Goal: Information Seeking & Learning: Compare options

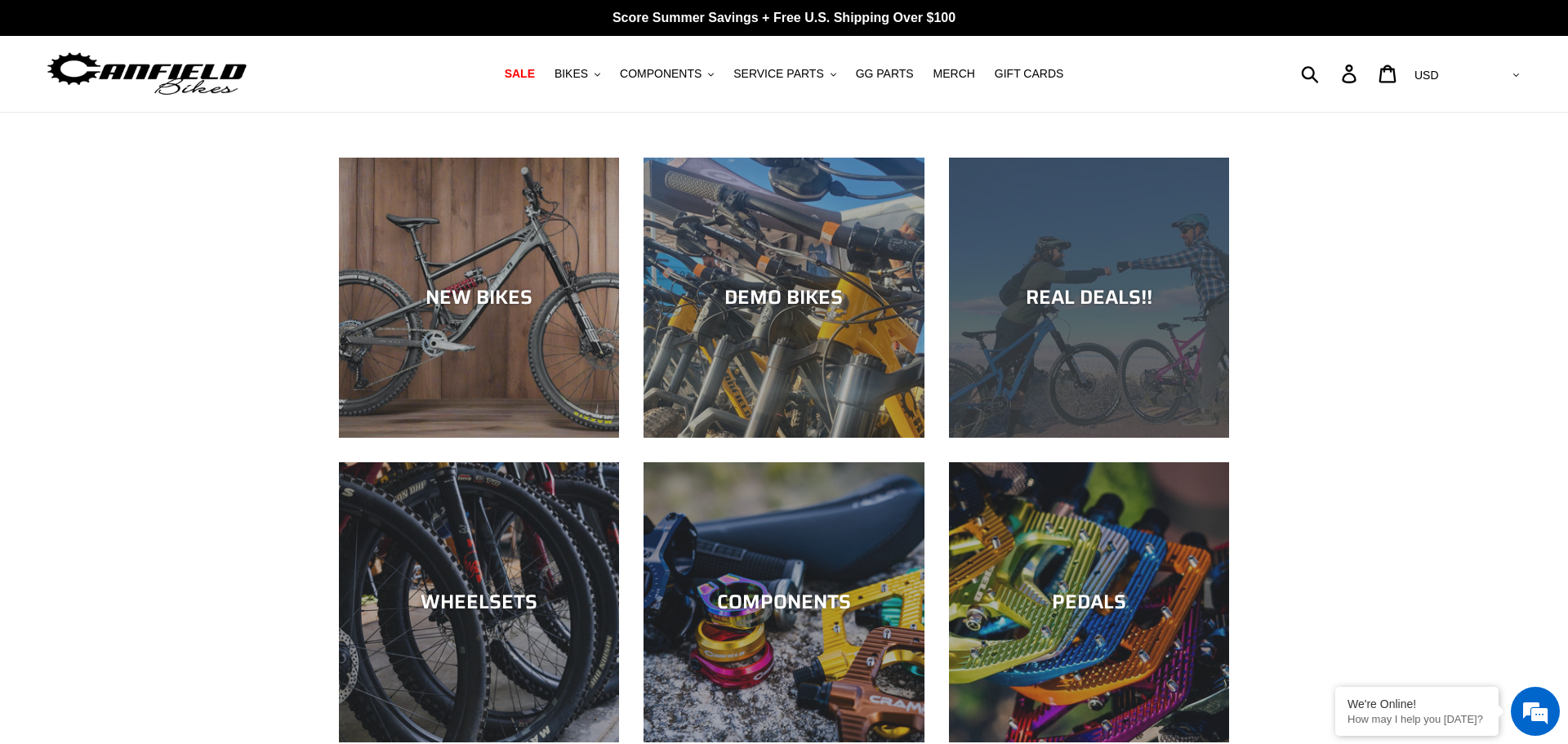
click at [1029, 286] on div "REAL DEALS!!" at bounding box center [1089, 298] width 280 height 23
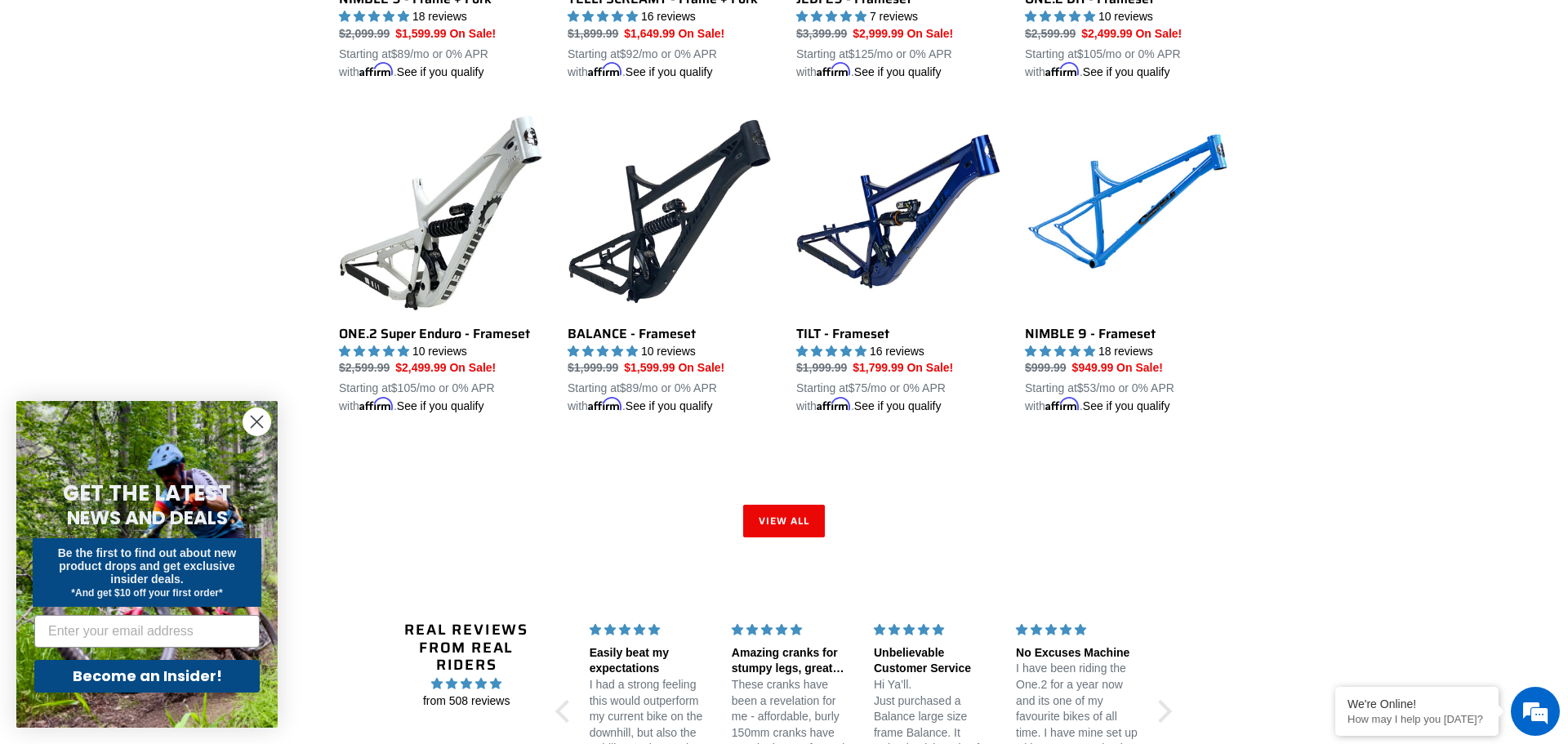
scroll to position [2380, 0]
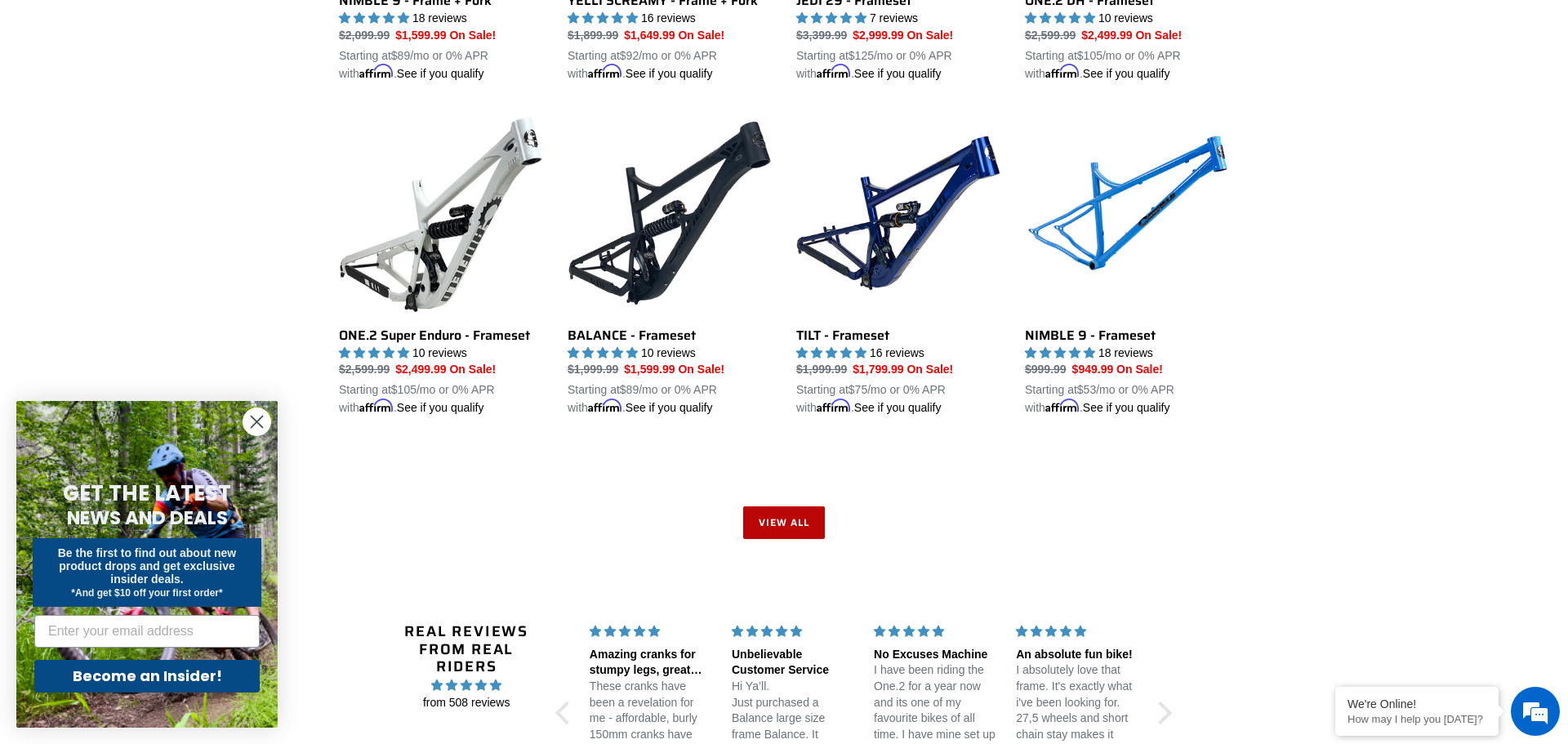
click at [791, 521] on link "View all" at bounding box center [784, 522] width 81 height 33
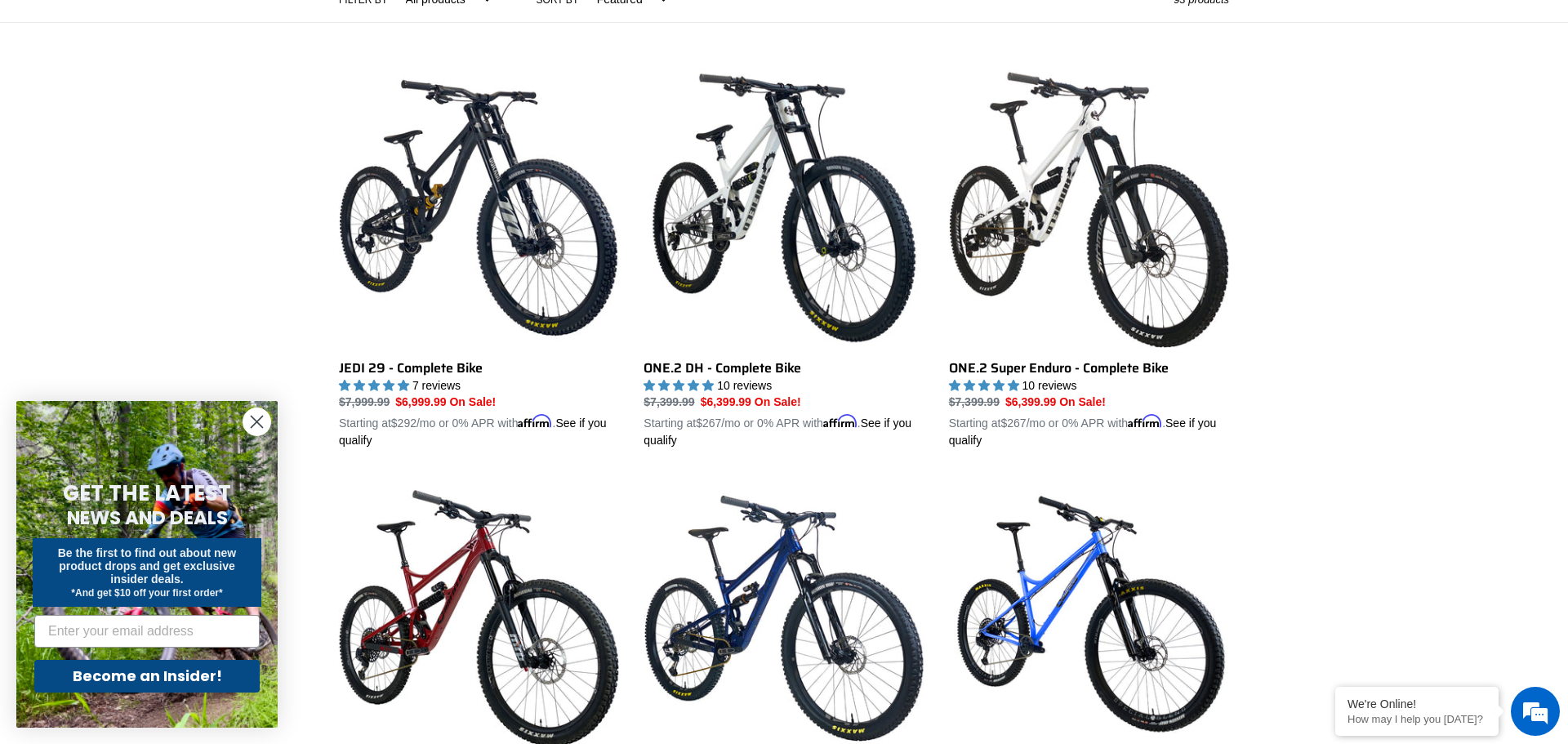
click at [264, 417] on circle "Close dialog" at bounding box center [257, 422] width 27 height 27
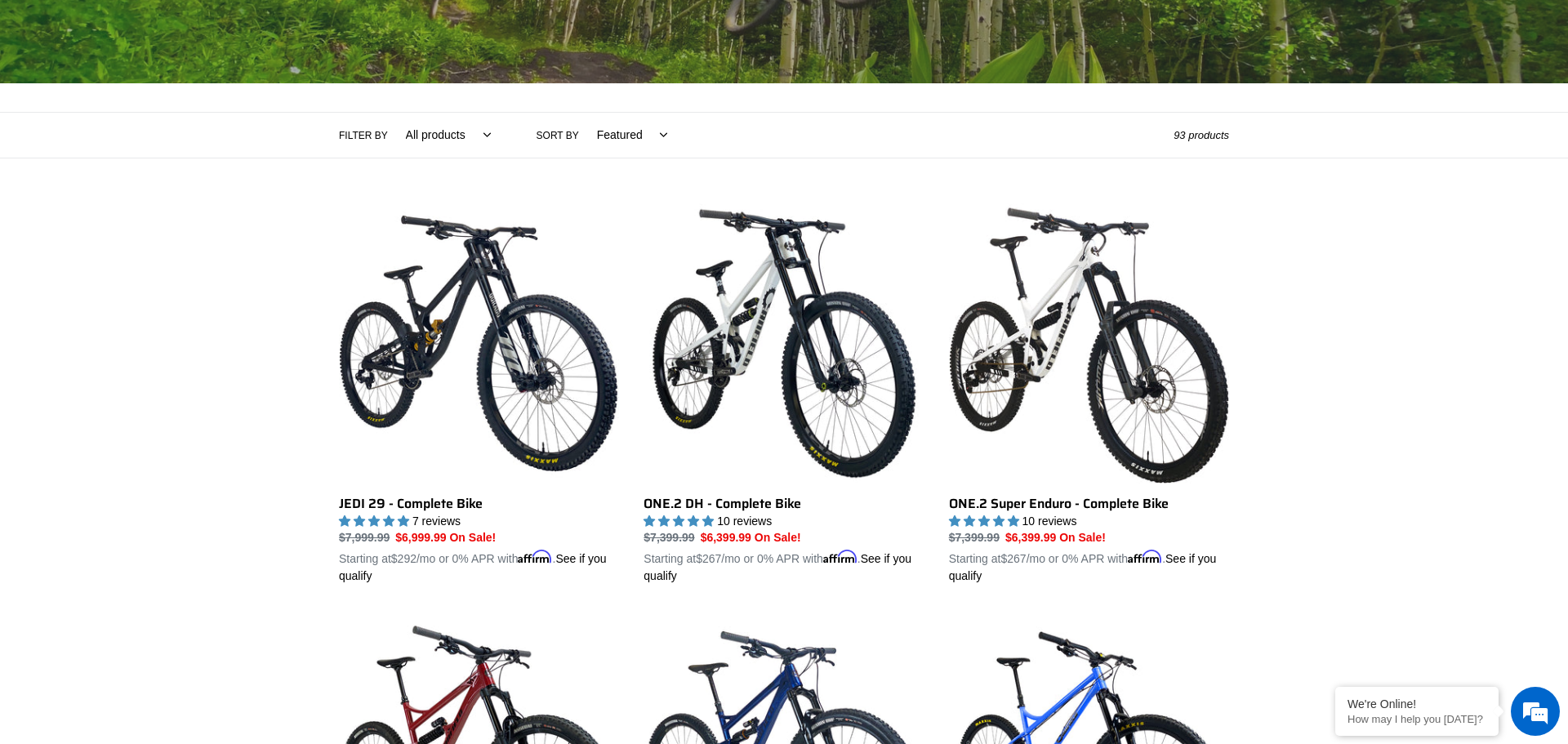
scroll to position [300, 0]
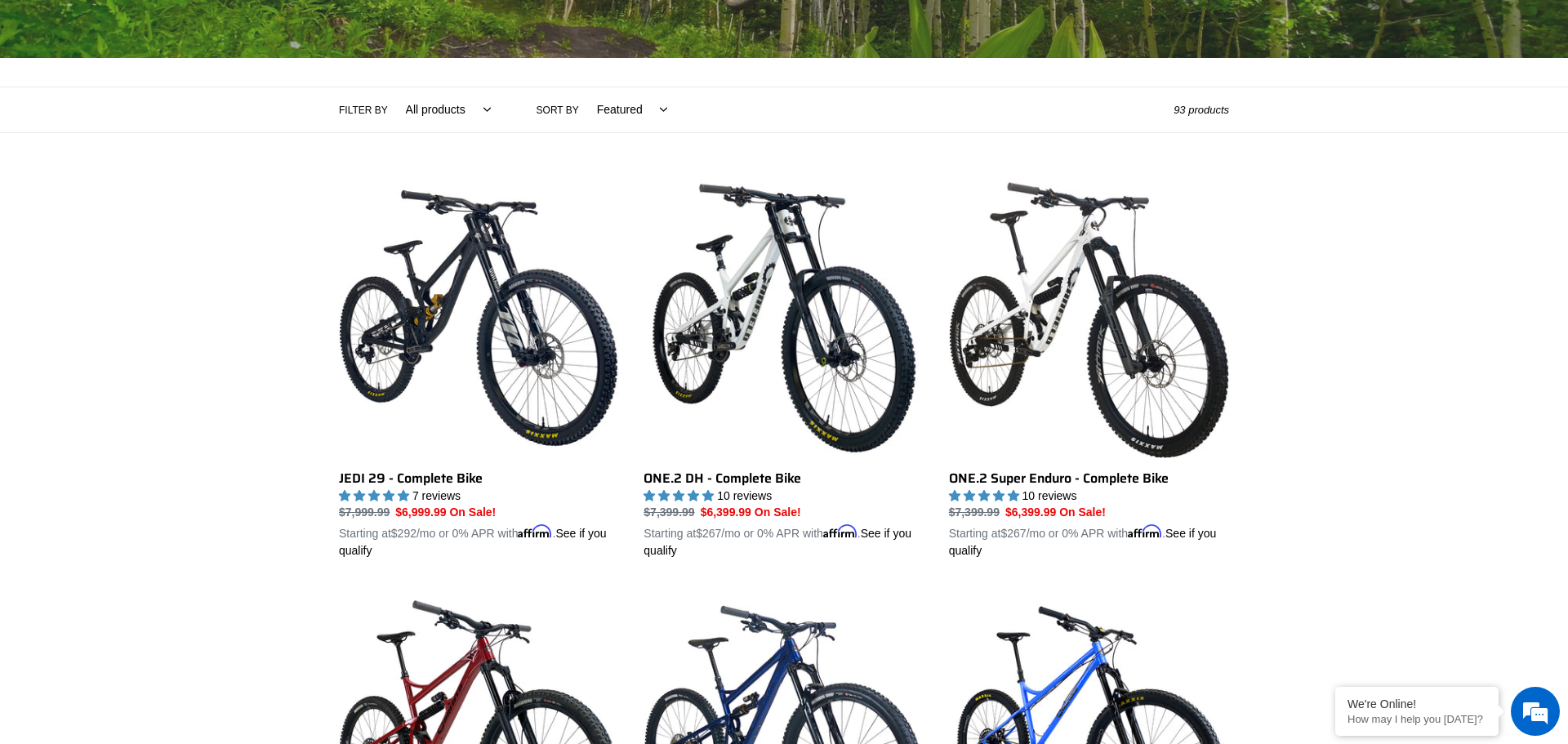
click at [436, 114] on select "All products 275 29er Axle balance BFCM23 BFCM24 BOGO23 CBF Chain Components Cr…" at bounding box center [444, 110] width 106 height 45
click at [593, 111] on select "Featured Best selling Alphabetically, A-Z Alphabetically, Z-A Price, low to hig…" at bounding box center [628, 110] width 91 height 45
select select "price-descending"
click at [582, 88] on select "Featured Best selling Alphabetically, A-Z Alphabetically, Z-A Price, low to hig…" at bounding box center [628, 110] width 91 height 45
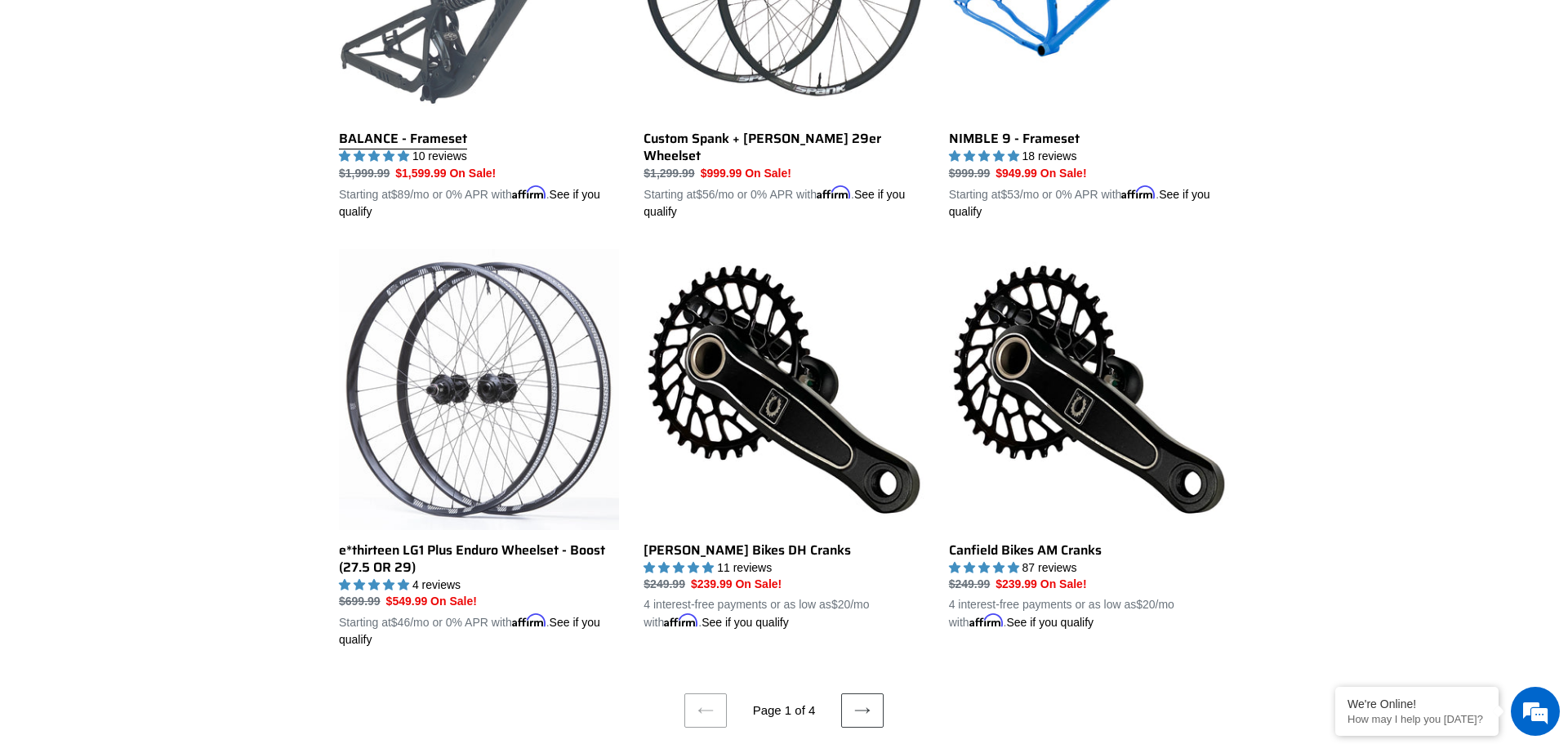
scroll to position [3346, 0]
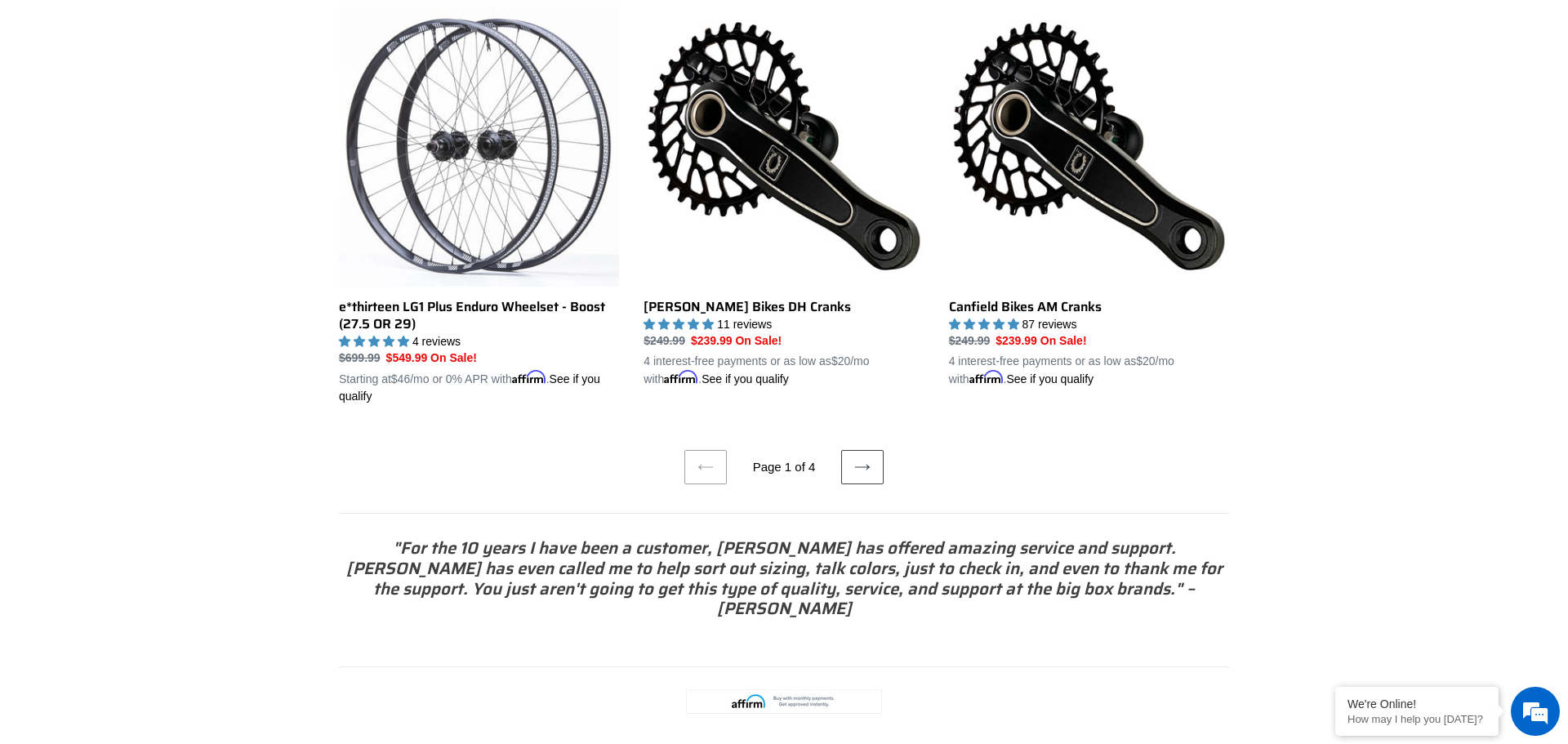
click at [835, 478] on ul "Previous page Page 1 of 4 Next page" at bounding box center [784, 444] width 890 height 80
click at [848, 469] on link "Next page" at bounding box center [862, 467] width 42 height 34
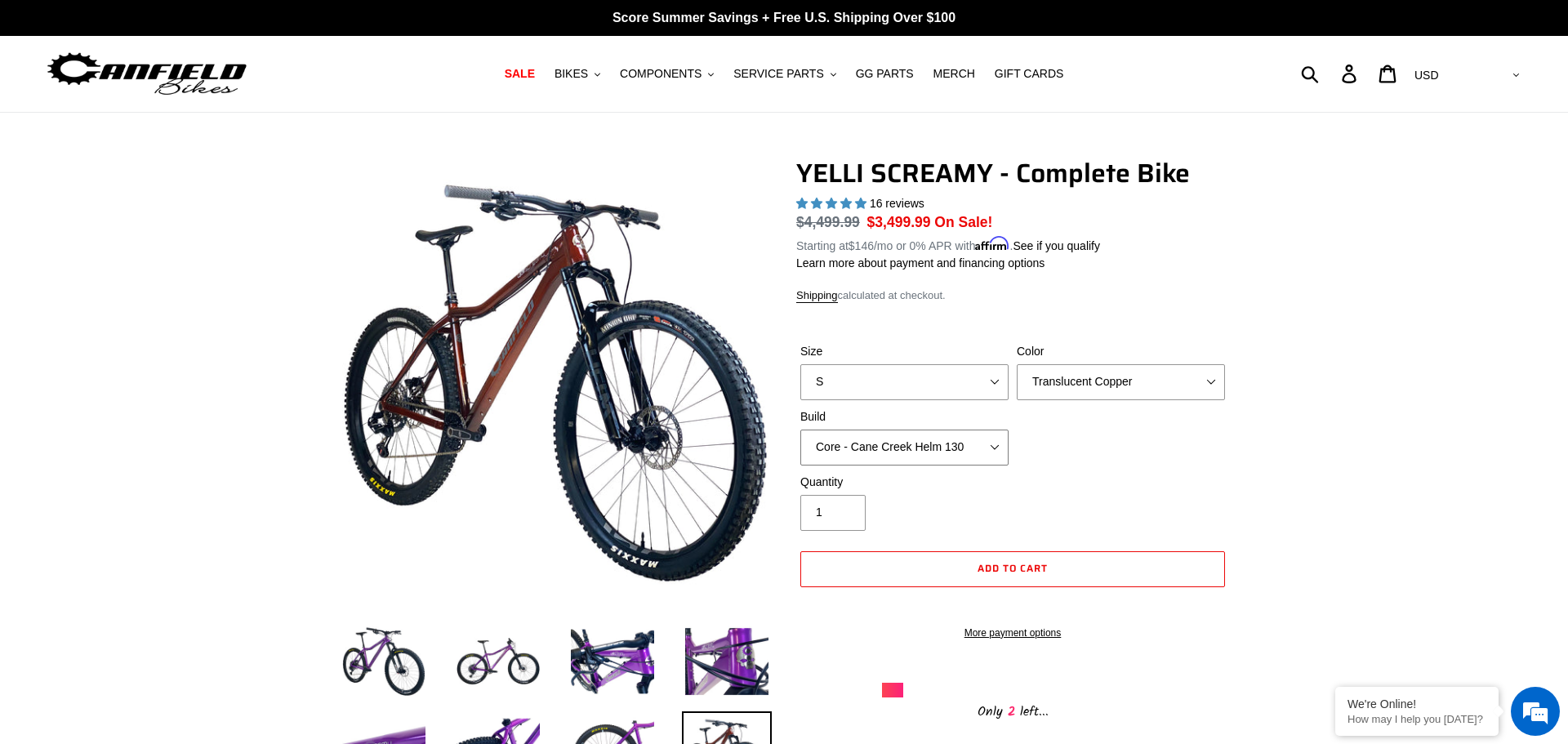
click at [942, 452] on select "Core - Cane Creek Helm 130 Pro - Cane Creek Helm 130 Core - Fox 34 SL Factory G…" at bounding box center [904, 447] width 208 height 36
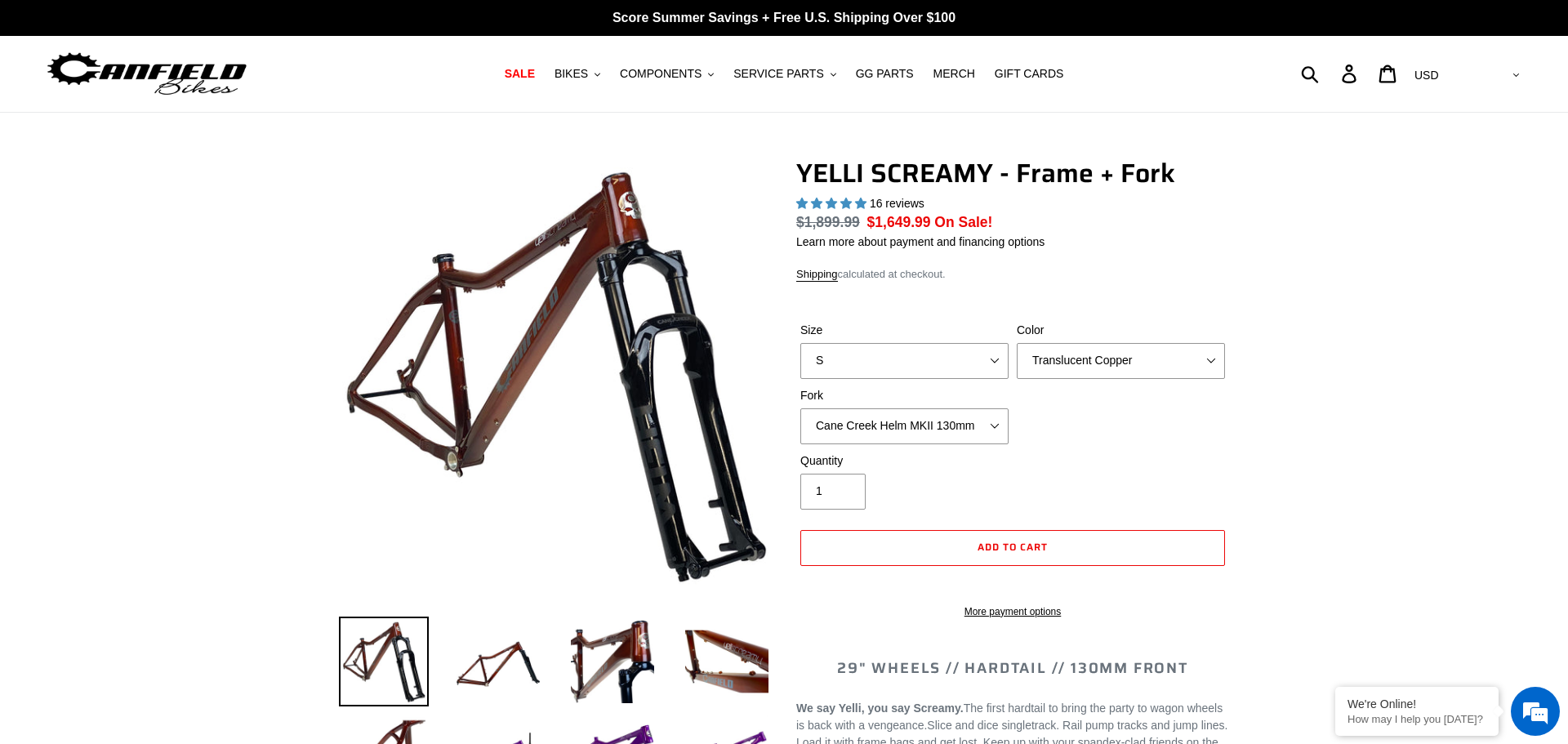
select select "highest-rating"
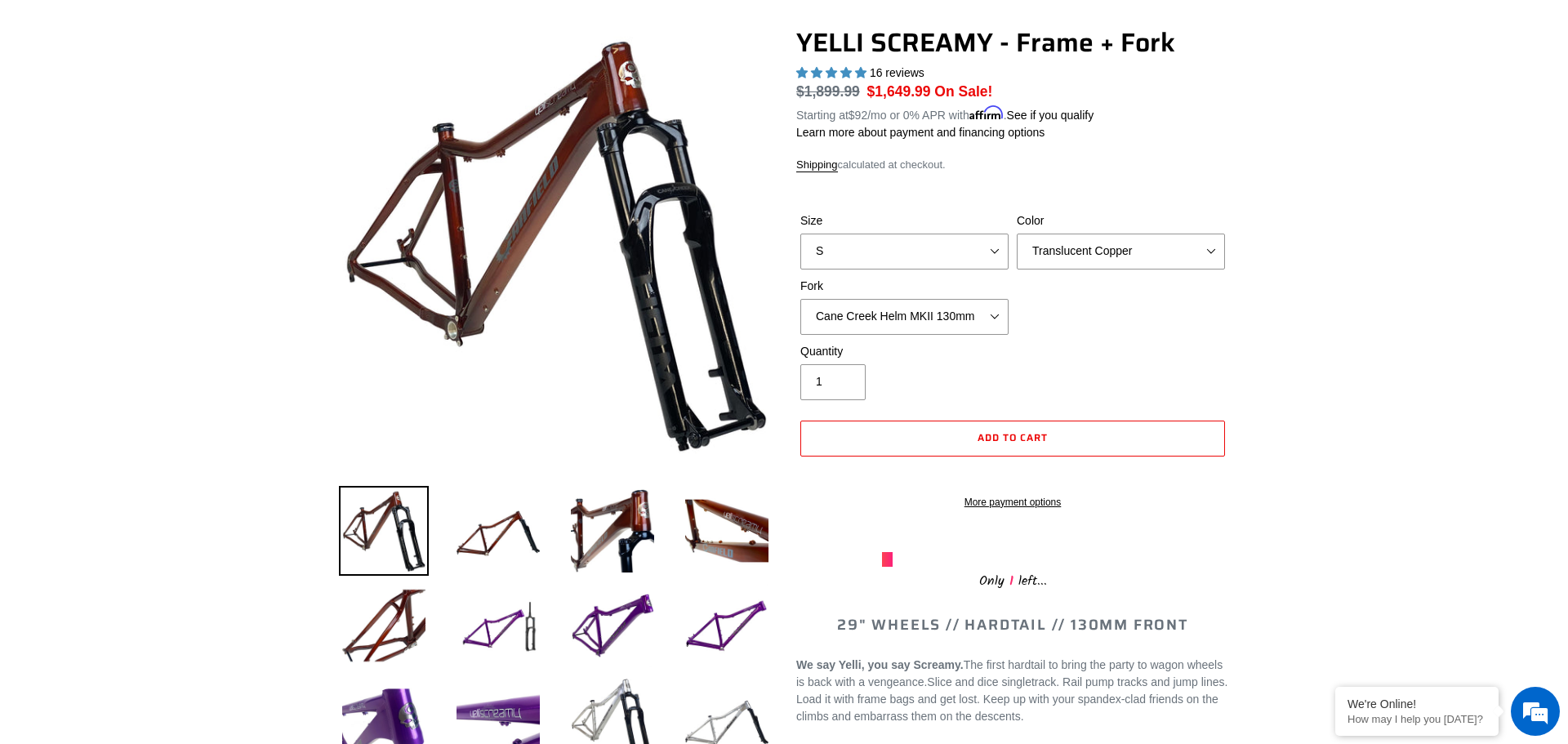
scroll to position [132, 0]
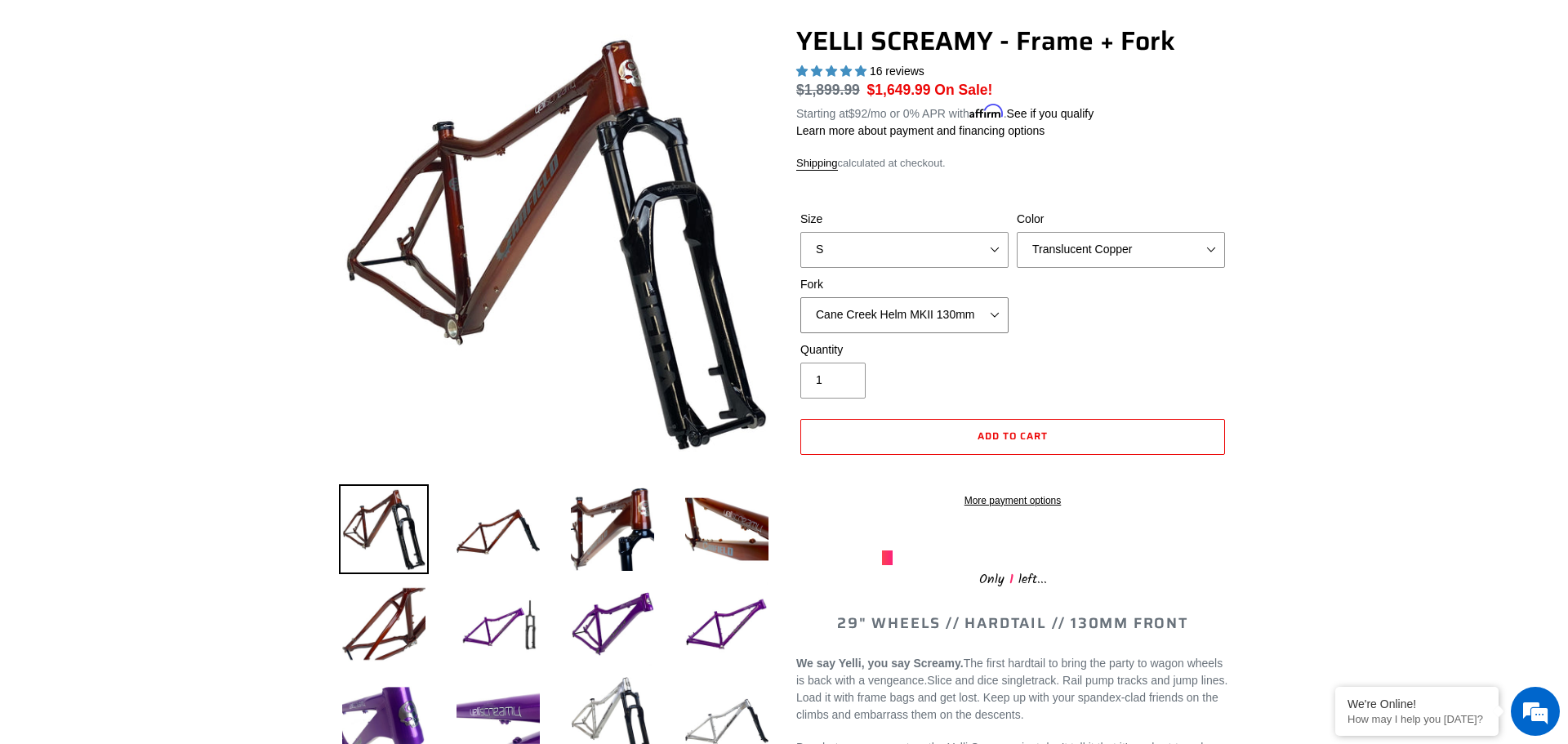
click at [935, 318] on select "Cane Creek Helm MKII 130mm Fox 34 SL Factory Grip X 130mm RockShox Pike Ultimat…" at bounding box center [904, 315] width 208 height 36
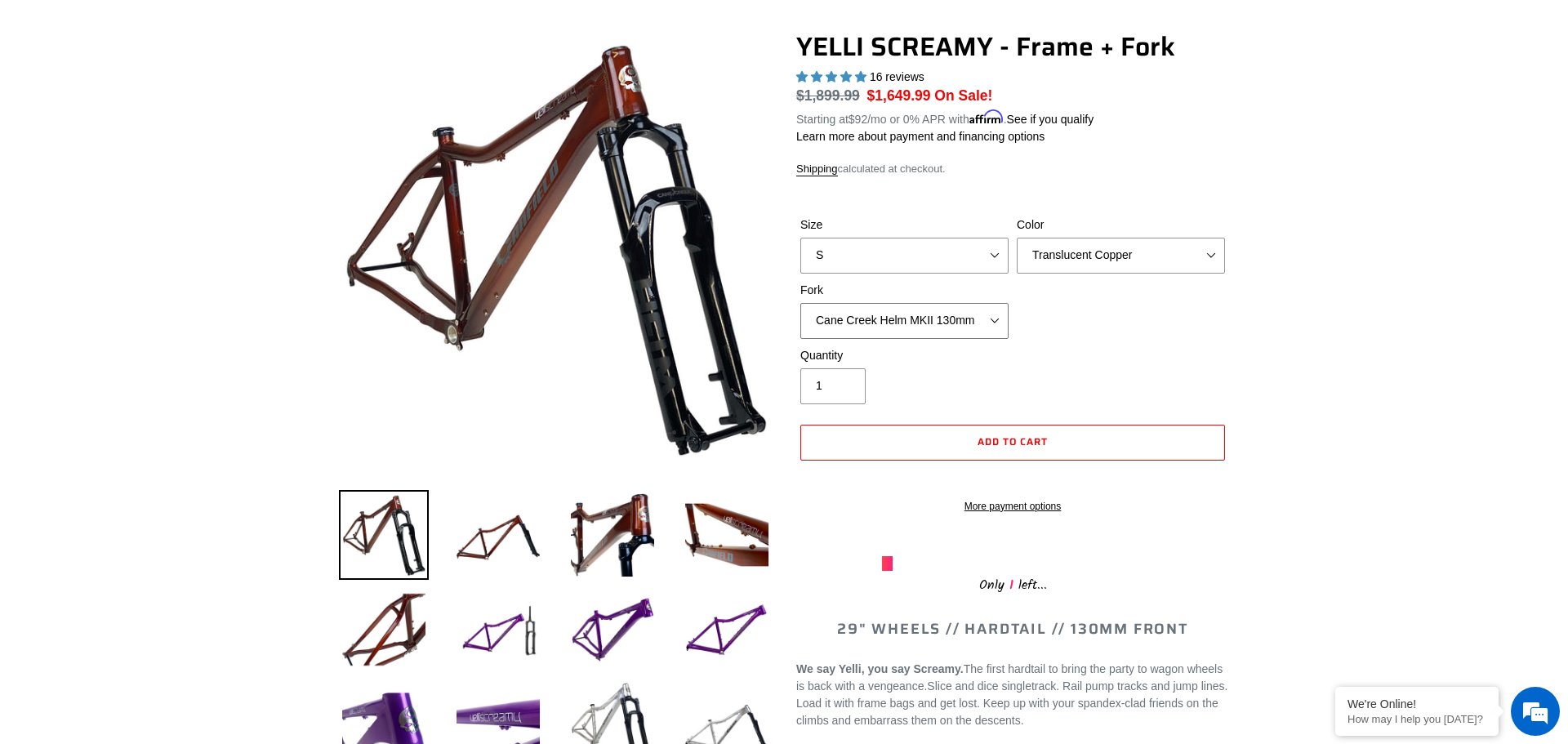
scroll to position [87, 0]
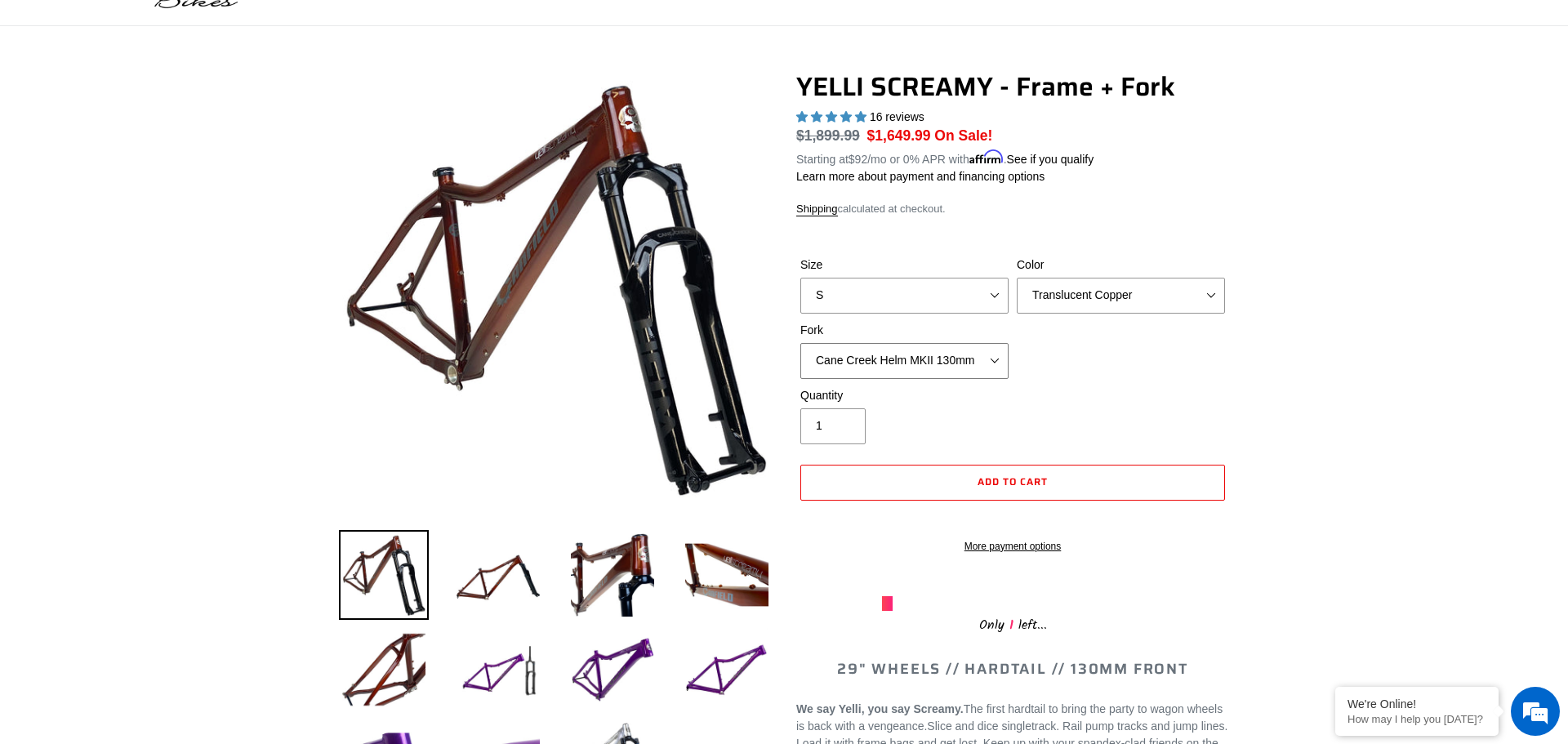
click at [962, 361] on select "Cane Creek Helm MKII 130mm Fox 34 SL Factory Grip X 130mm RockShox Pike Ultimat…" at bounding box center [904, 361] width 208 height 36
click at [938, 283] on select "S M L XL" at bounding box center [904, 295] width 208 height 36
select select "L"
click at [801, 277] on select "S M L XL" at bounding box center [904, 295] width 208 height 36
click at [929, 362] on select "Cane Creek Helm MKII 130mm Fox 34 SL Factory Grip X 130mm RockShox Pike Ultimat…" at bounding box center [904, 361] width 208 height 36
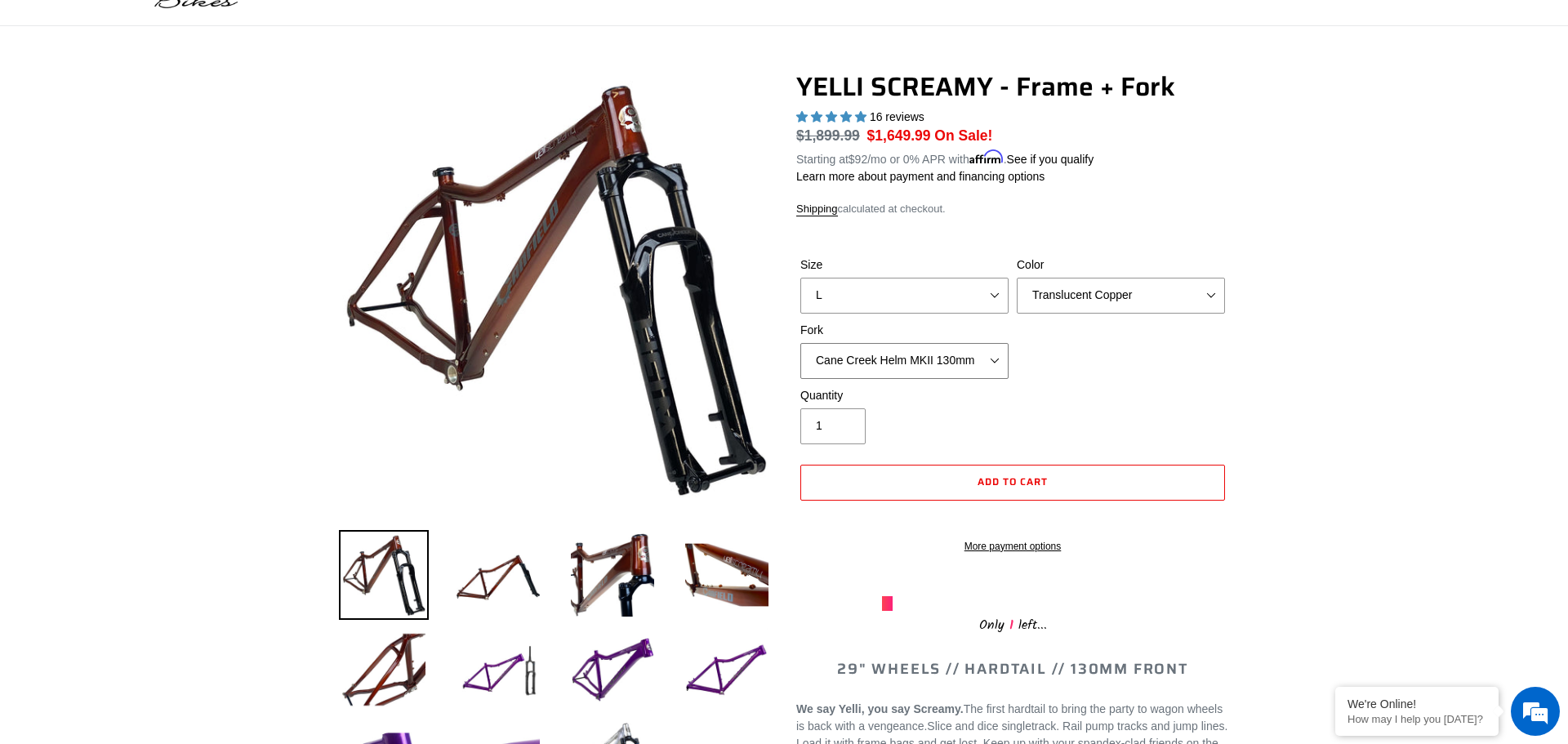
select select "RockShox Pike Ultimate 130mm"
click at [801, 343] on select "Cane Creek Helm MKII 130mm Fox 34 SL Factory Grip X 130mm RockShox Pike Ultimat…" at bounding box center [904, 361] width 208 height 36
click at [1093, 287] on select "Translucent Copper Purple Haze Raw" at bounding box center [1121, 295] width 208 height 36
select select "Purple Haze"
click at [1017, 277] on select "Translucent Copper Purple Haze Raw" at bounding box center [1121, 295] width 208 height 36
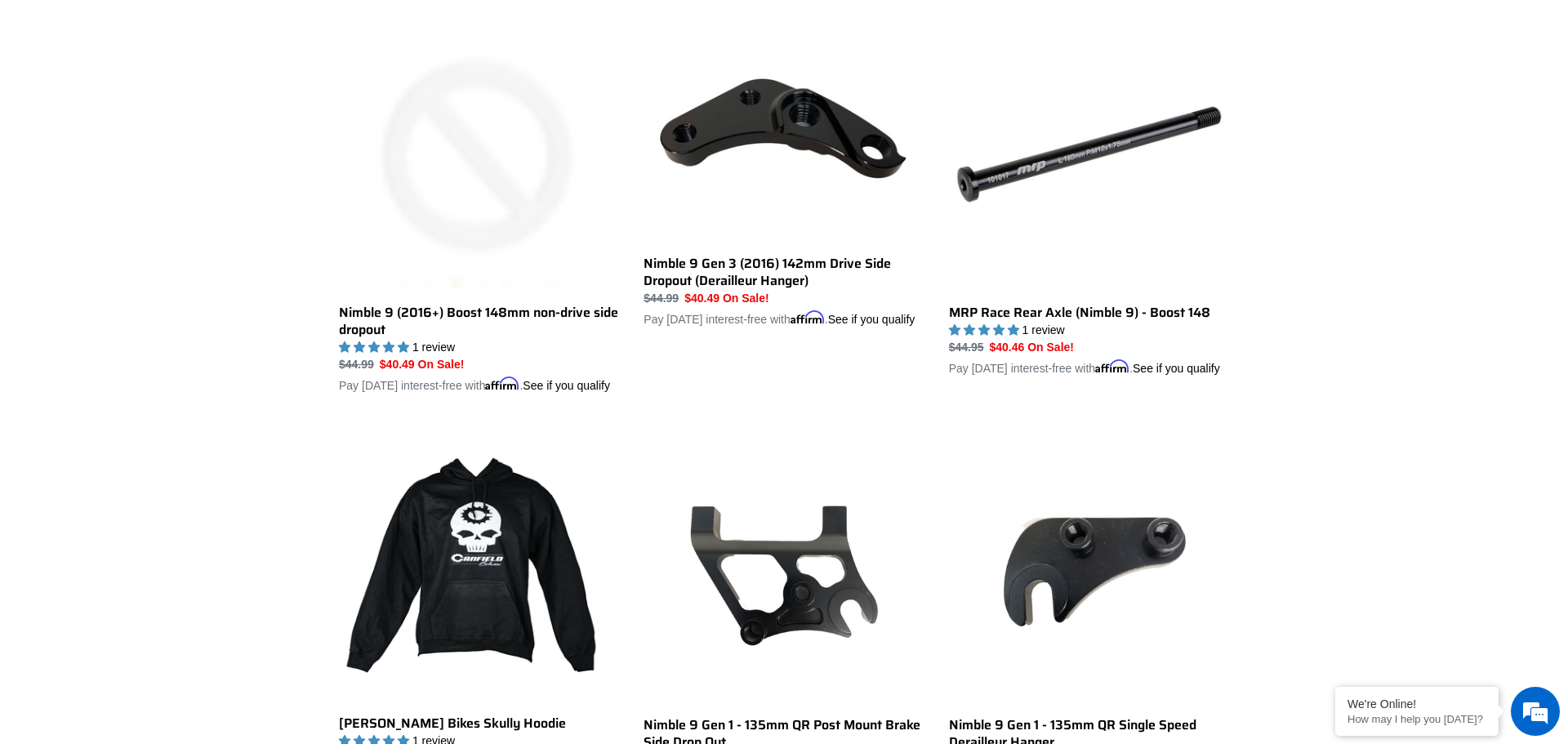
scroll to position [3272, 0]
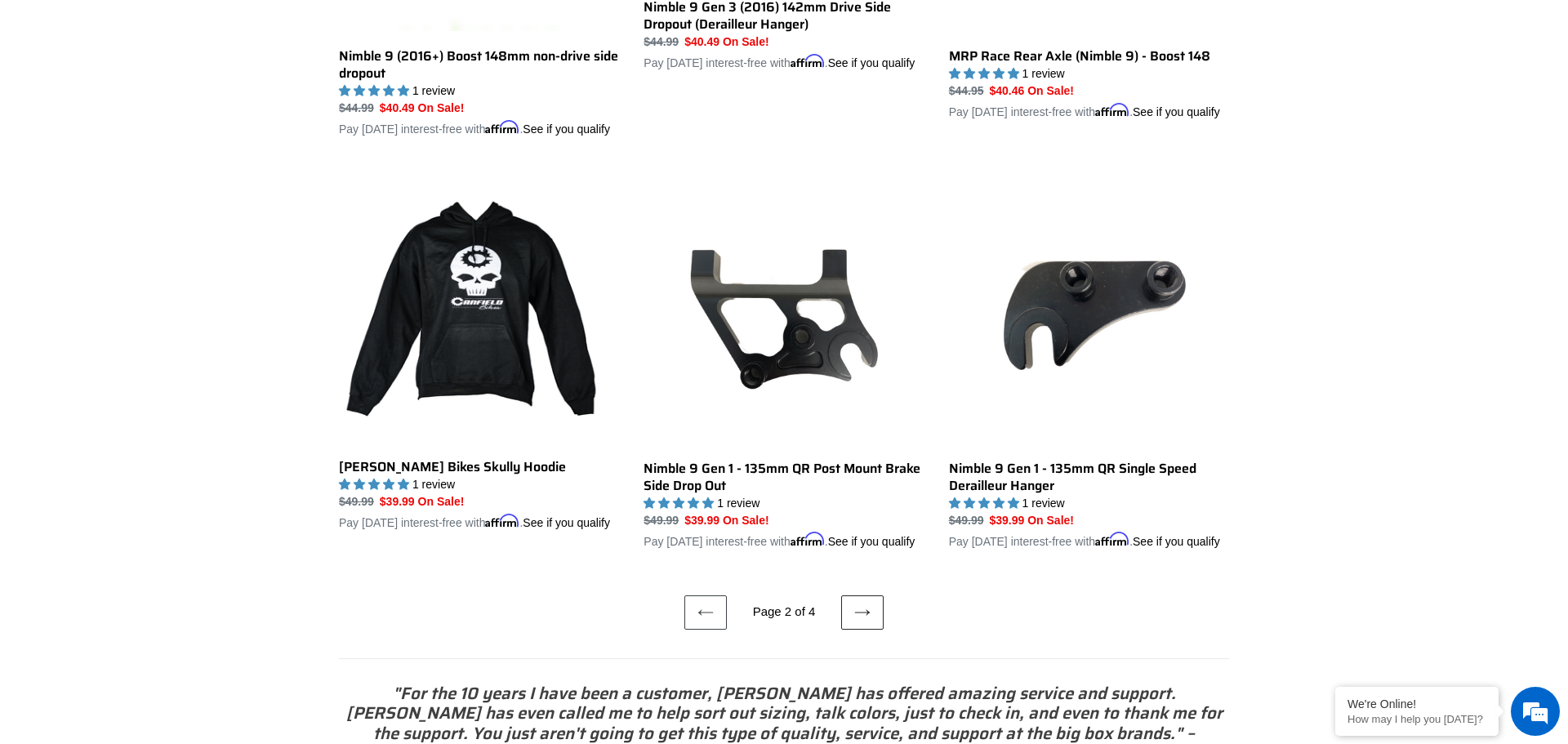
click at [867, 621] on icon at bounding box center [862, 613] width 16 height 16
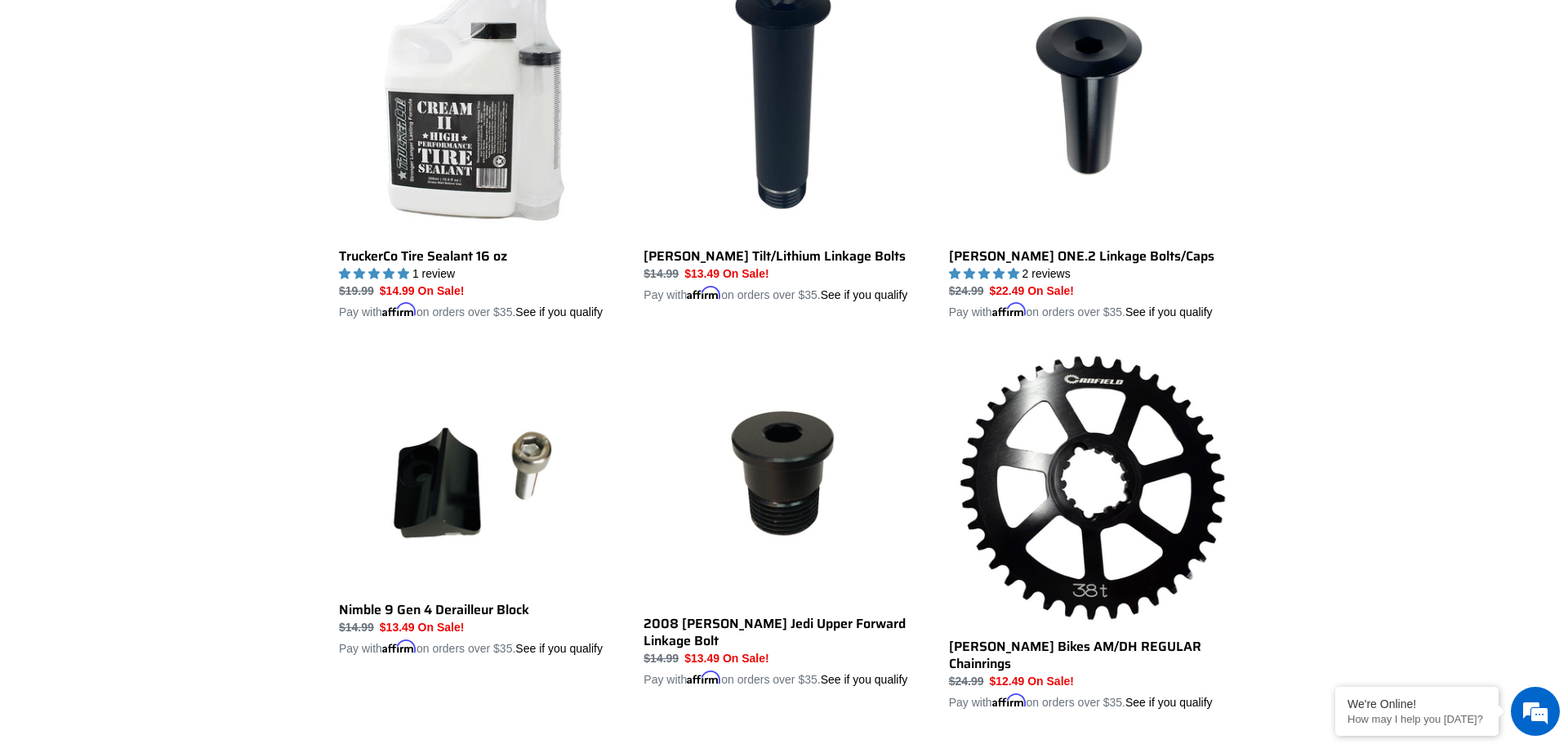
scroll to position [2386, 0]
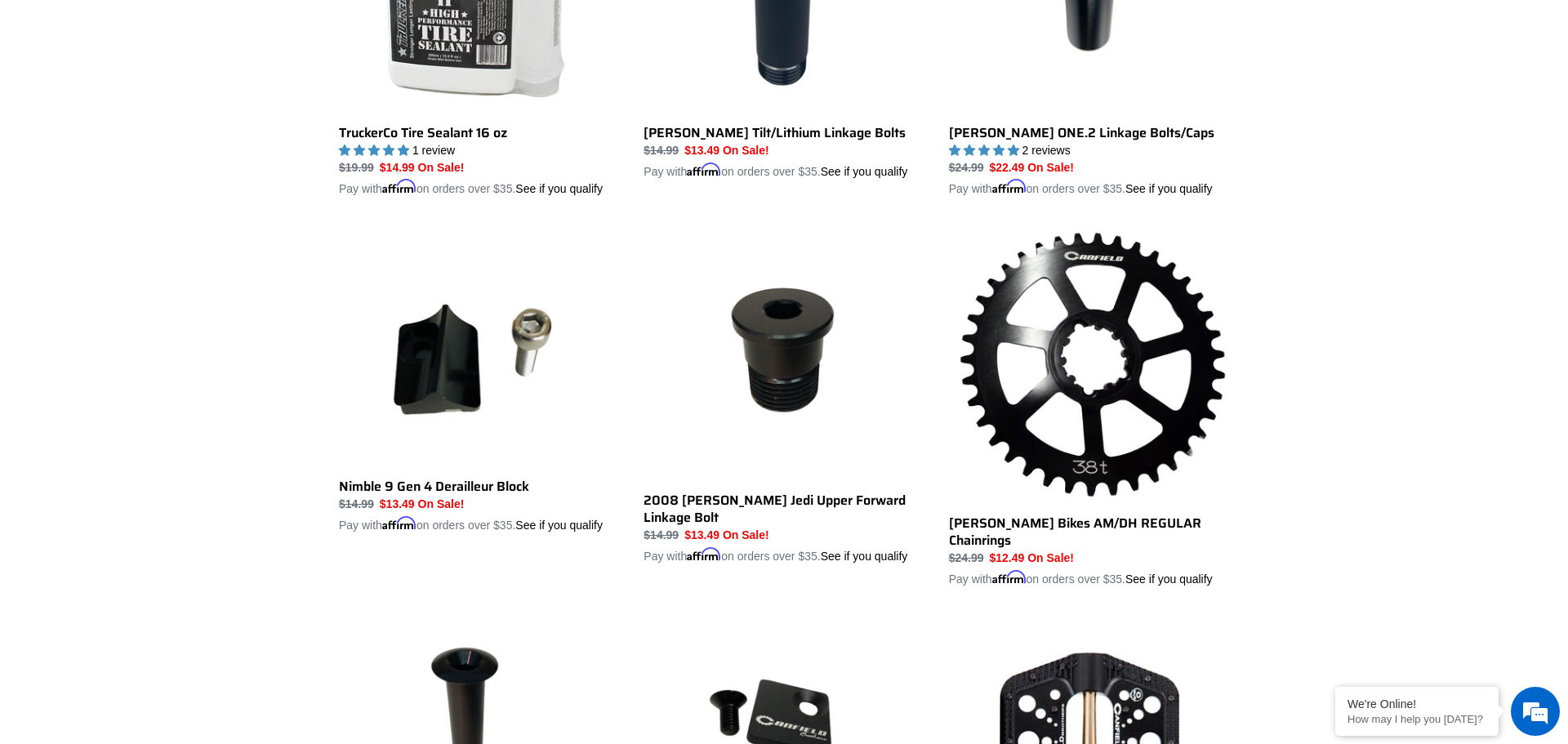
scroll to position [3087, 0]
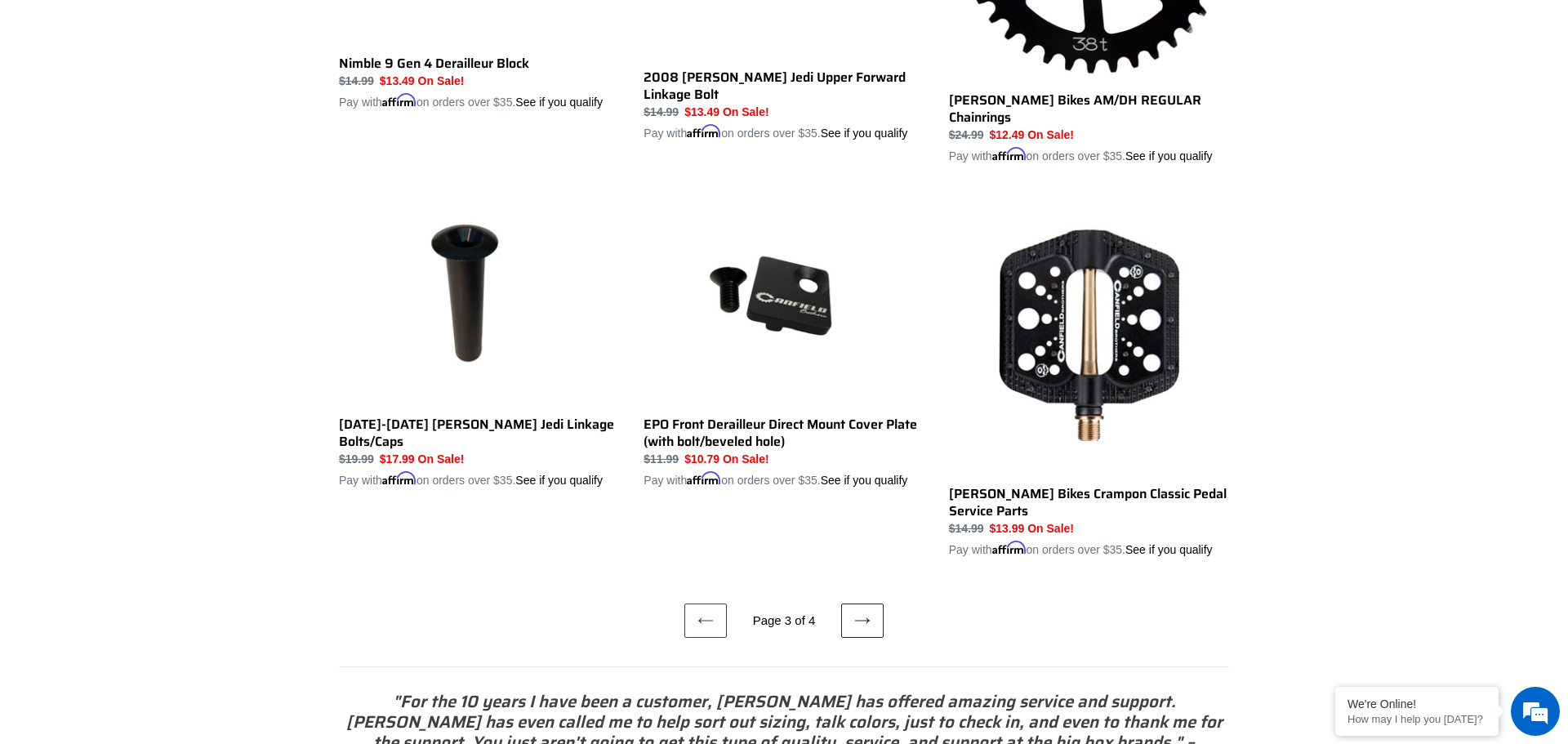
click at [872, 612] on link "Next page" at bounding box center [862, 621] width 42 height 34
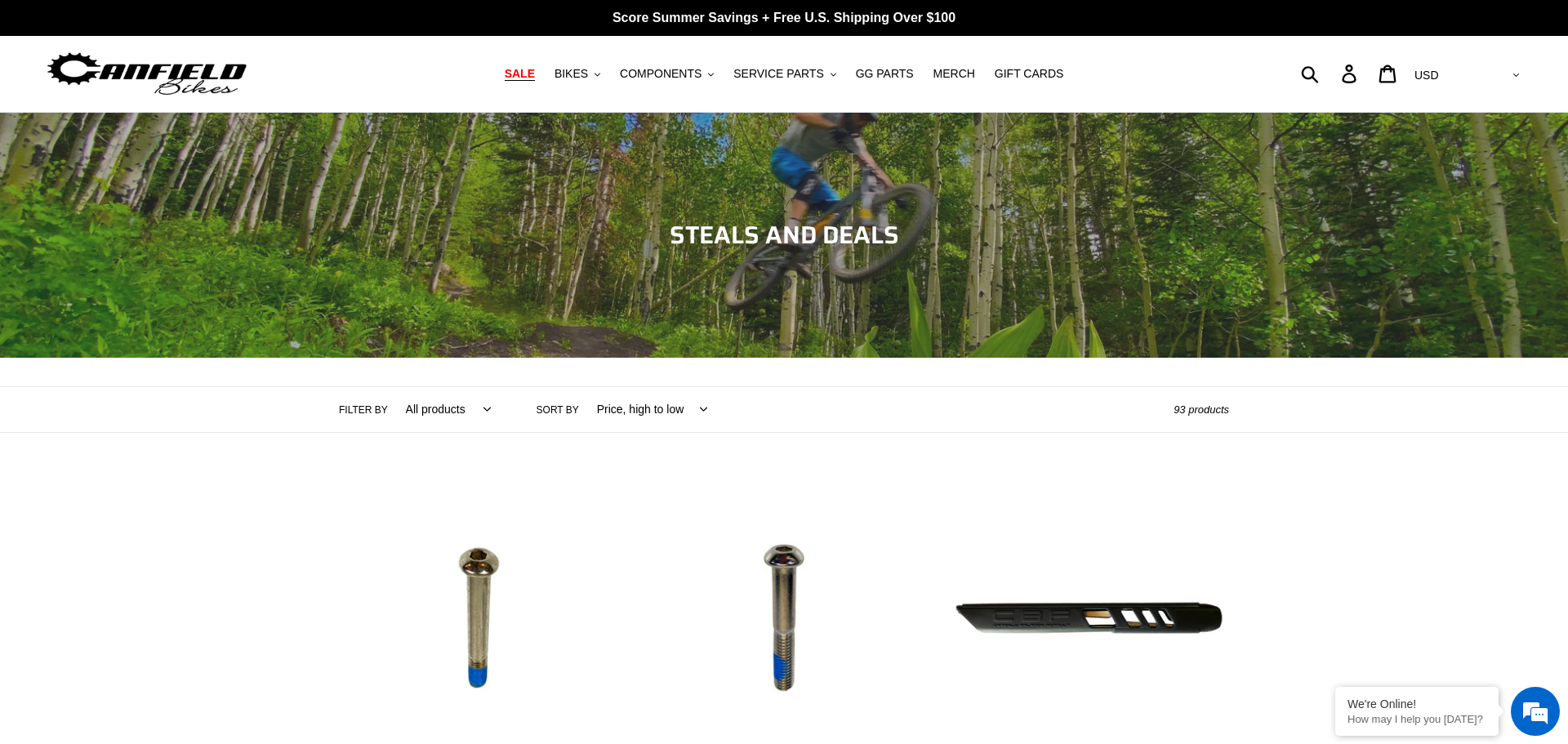
click at [535, 75] on span "SALE" at bounding box center [520, 74] width 30 height 14
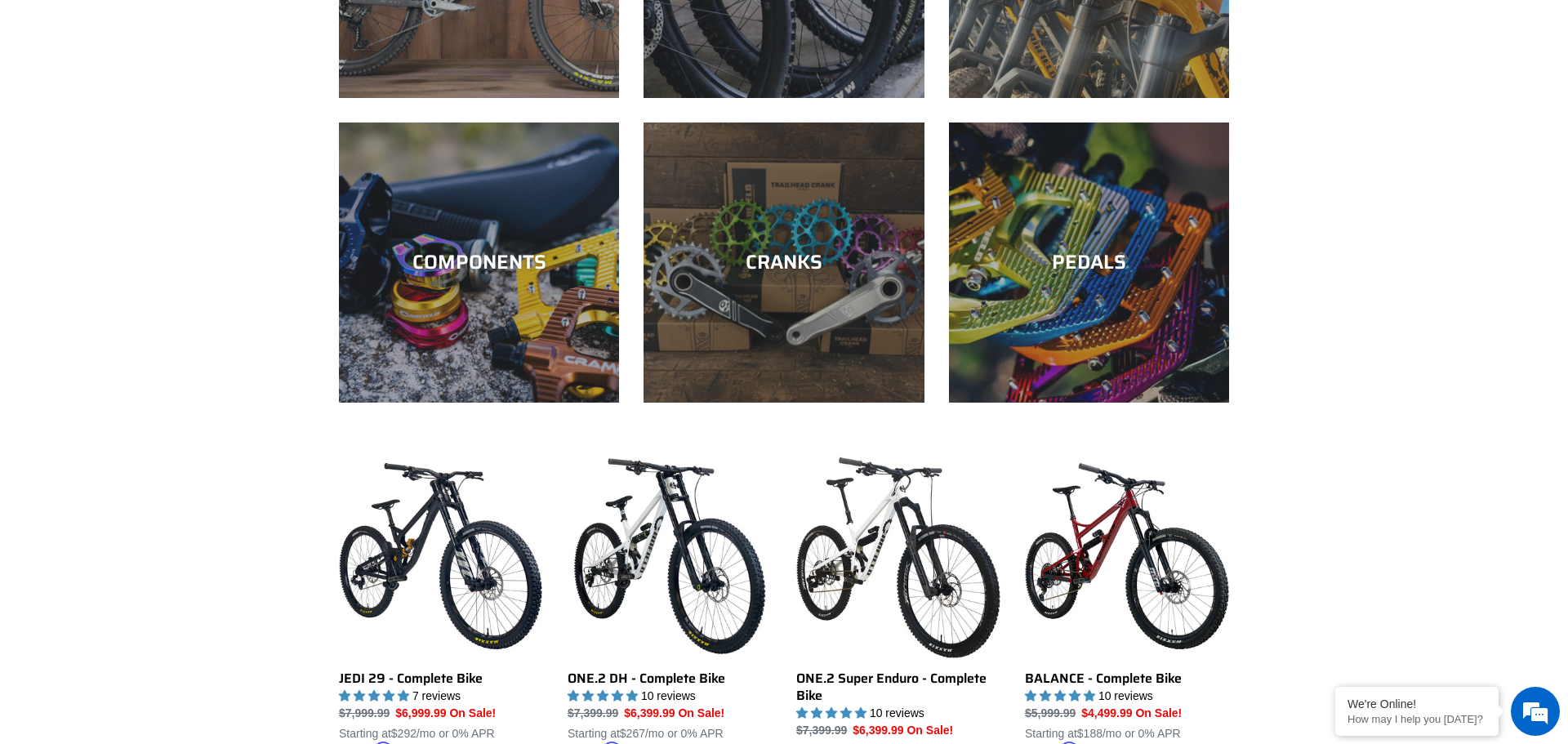
scroll to position [427, 0]
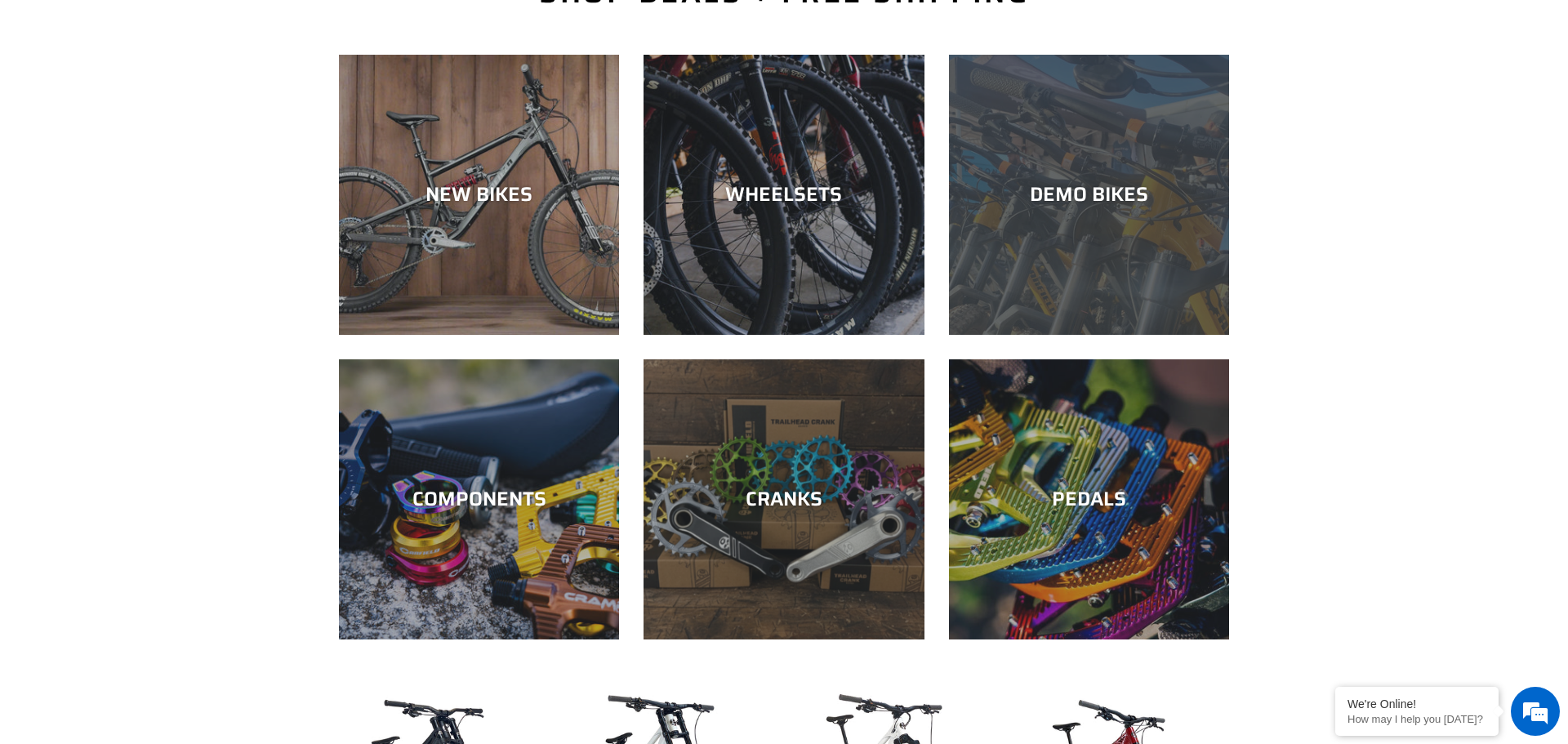
click at [1144, 334] on div "DEMO BIKES" at bounding box center [1089, 334] width 280 height 0
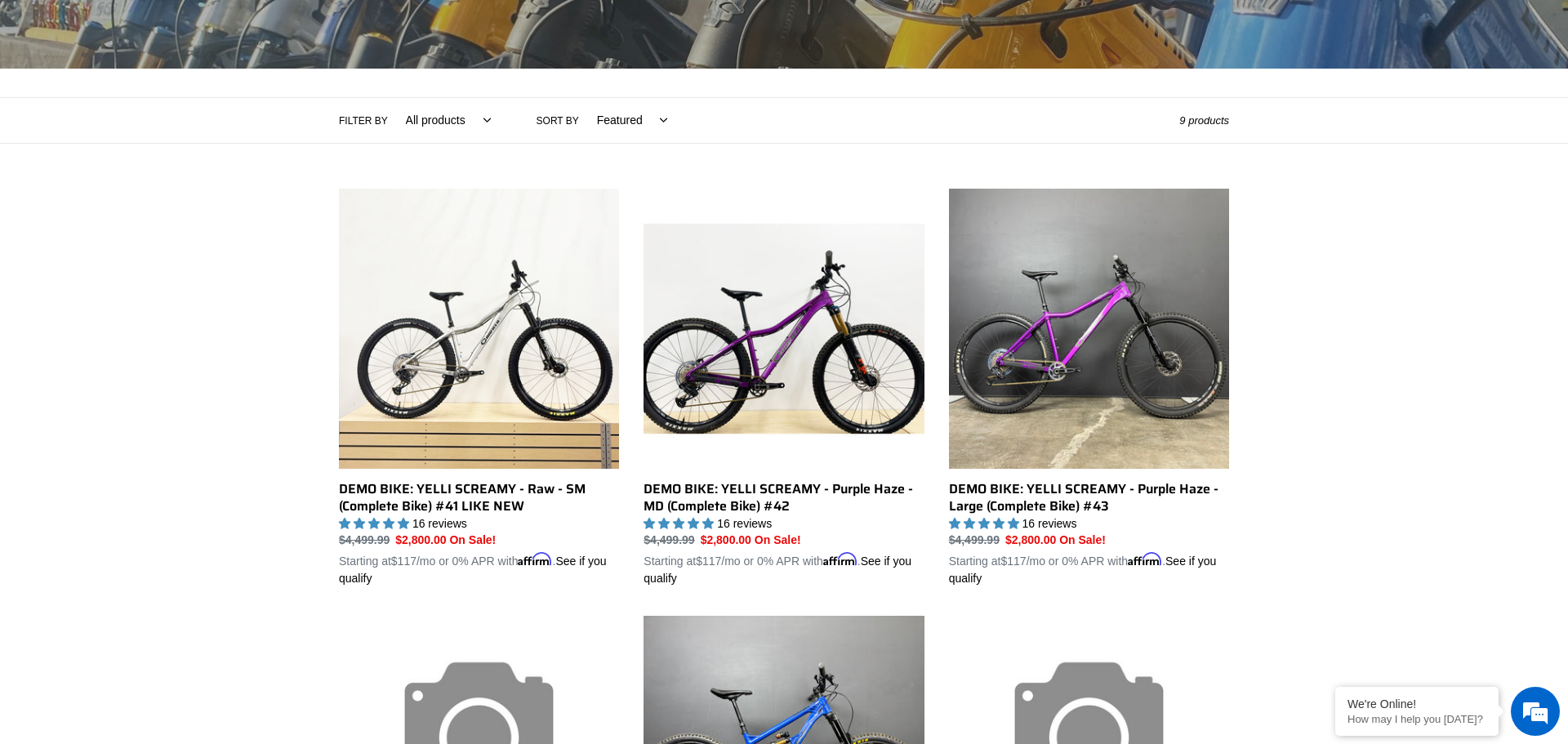
click at [153, 365] on div "Collection: DEMO BIKES Filter by All products balance BFCM23 DEMO BIKE ONE.2 Ye…" at bounding box center [784, 634] width 1568 height 1620
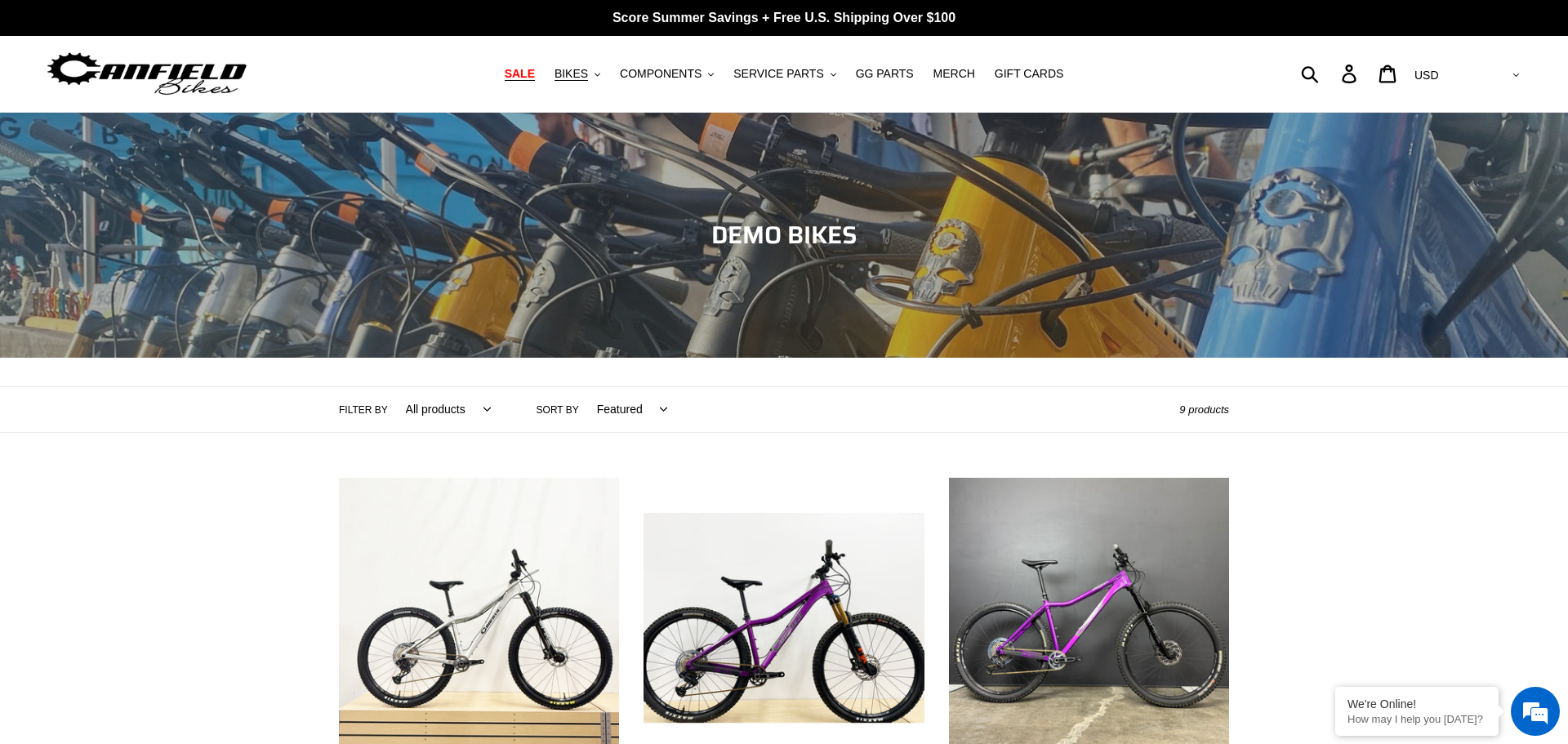
click at [535, 72] on span "SALE" at bounding box center [520, 74] width 30 height 14
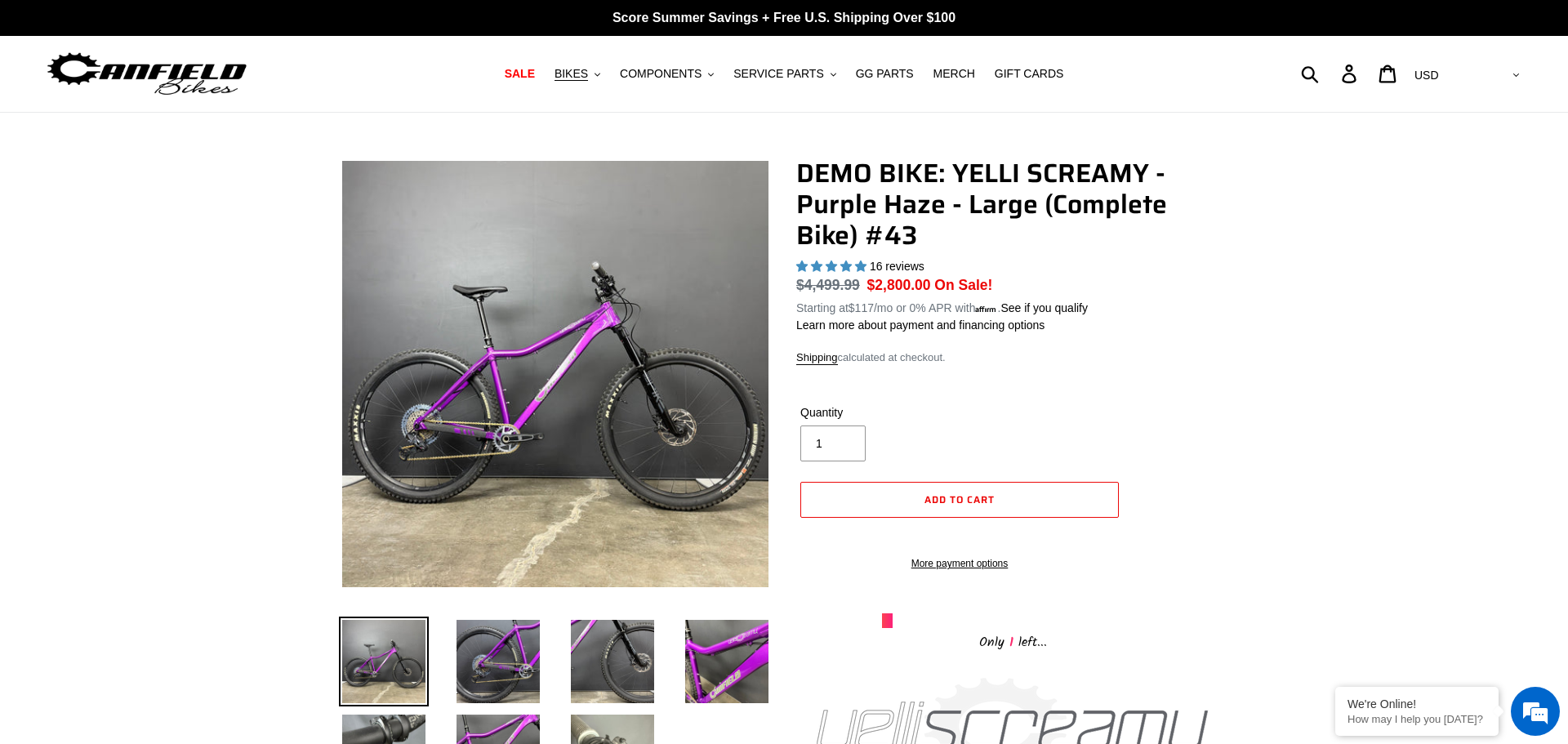
select select "highest-rating"
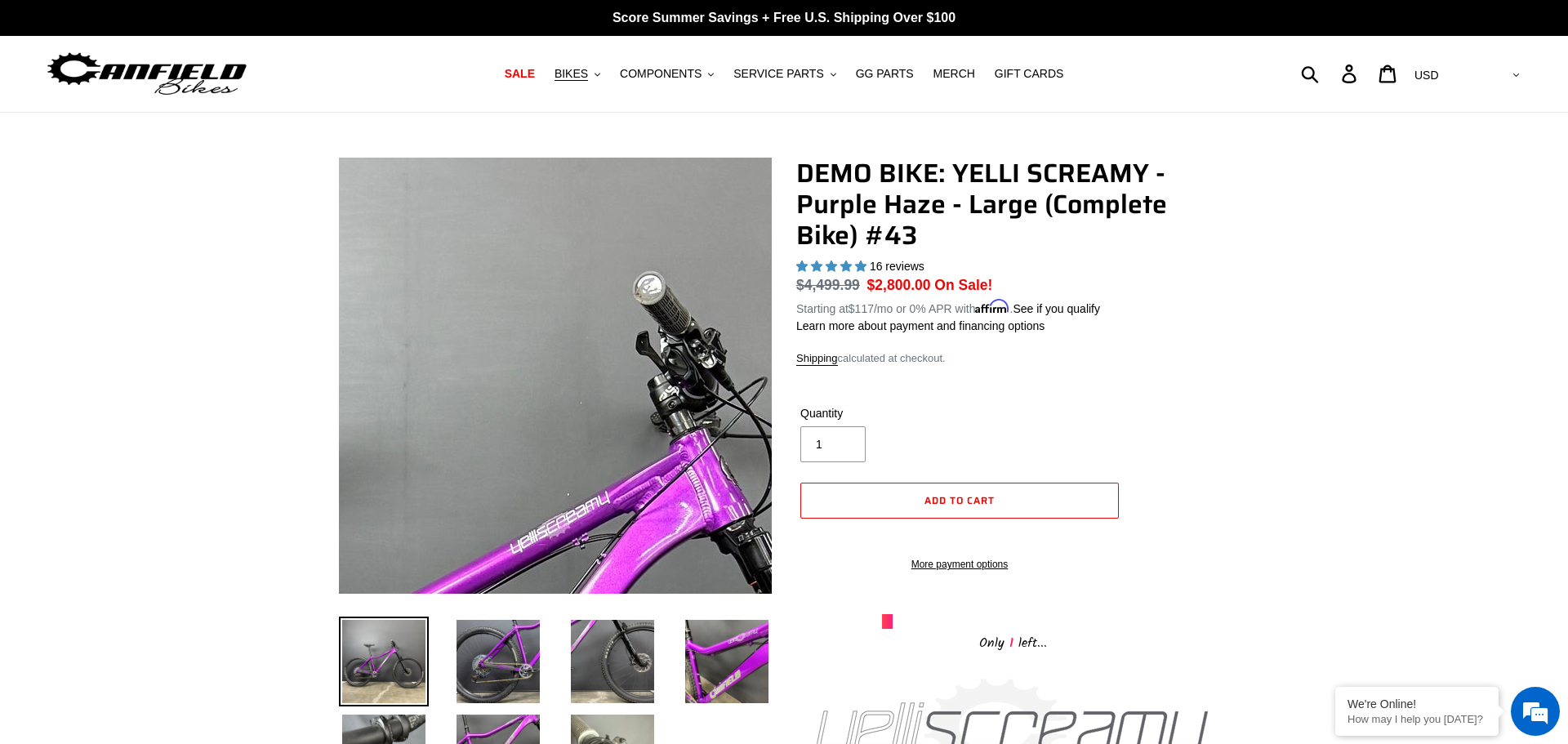
click at [578, 256] on img at bounding box center [493, 714] width 1673 height 1672
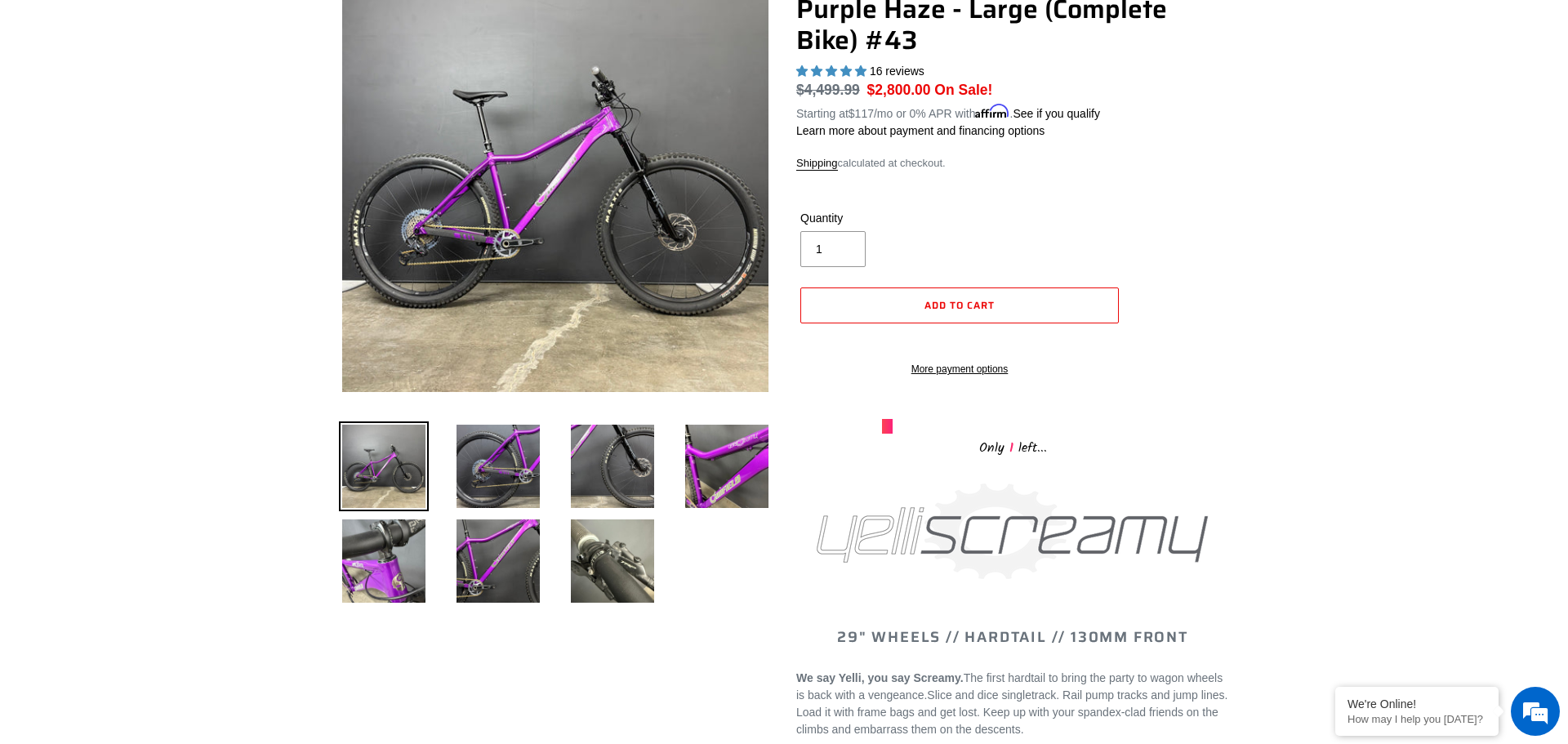
scroll to position [220, 0]
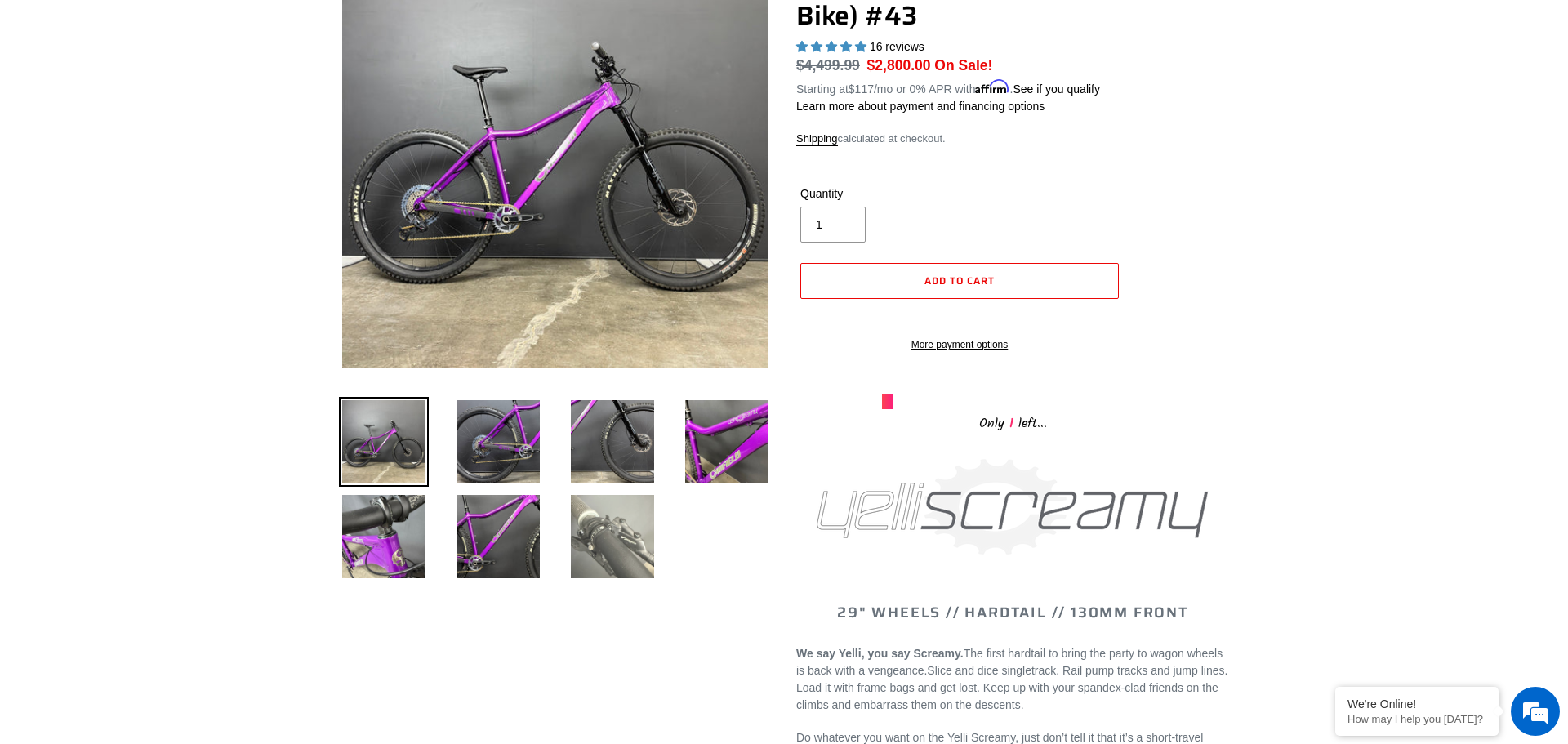
click at [615, 566] on img at bounding box center [613, 537] width 89 height 89
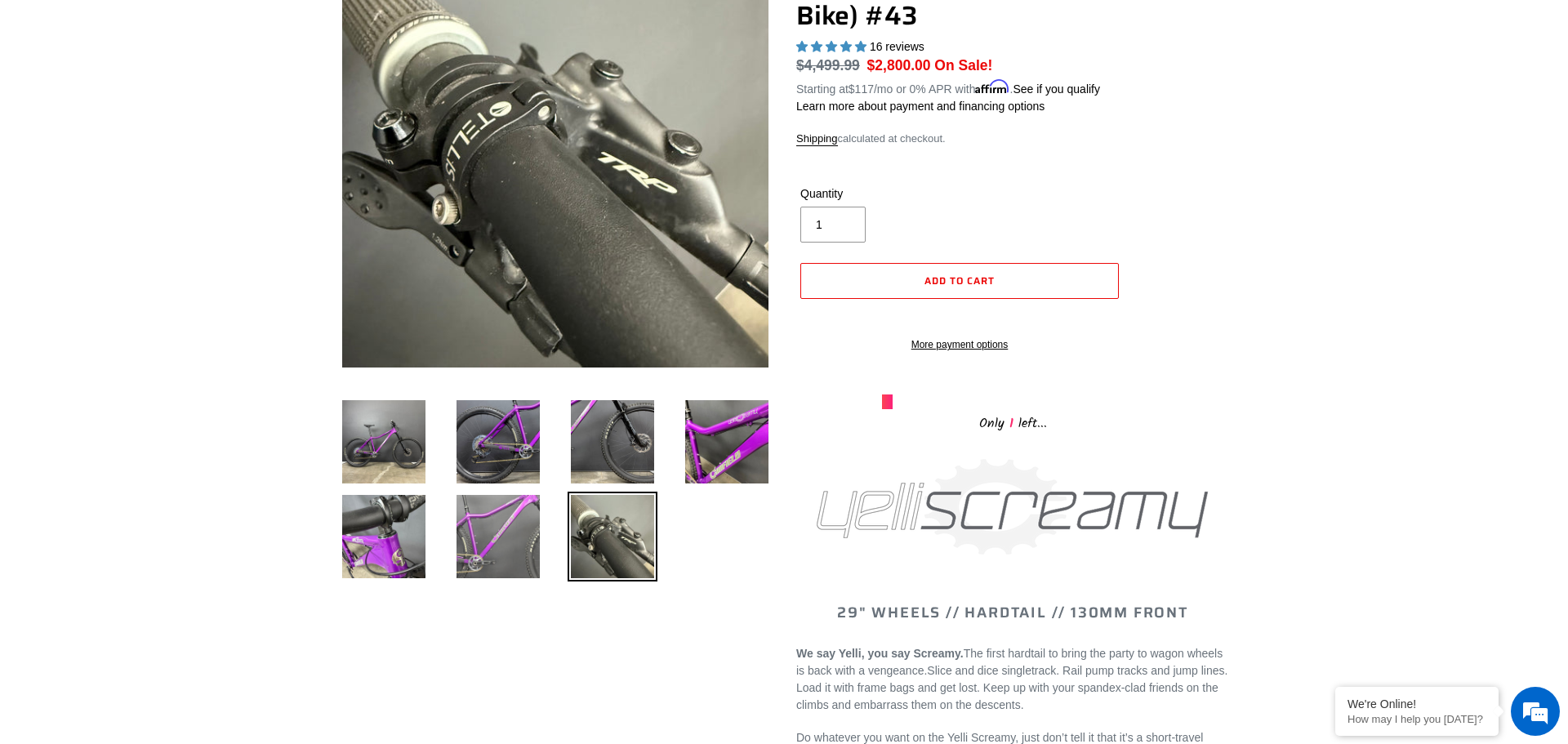
click at [513, 528] on img at bounding box center [498, 537] width 89 height 89
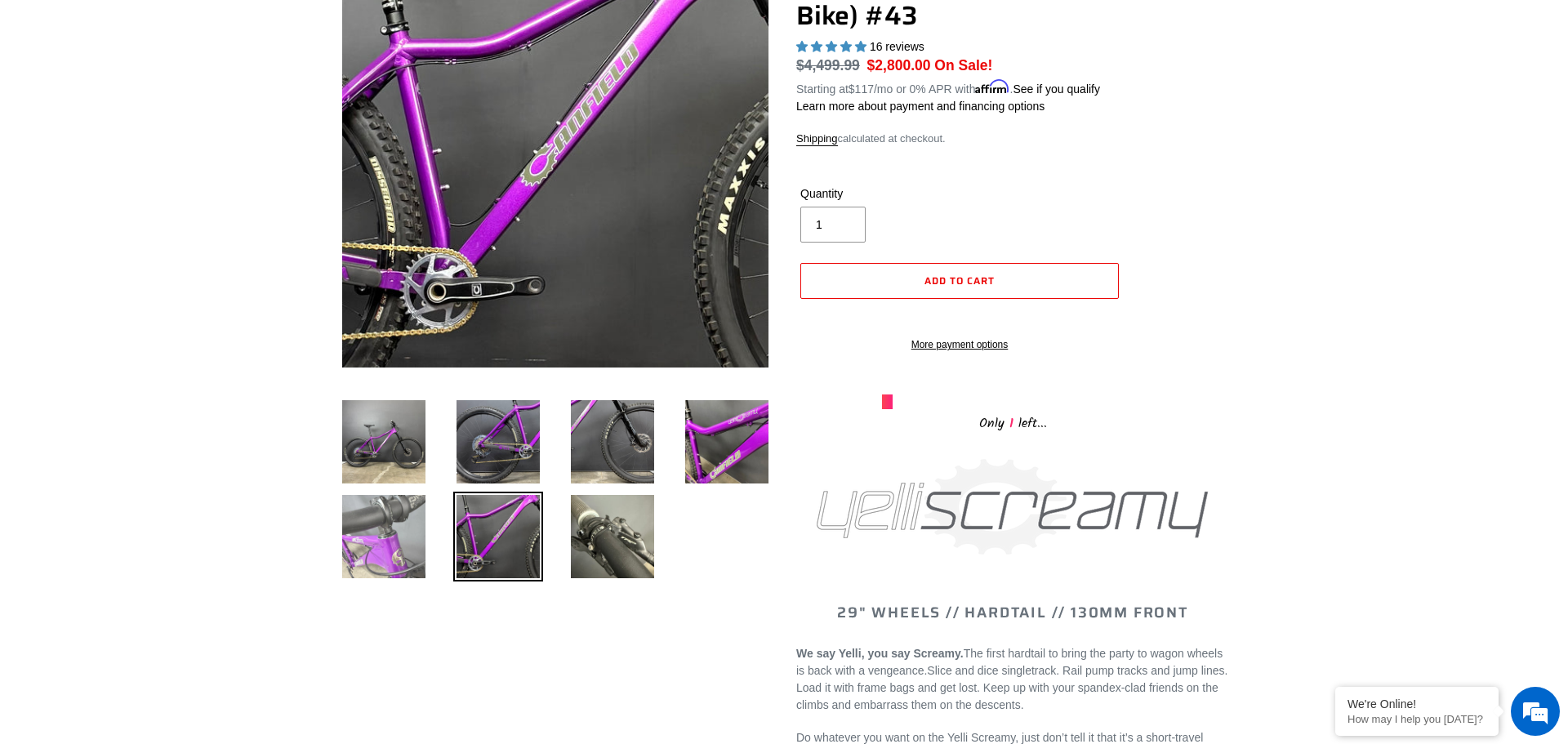
click at [394, 529] on img at bounding box center [384, 537] width 89 height 89
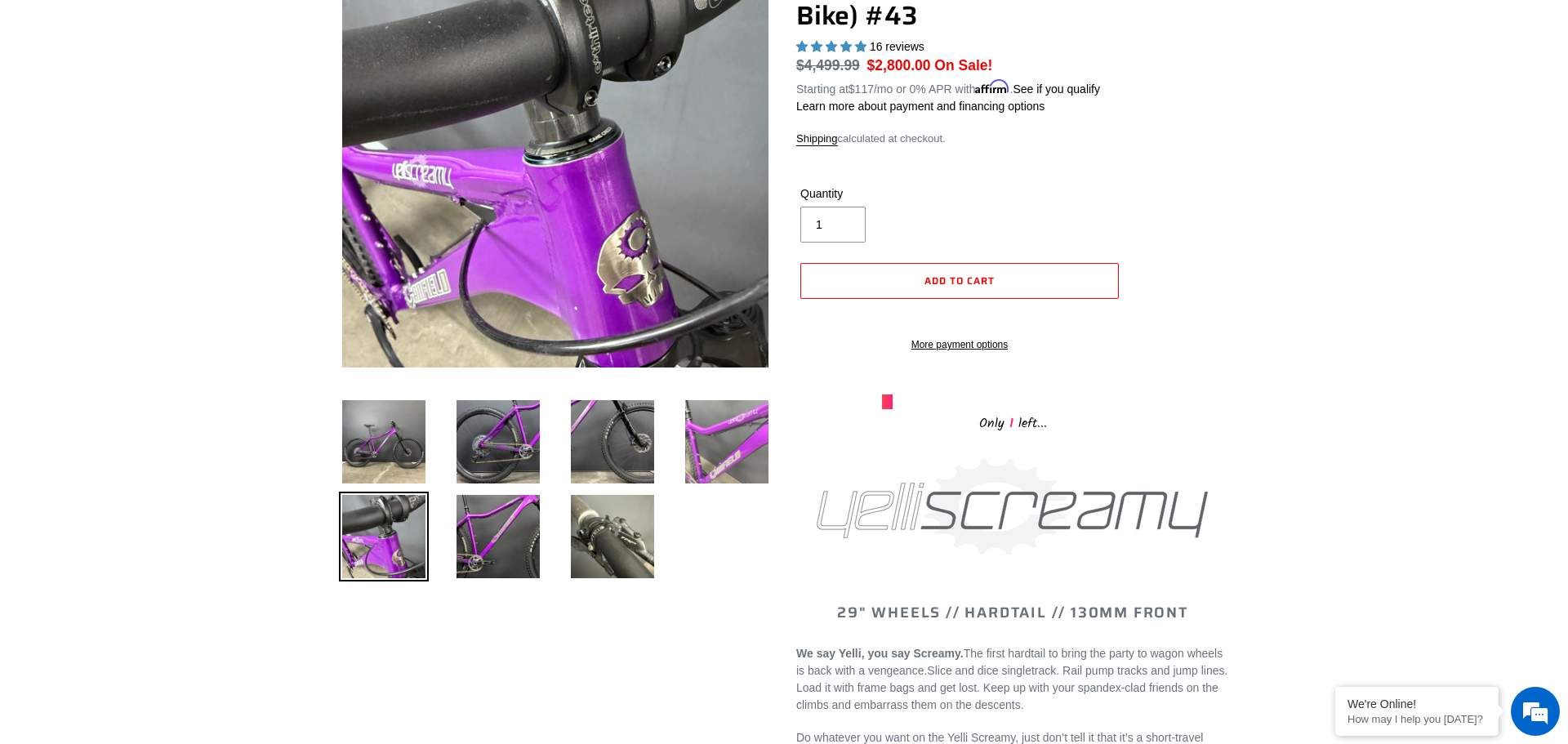
click at [741, 446] on img at bounding box center [727, 442] width 89 height 89
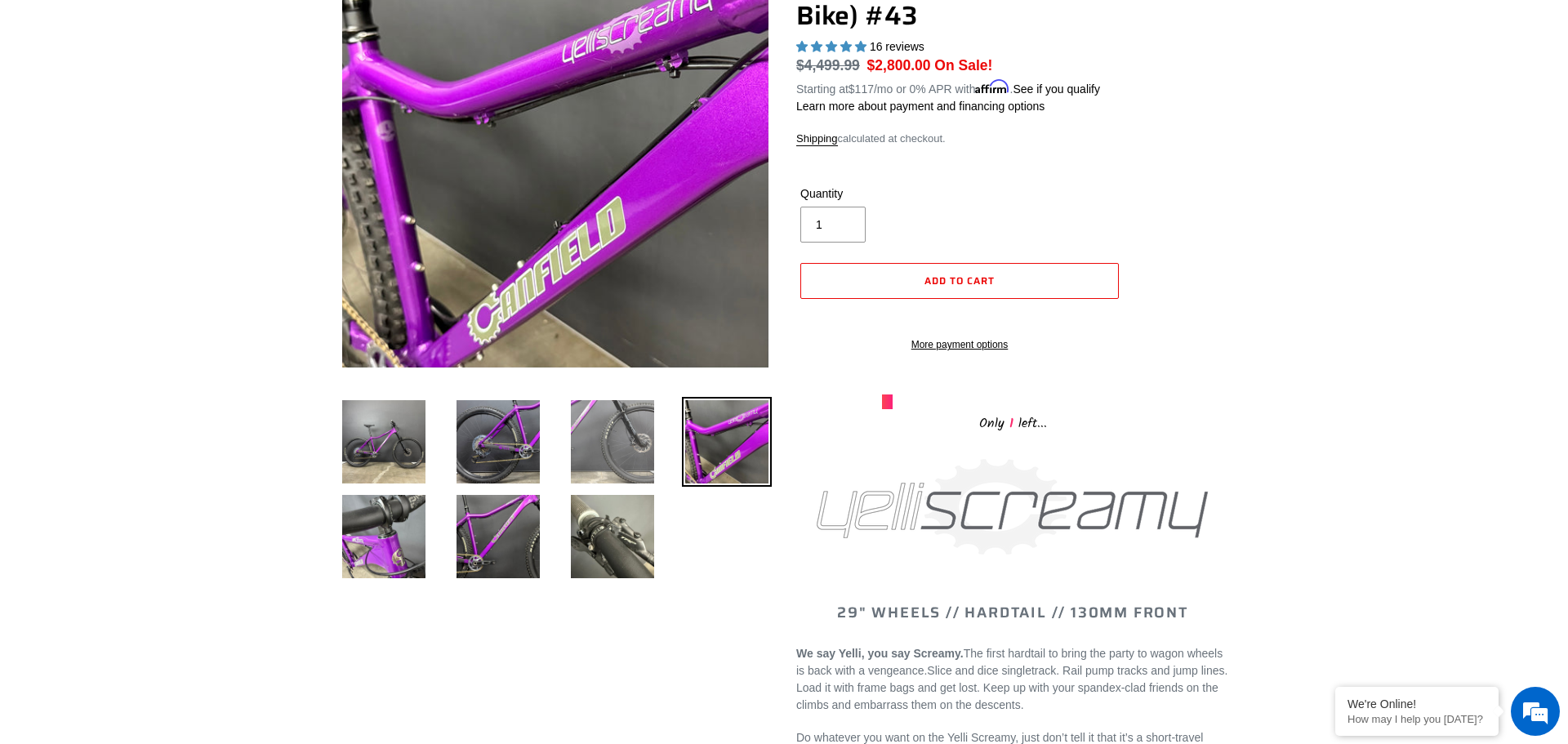
click at [611, 443] on img at bounding box center [613, 442] width 89 height 89
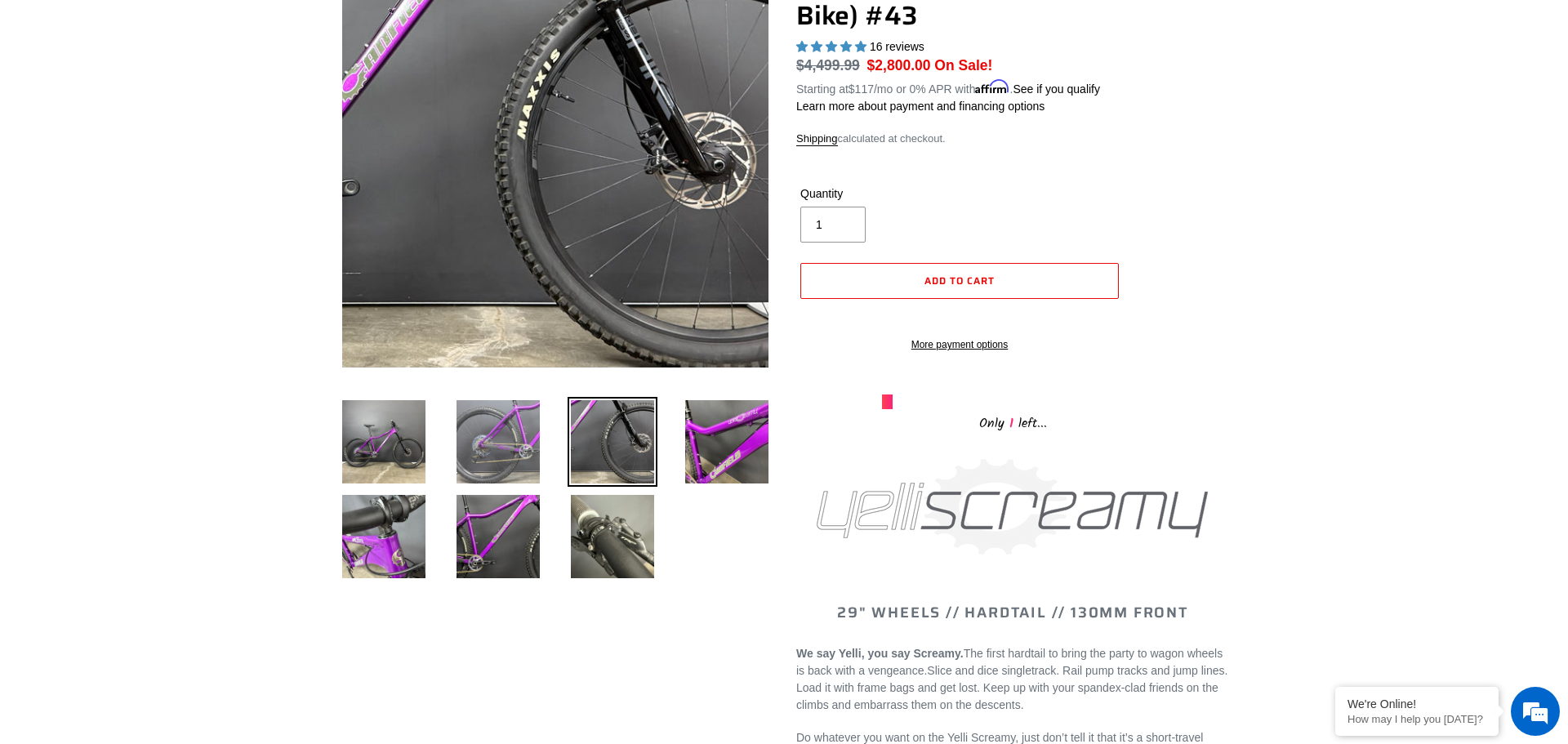
click at [514, 447] on img at bounding box center [498, 442] width 89 height 89
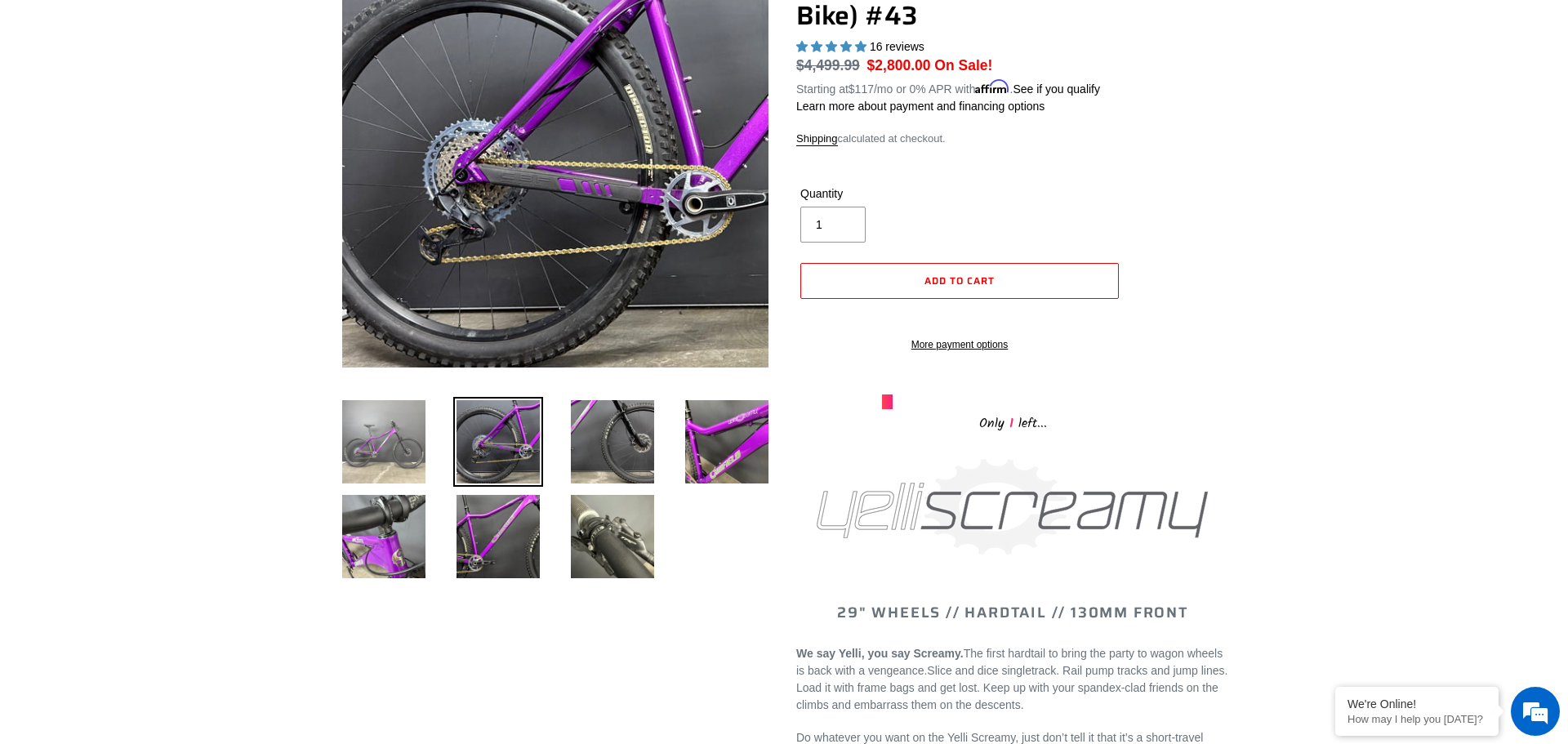
click at [415, 460] on img at bounding box center [384, 442] width 89 height 89
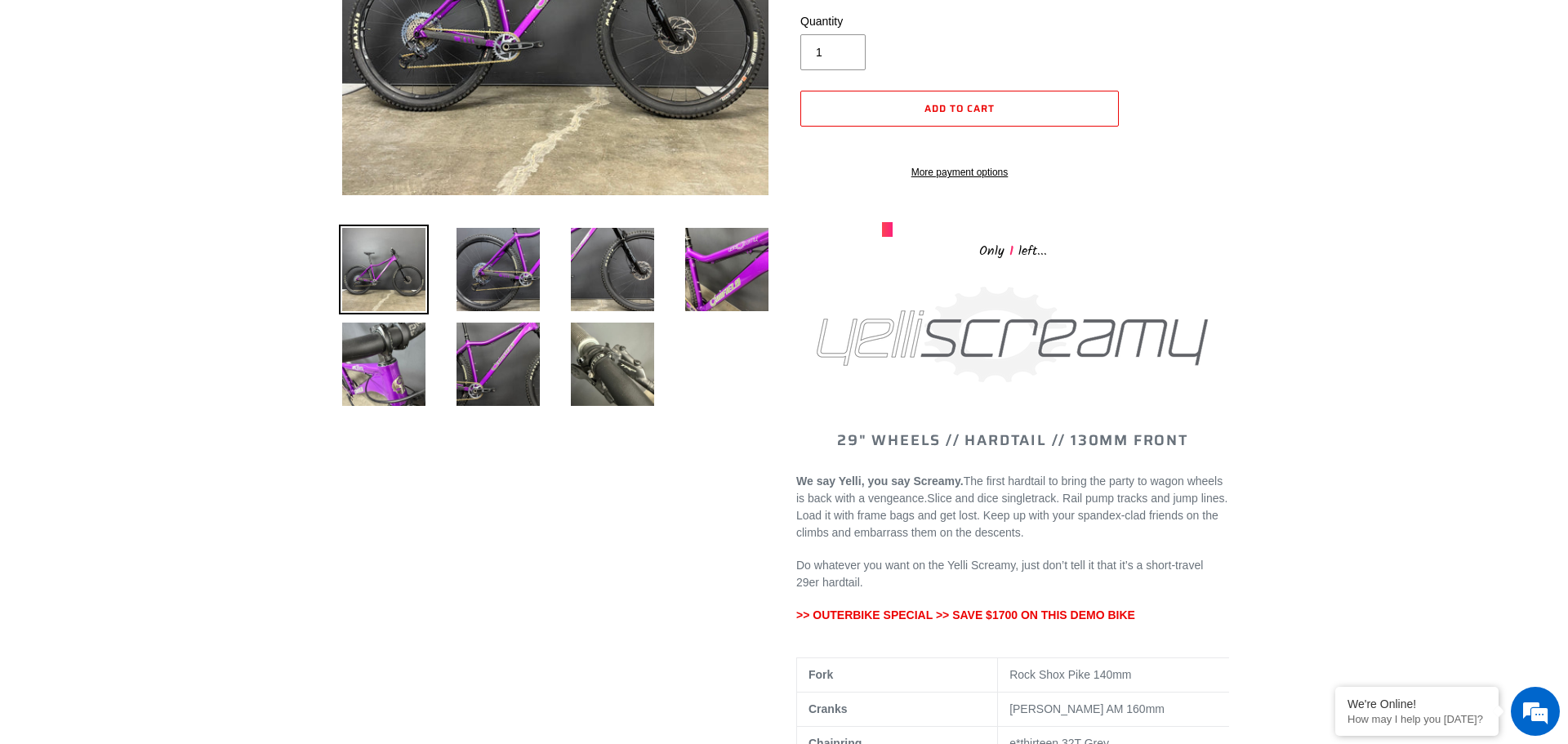
scroll to position [648, 0]
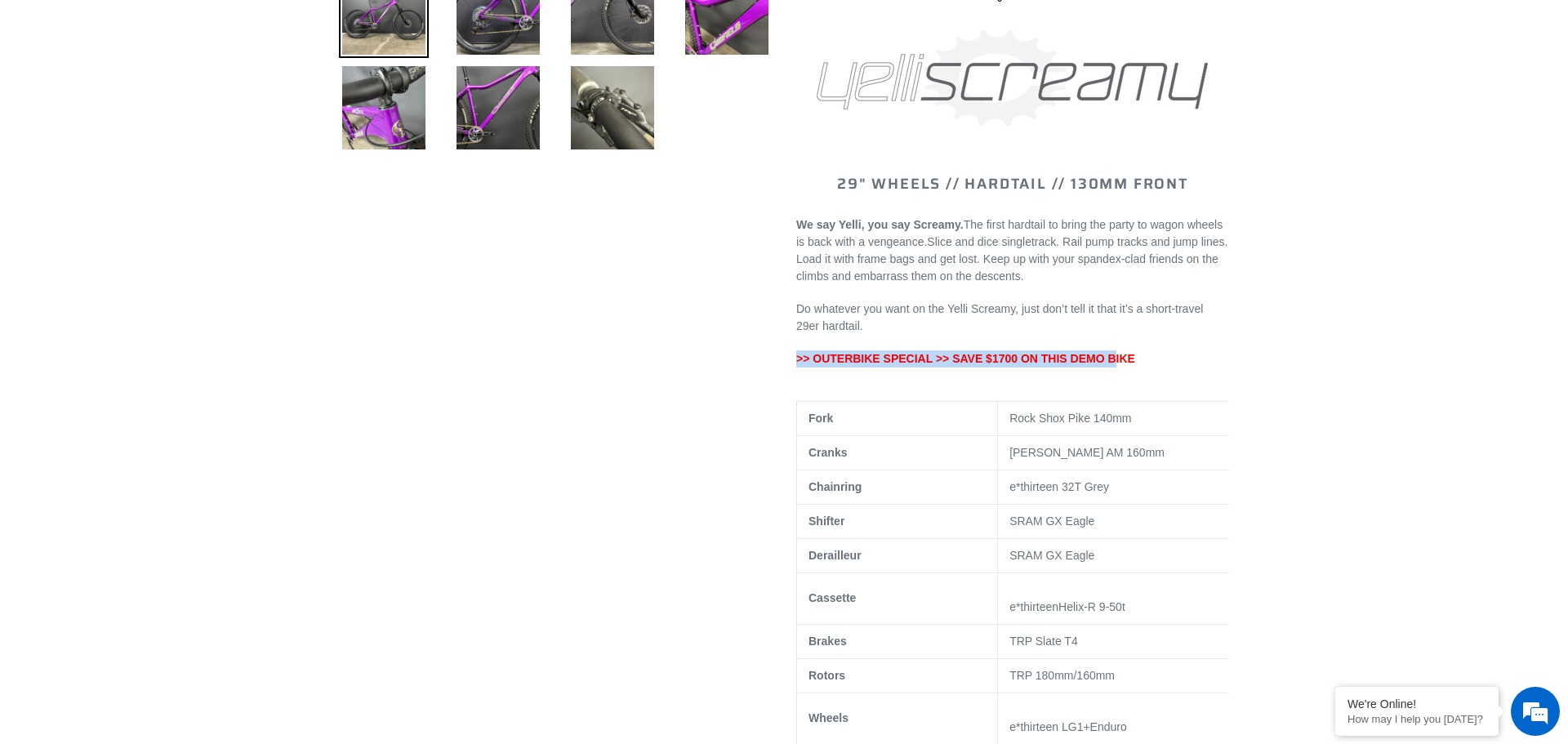
drag, startPoint x: 1091, startPoint y: 376, endPoint x: 768, endPoint y: 381, distance: 323.0
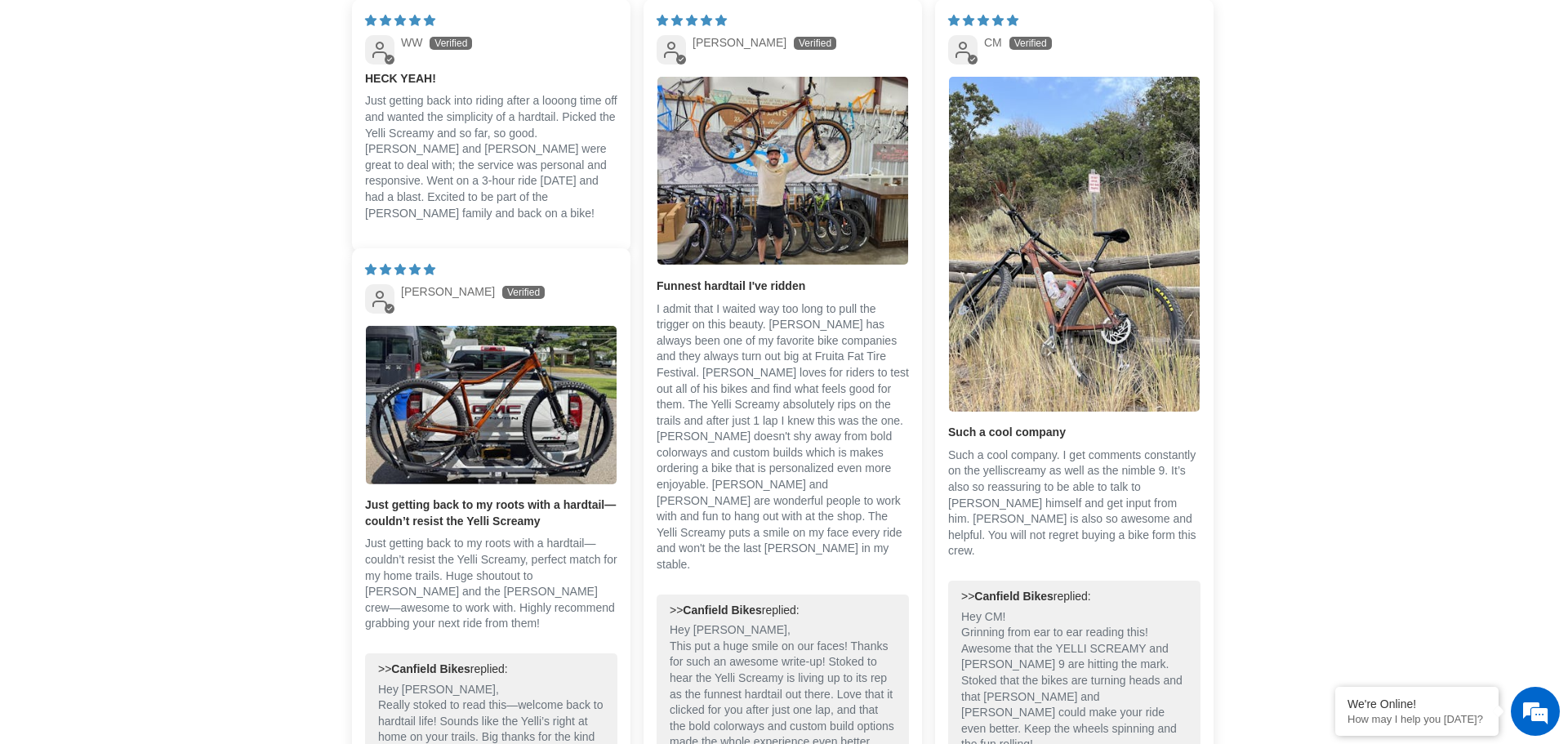
scroll to position [3554, 0]
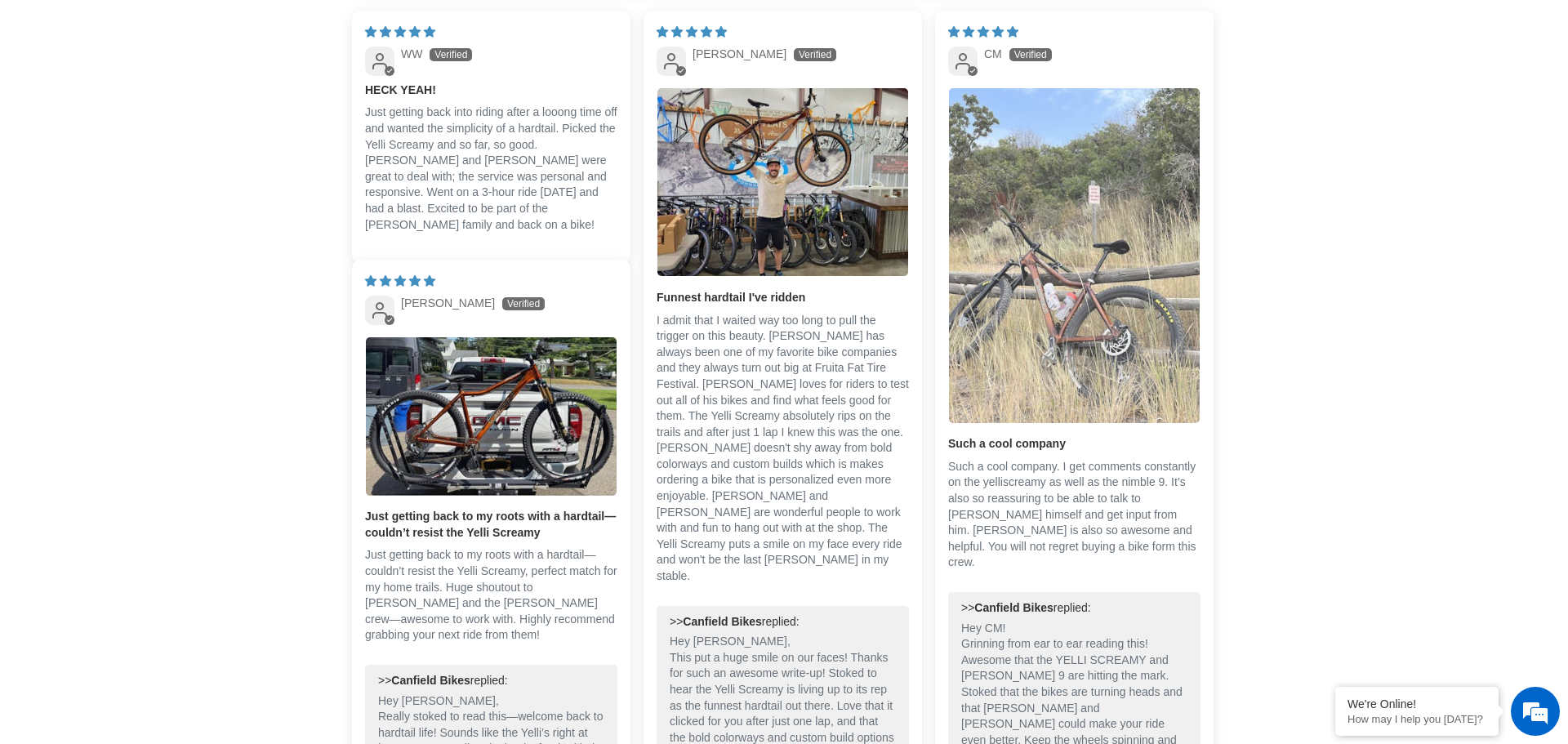
click at [1012, 266] on img "Link to user picture 1" at bounding box center [1074, 256] width 250 height 334
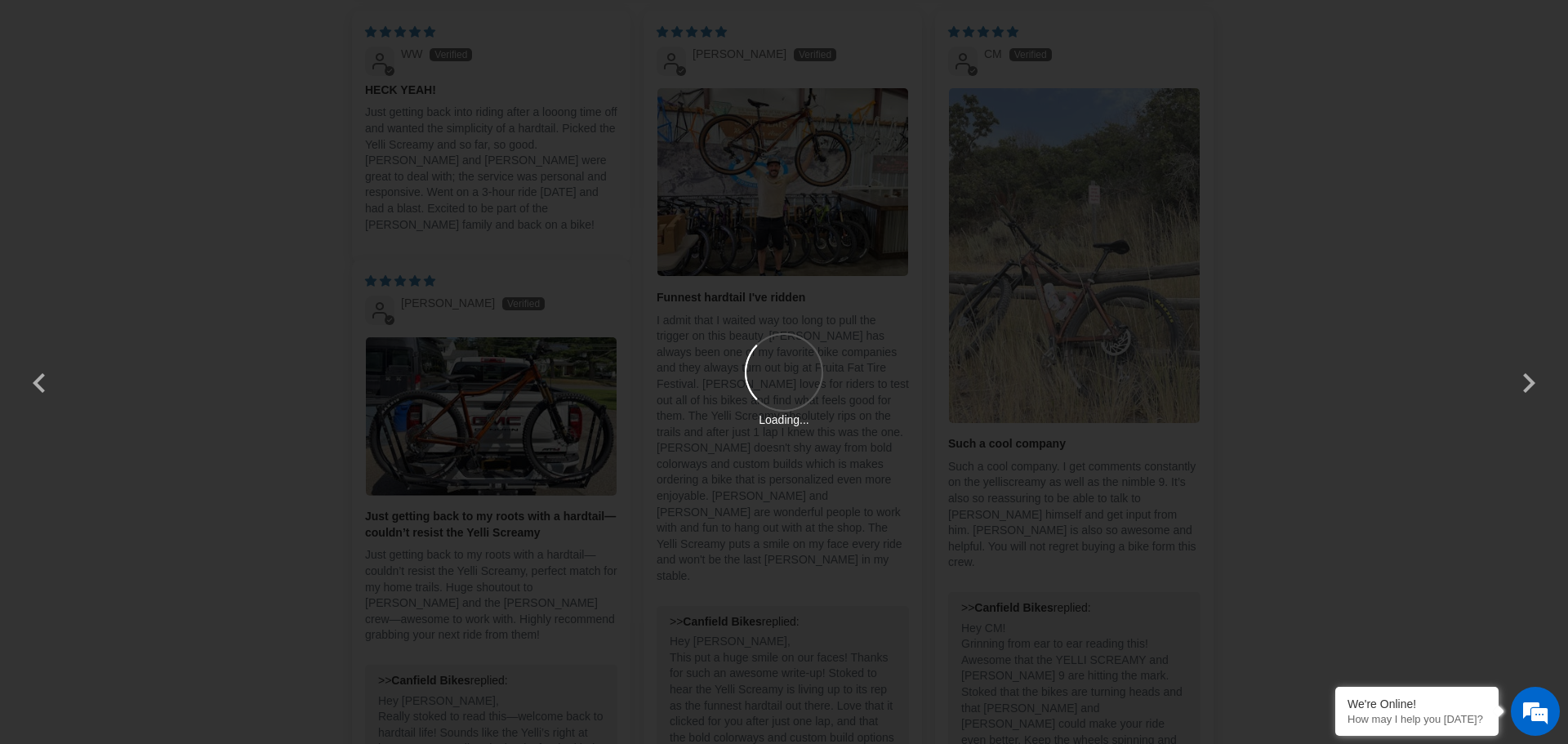
scroll to position [0, 0]
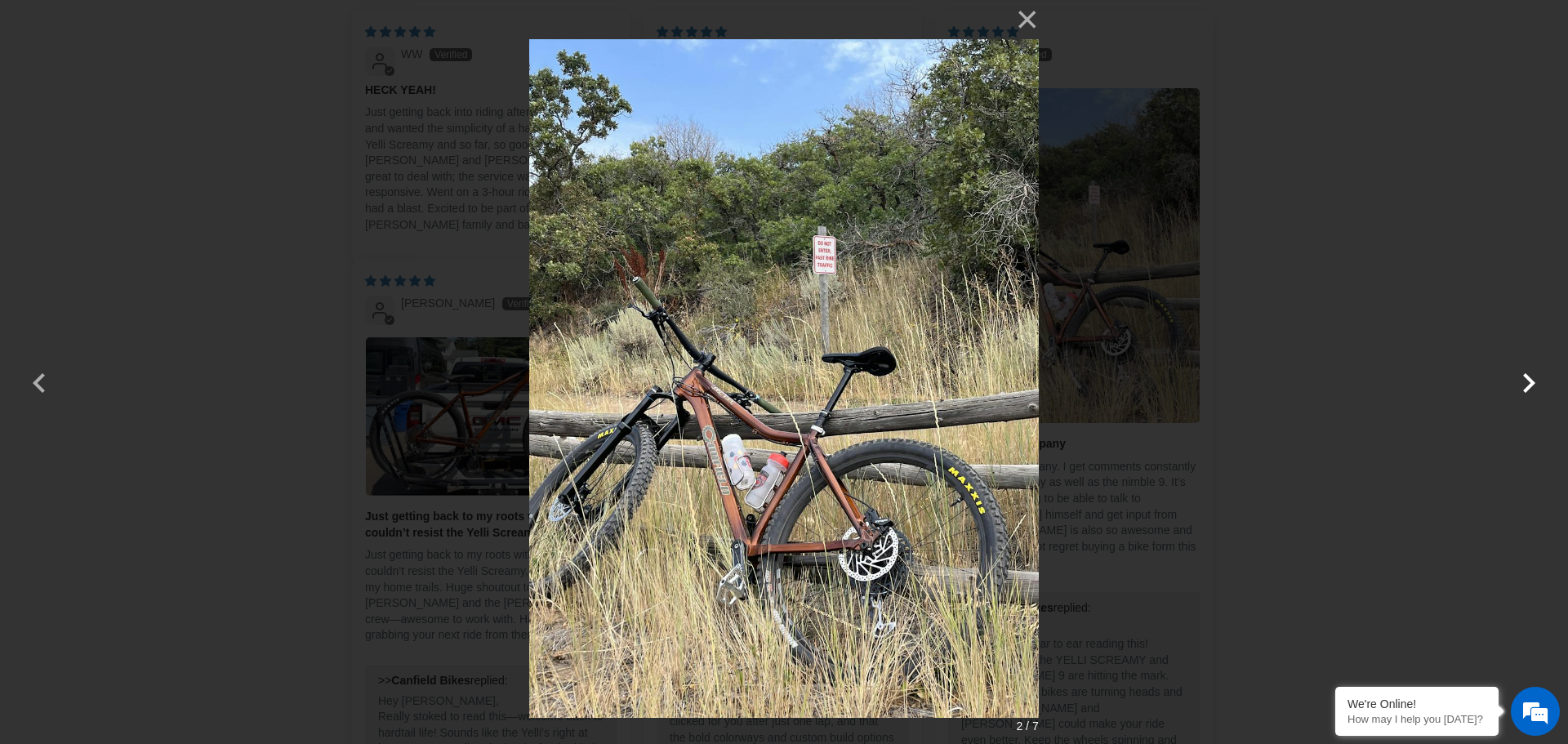
click at [1540, 384] on button "button" at bounding box center [1530, 373] width 39 height 39
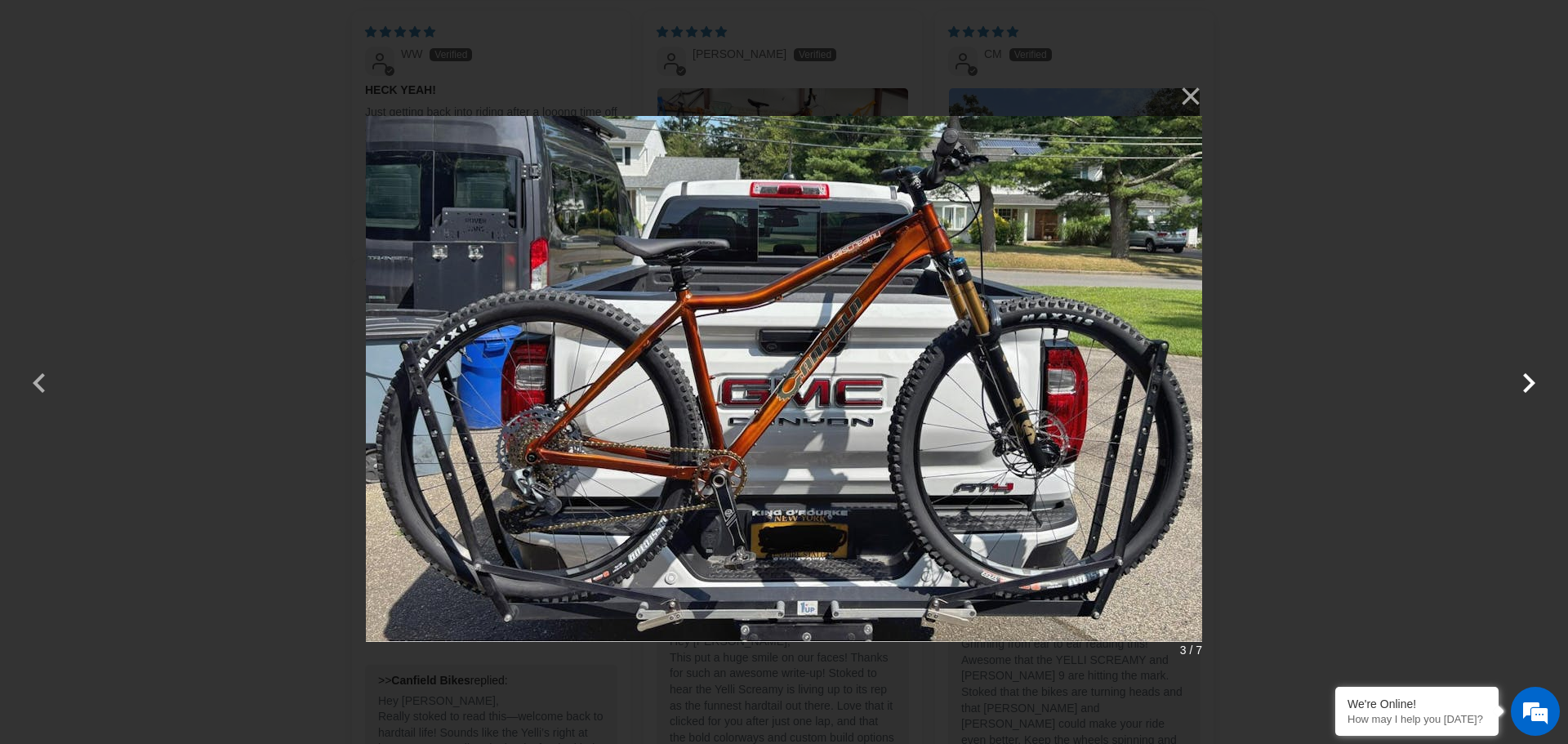
click at [1528, 384] on button "button" at bounding box center [1530, 373] width 39 height 39
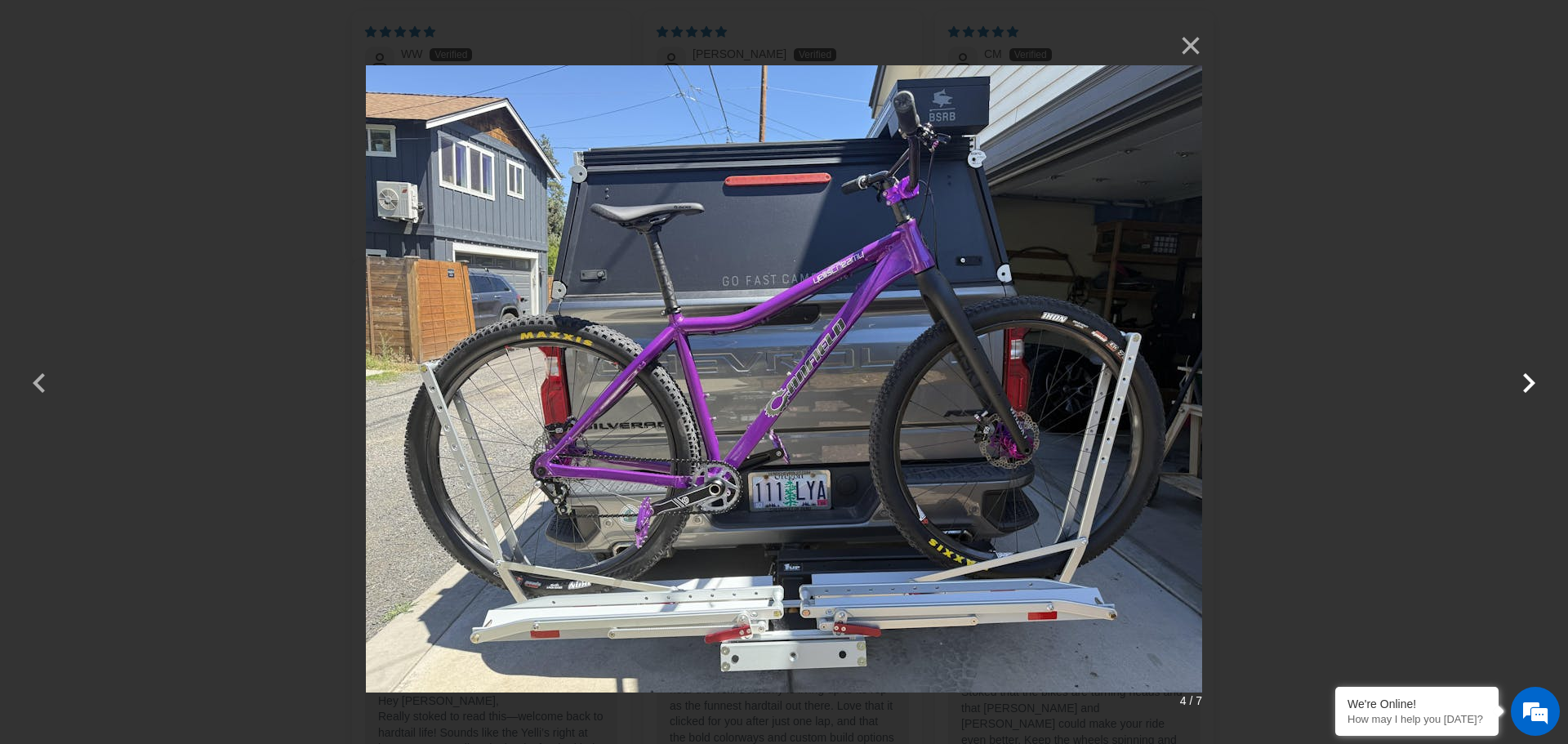
click at [1530, 385] on button "button" at bounding box center [1530, 373] width 39 height 39
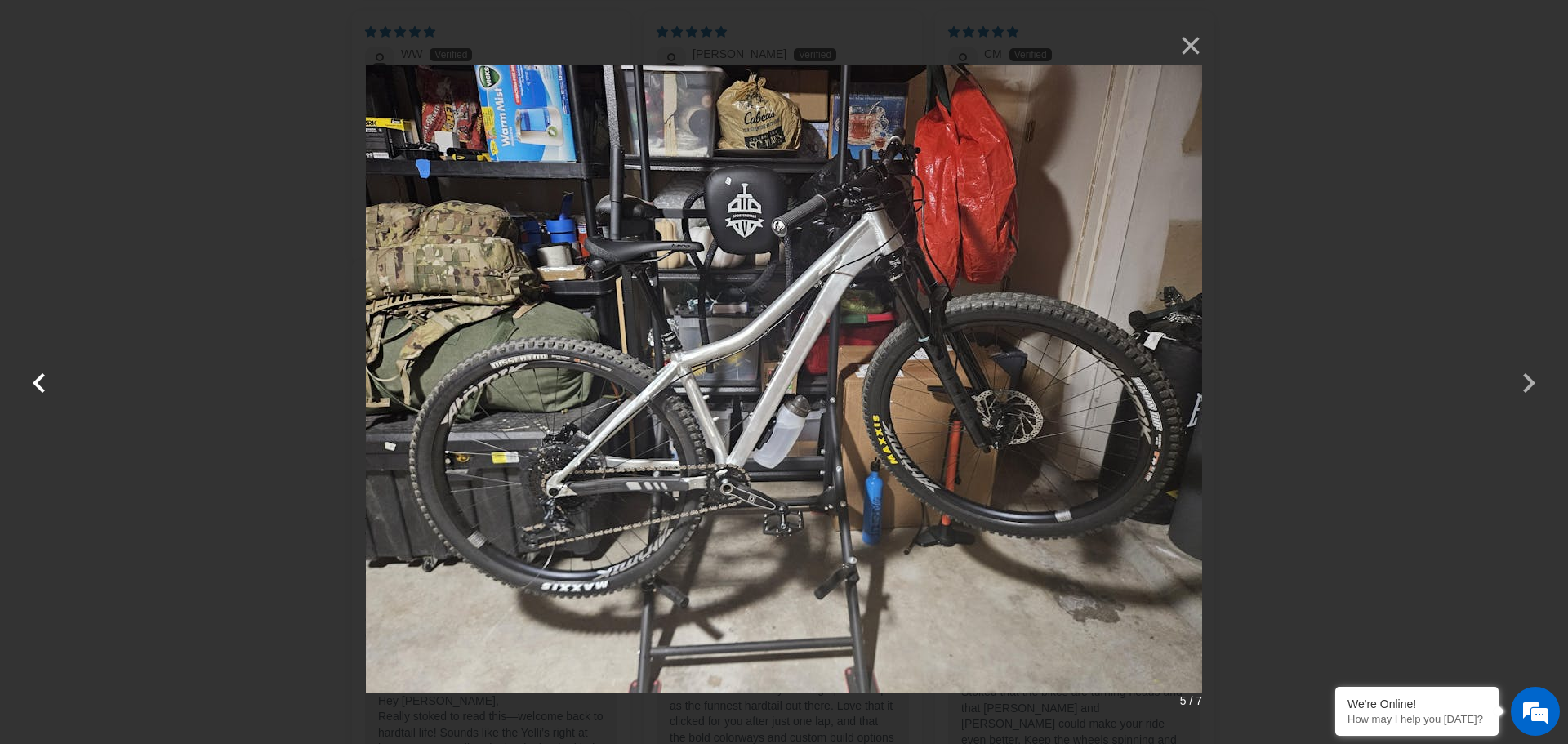
click at [52, 382] on button "button" at bounding box center [39, 373] width 39 height 39
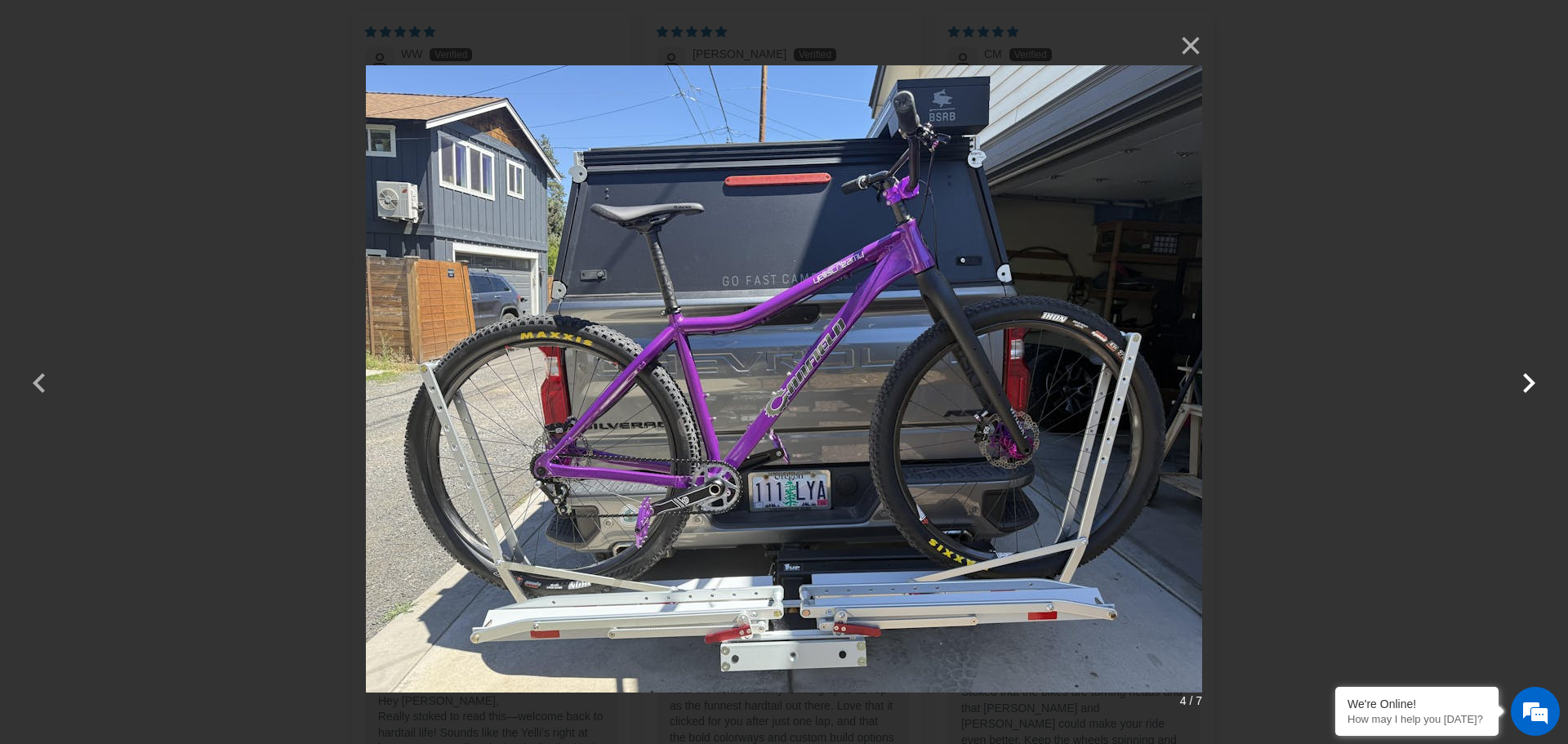
click at [1526, 384] on button "button" at bounding box center [1530, 373] width 39 height 39
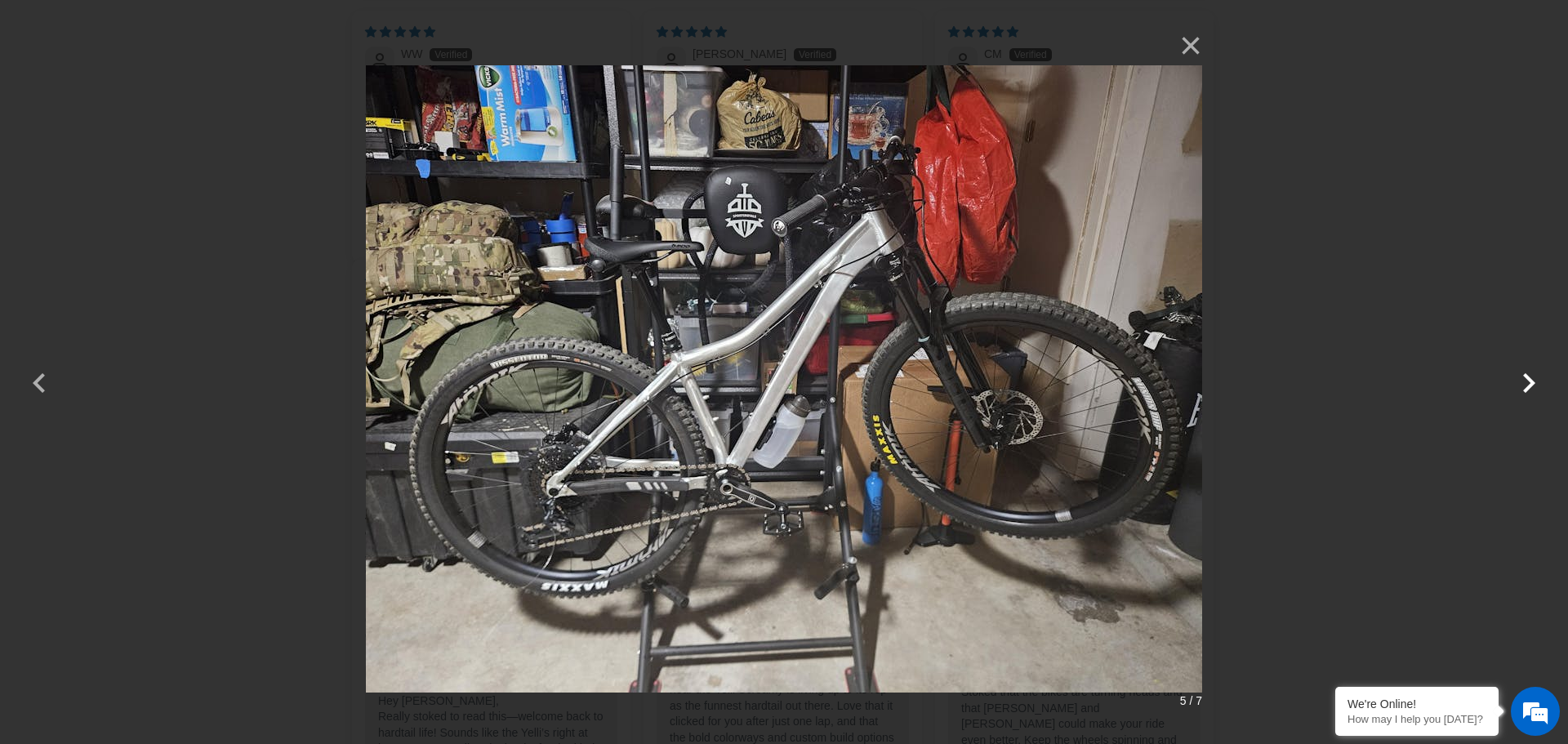
click at [1526, 384] on button "button" at bounding box center [1530, 373] width 39 height 39
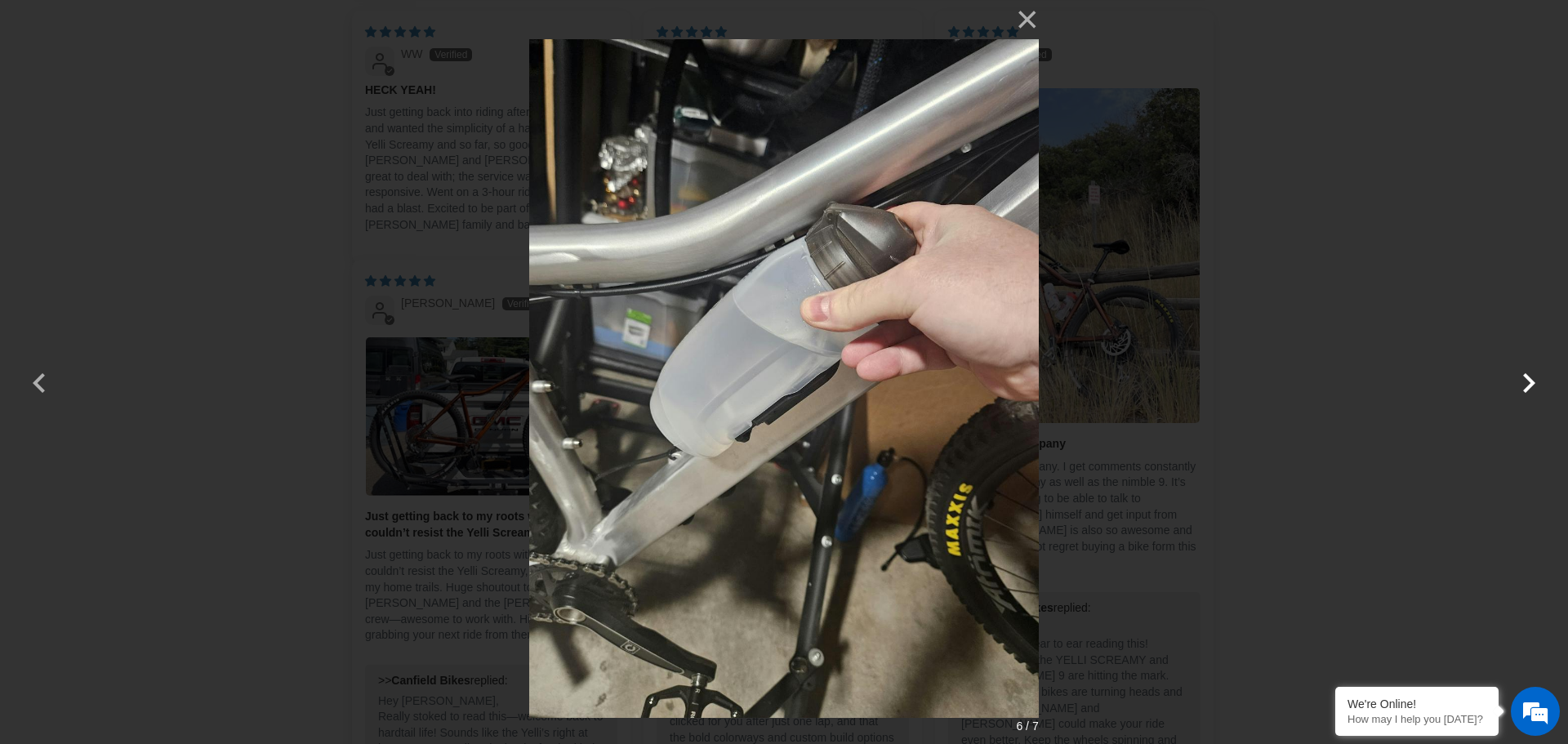
click at [1526, 384] on button "button" at bounding box center [1530, 373] width 39 height 39
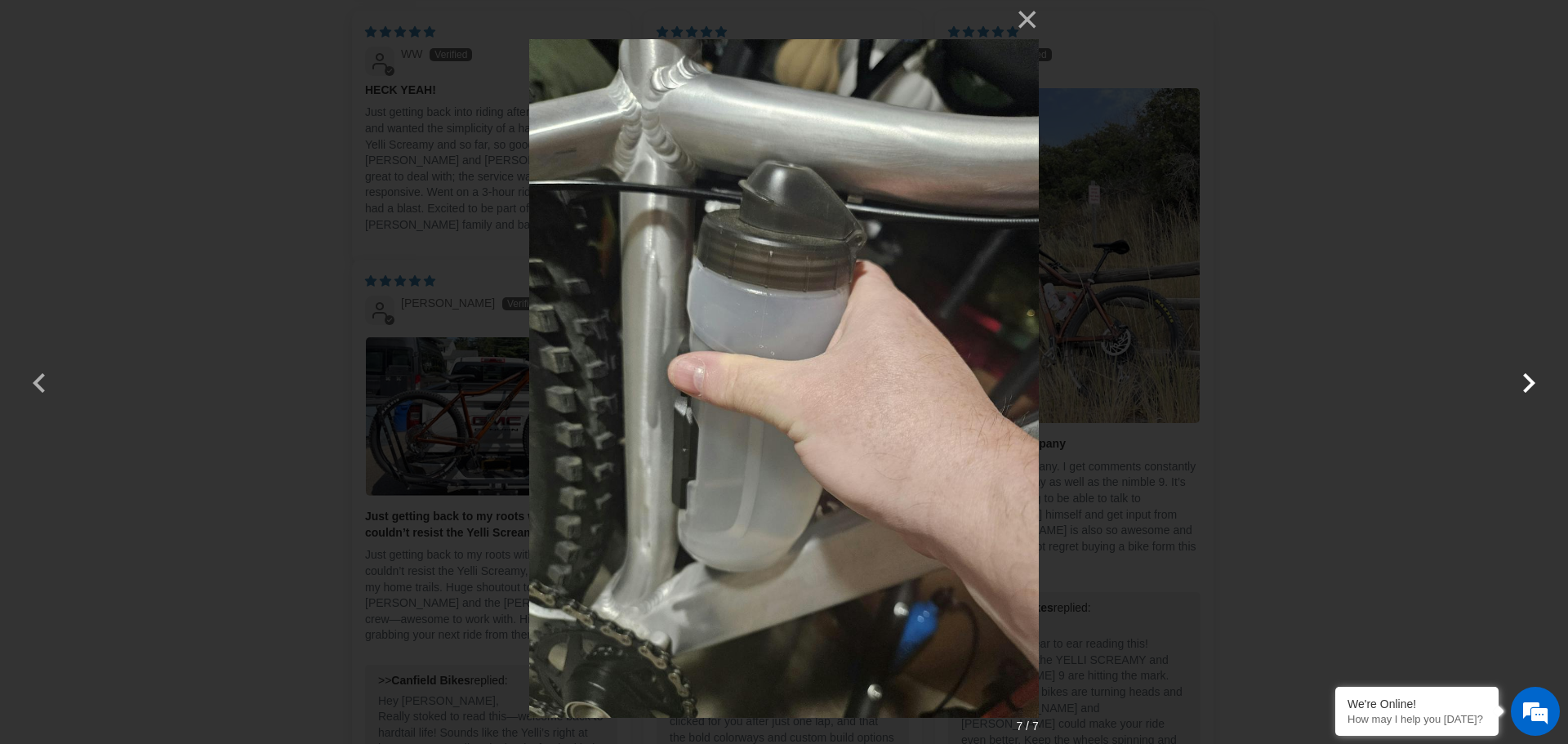
click at [1526, 384] on button "button" at bounding box center [1530, 373] width 39 height 39
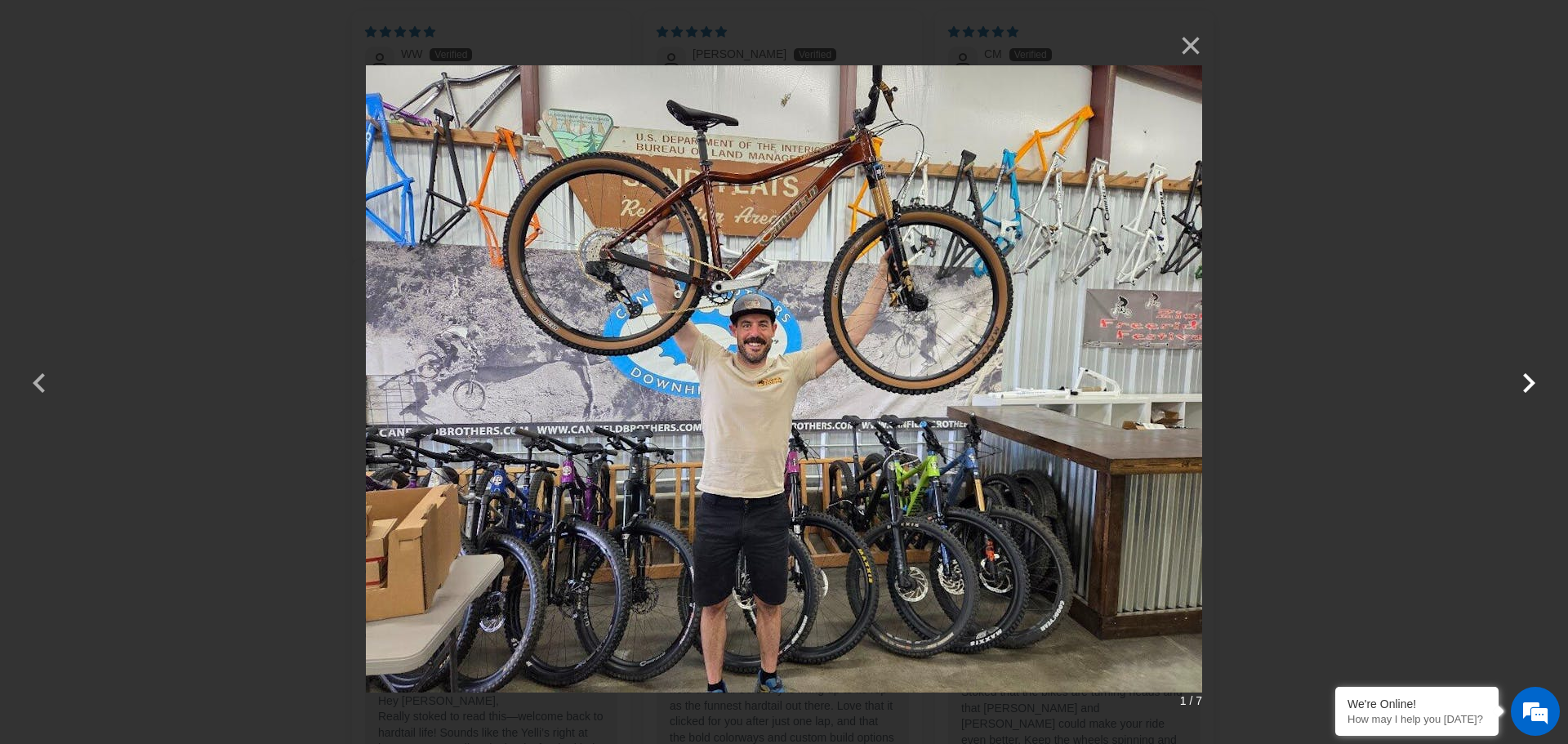
click at [1526, 384] on button "button" at bounding box center [1530, 373] width 39 height 39
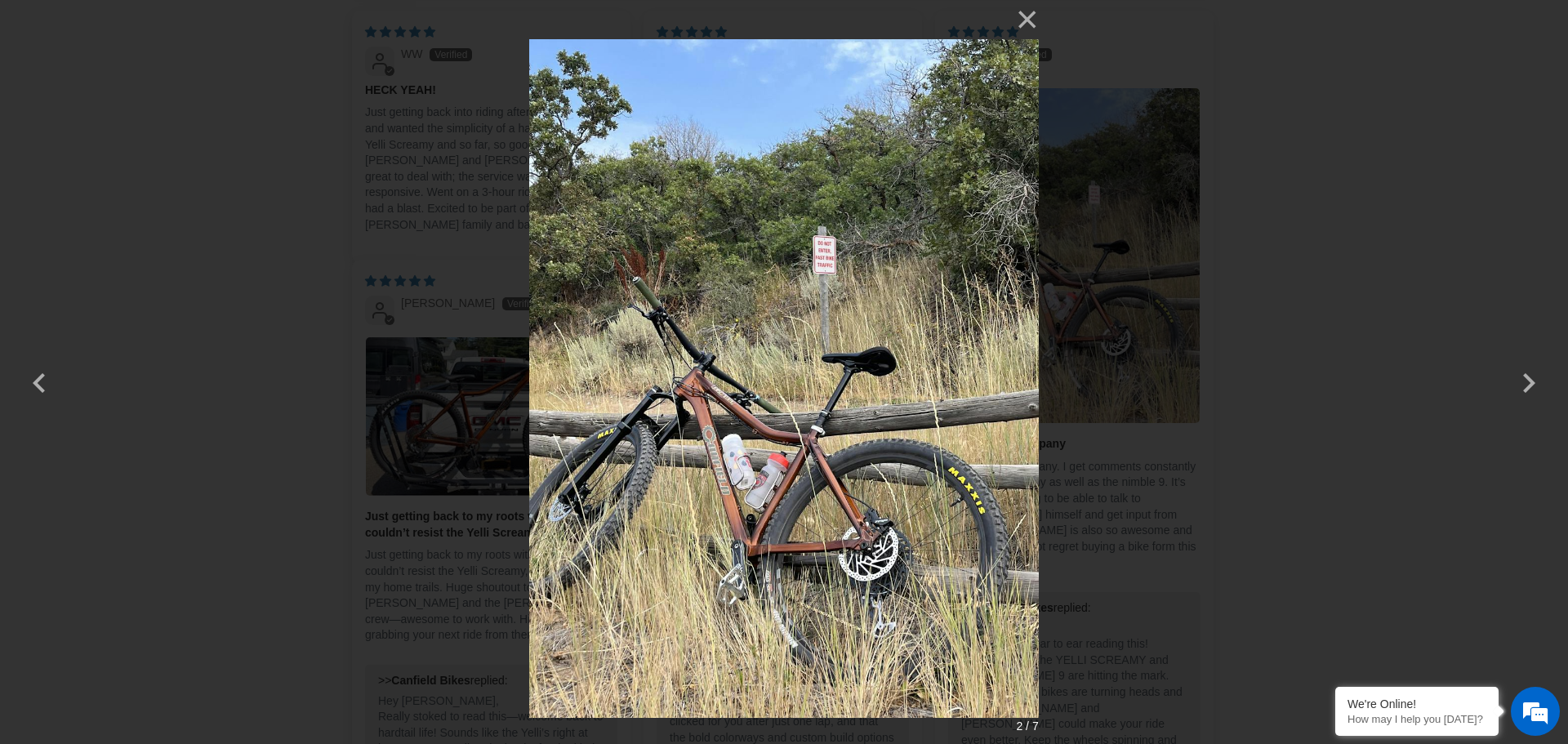
click at [1445, 326] on div "× 2 / 7 Loading..." at bounding box center [784, 372] width 1568 height 744
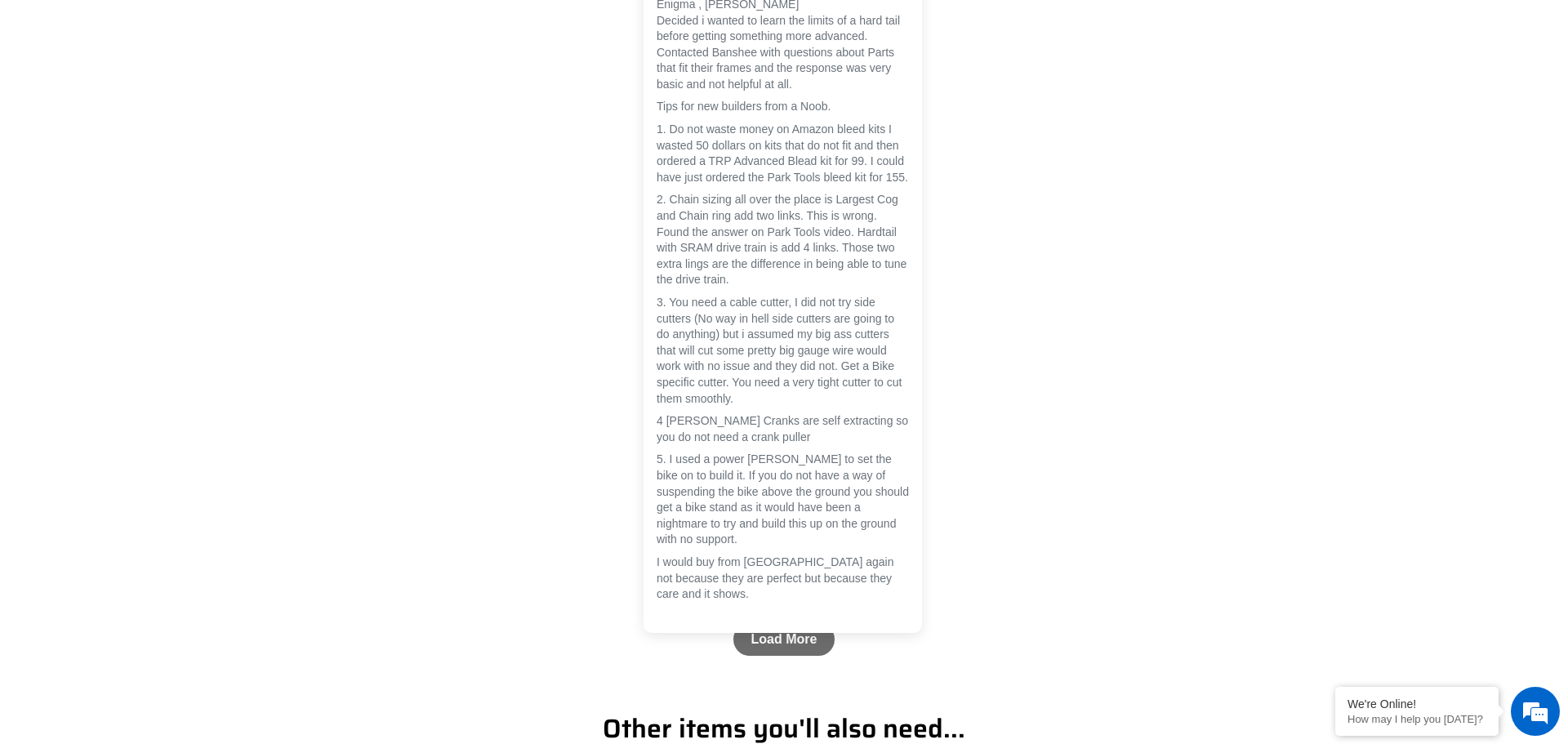
scroll to position [6685, 0]
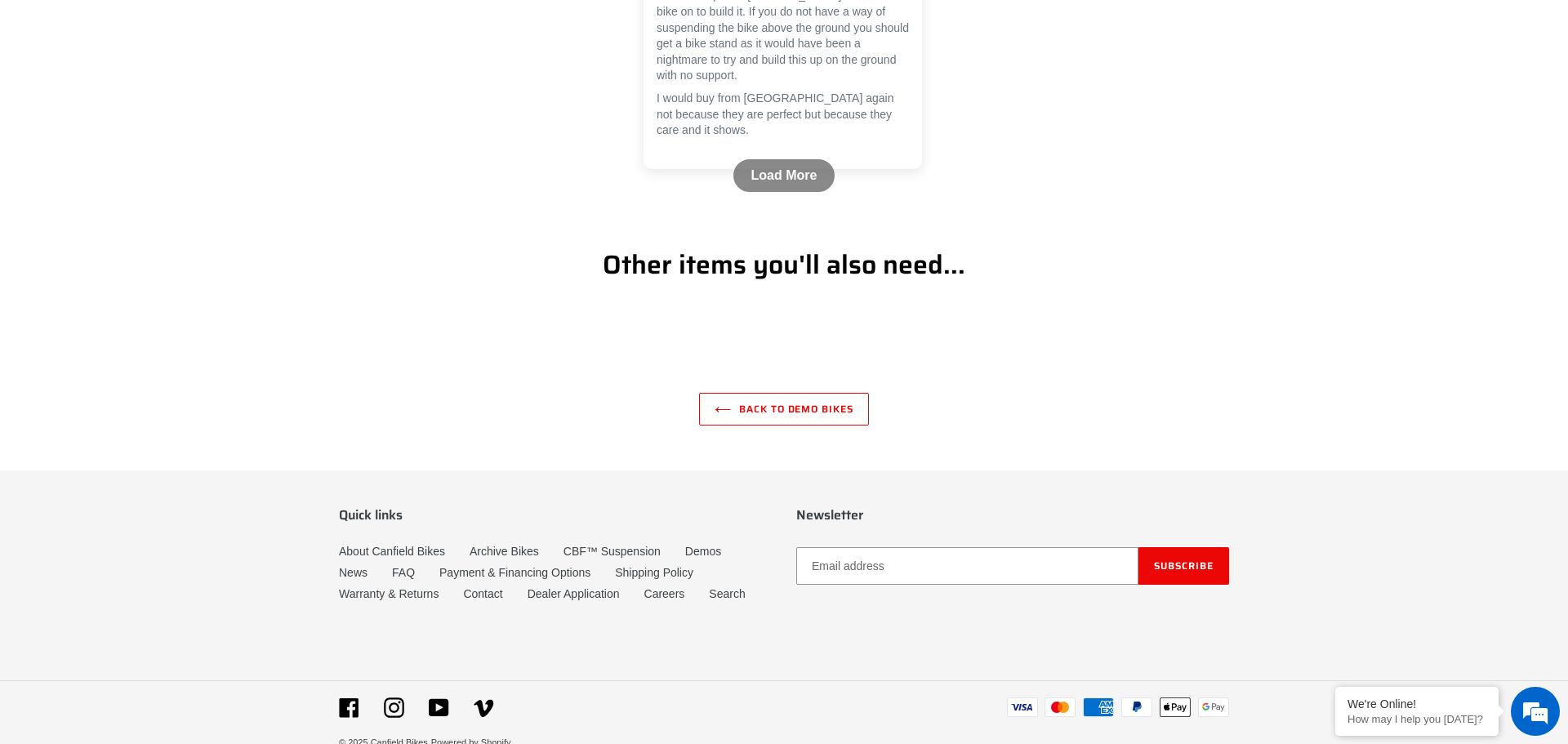
click at [755, 192] on link "Load More" at bounding box center [784, 175] width 102 height 33
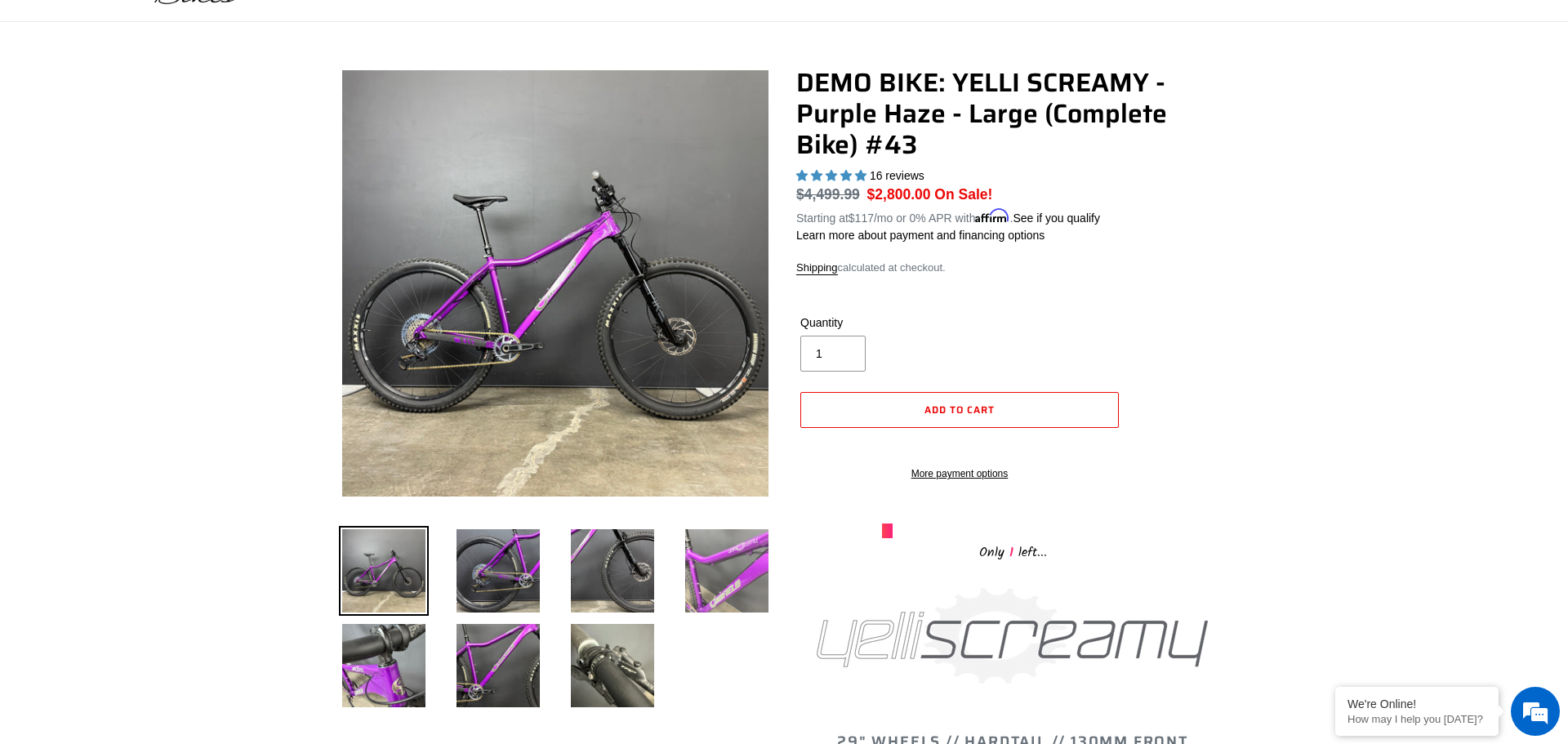
scroll to position [86, 0]
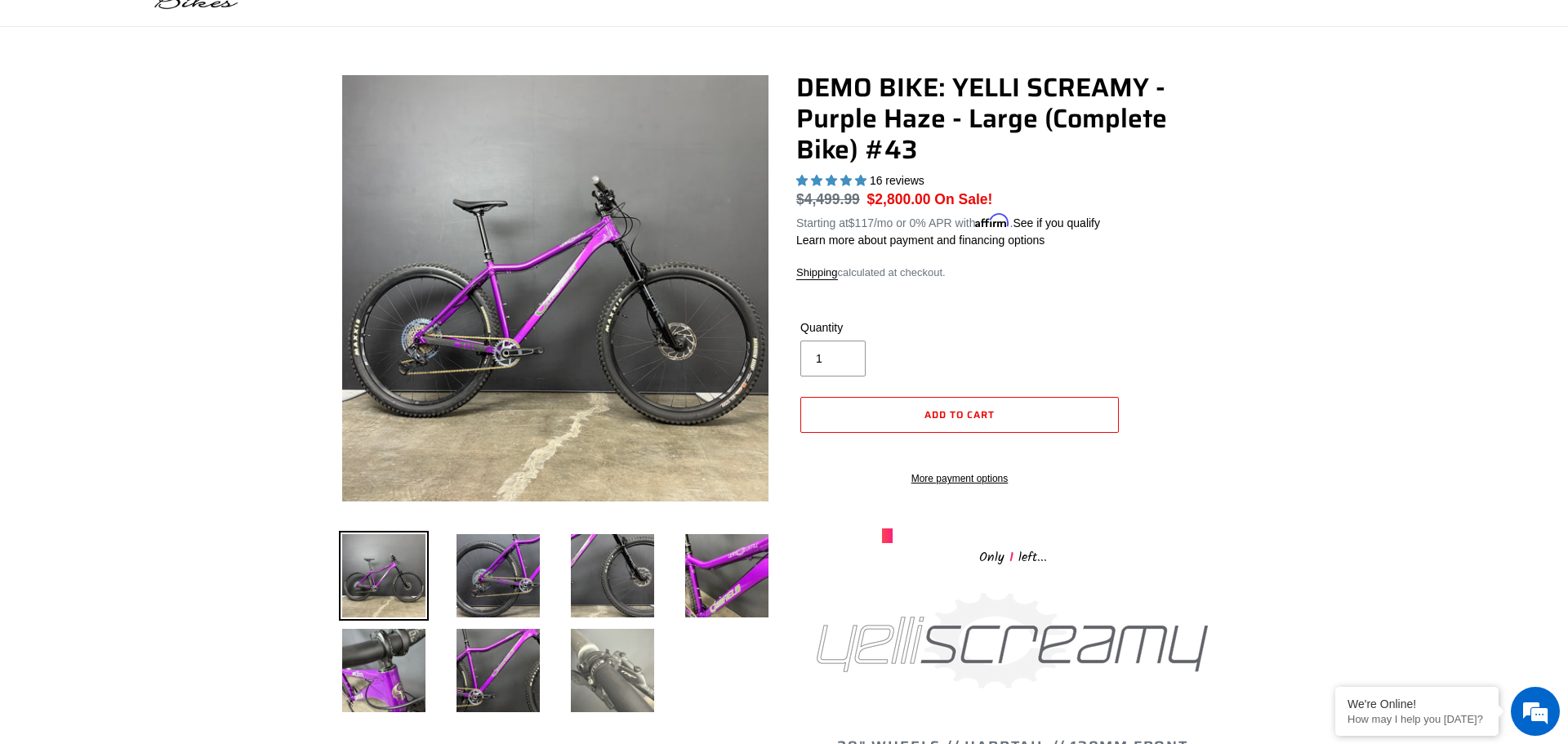
click at [591, 684] on img at bounding box center [613, 671] width 89 height 89
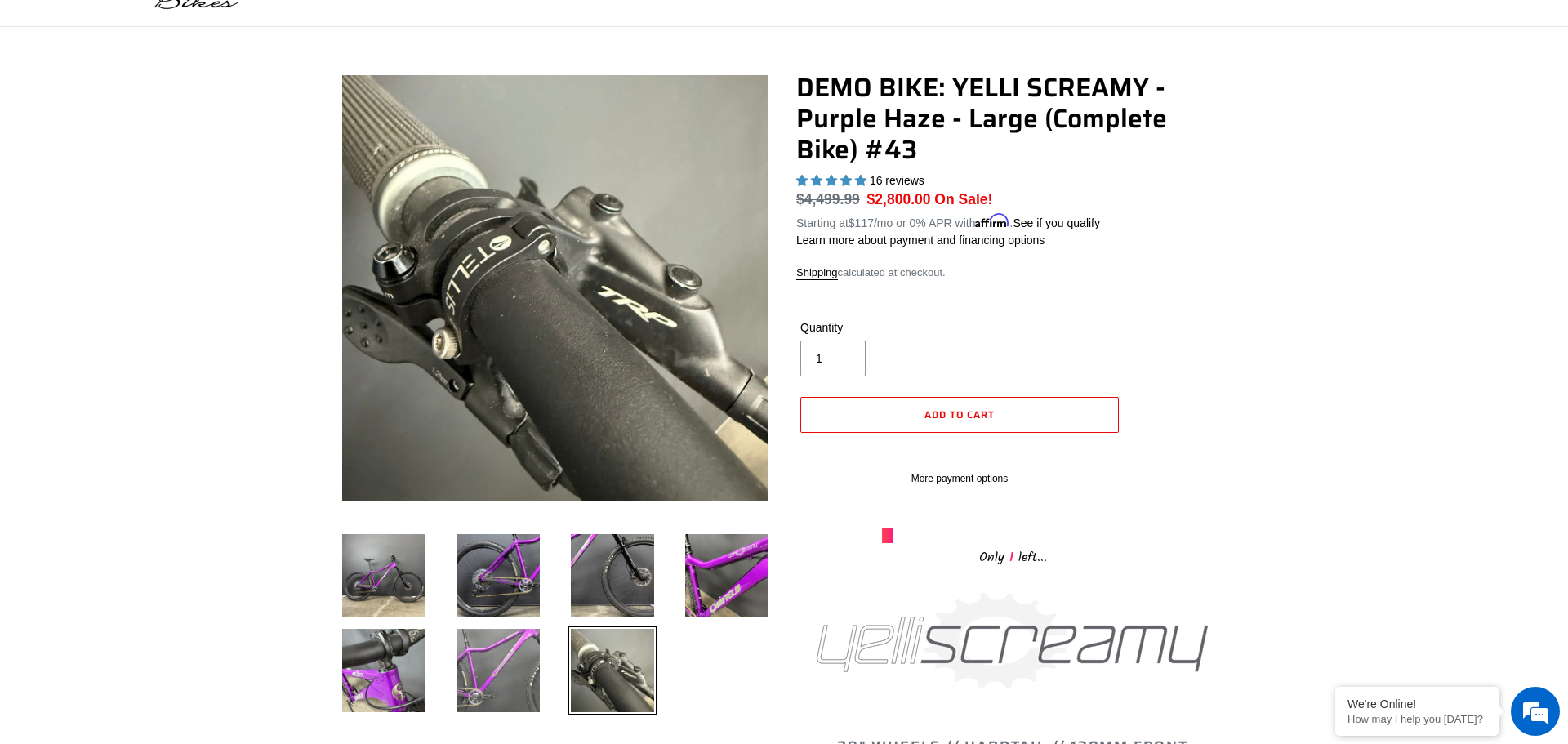
click at [517, 675] on img at bounding box center [498, 671] width 89 height 89
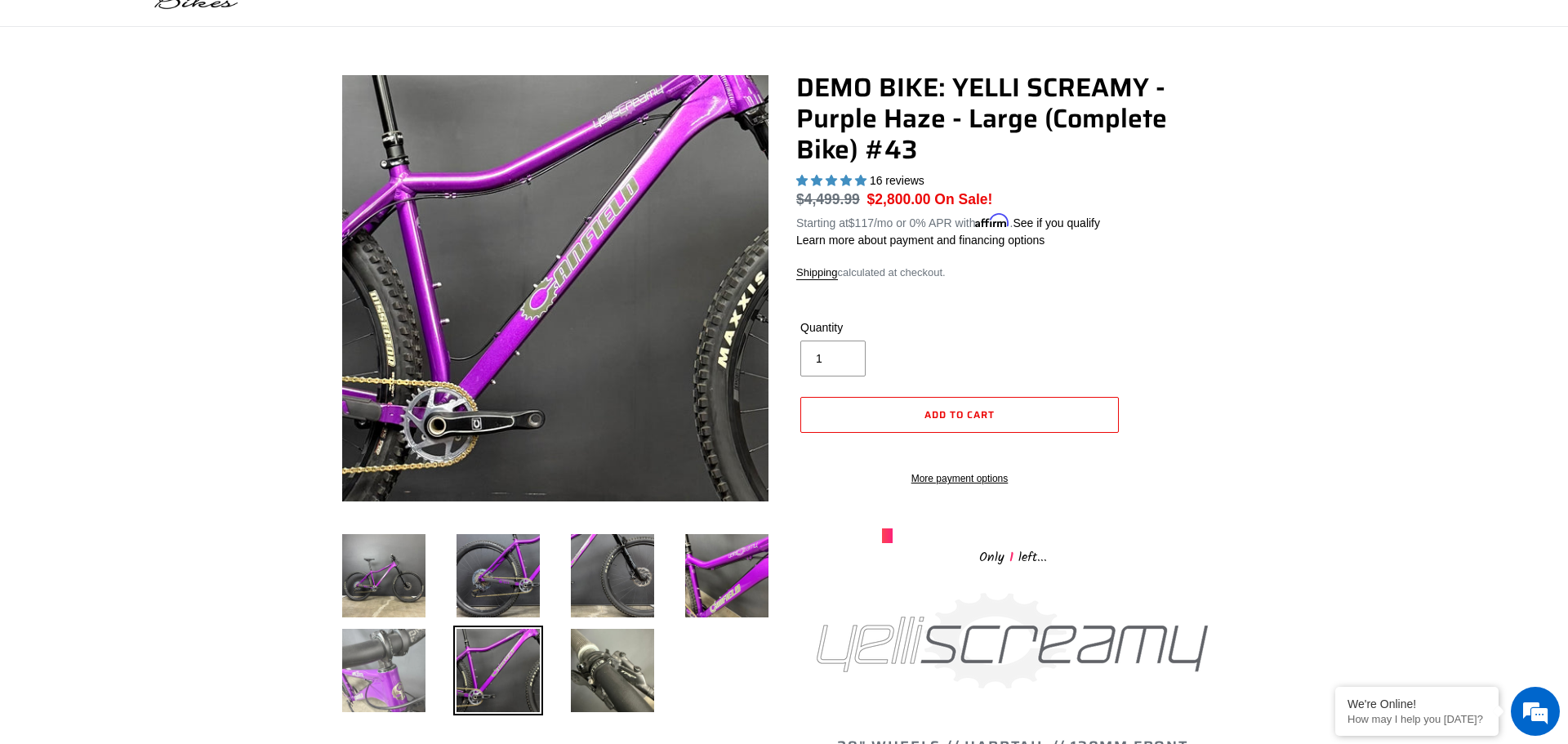
click at [427, 682] on img at bounding box center [384, 671] width 89 height 89
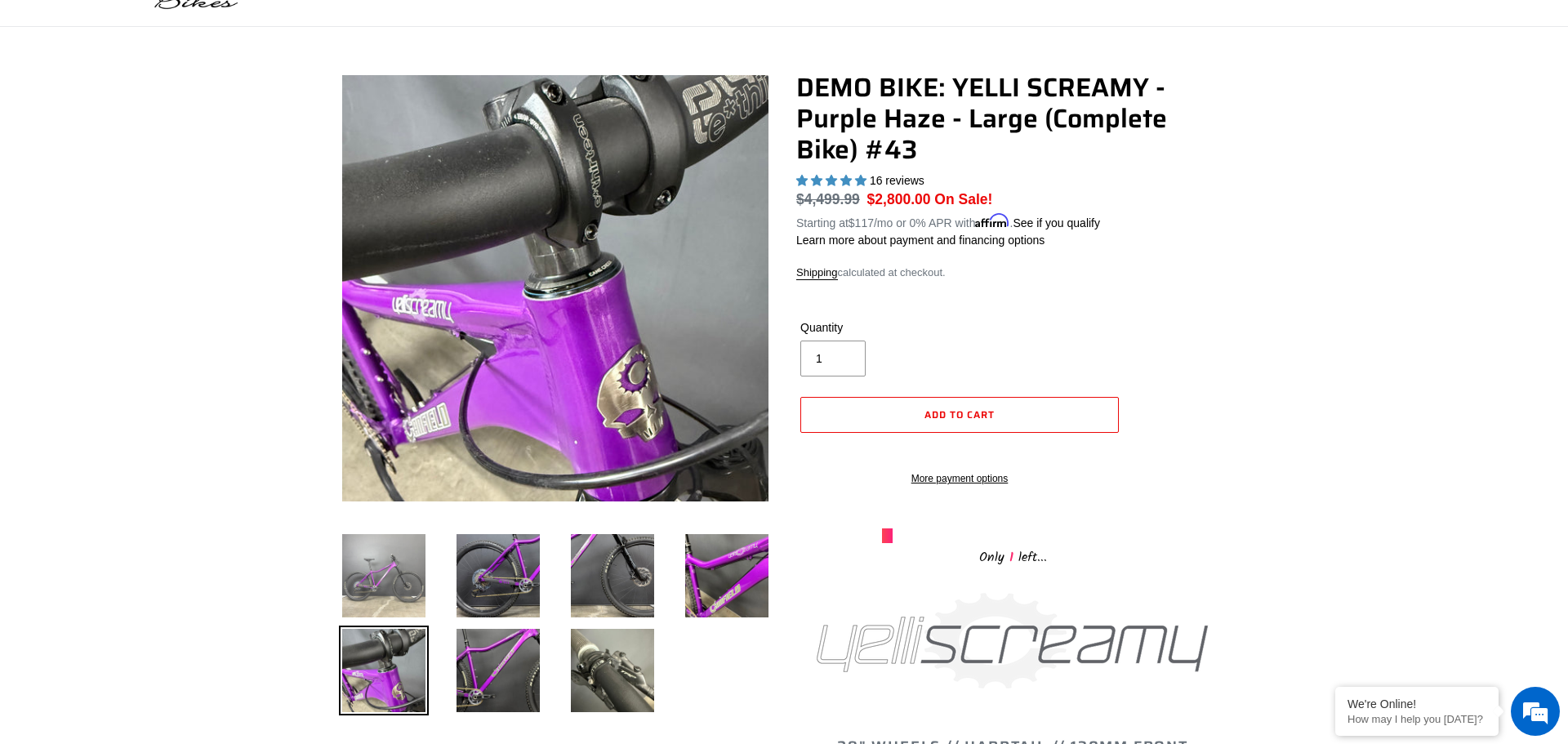
click at [425, 611] on img at bounding box center [384, 576] width 89 height 89
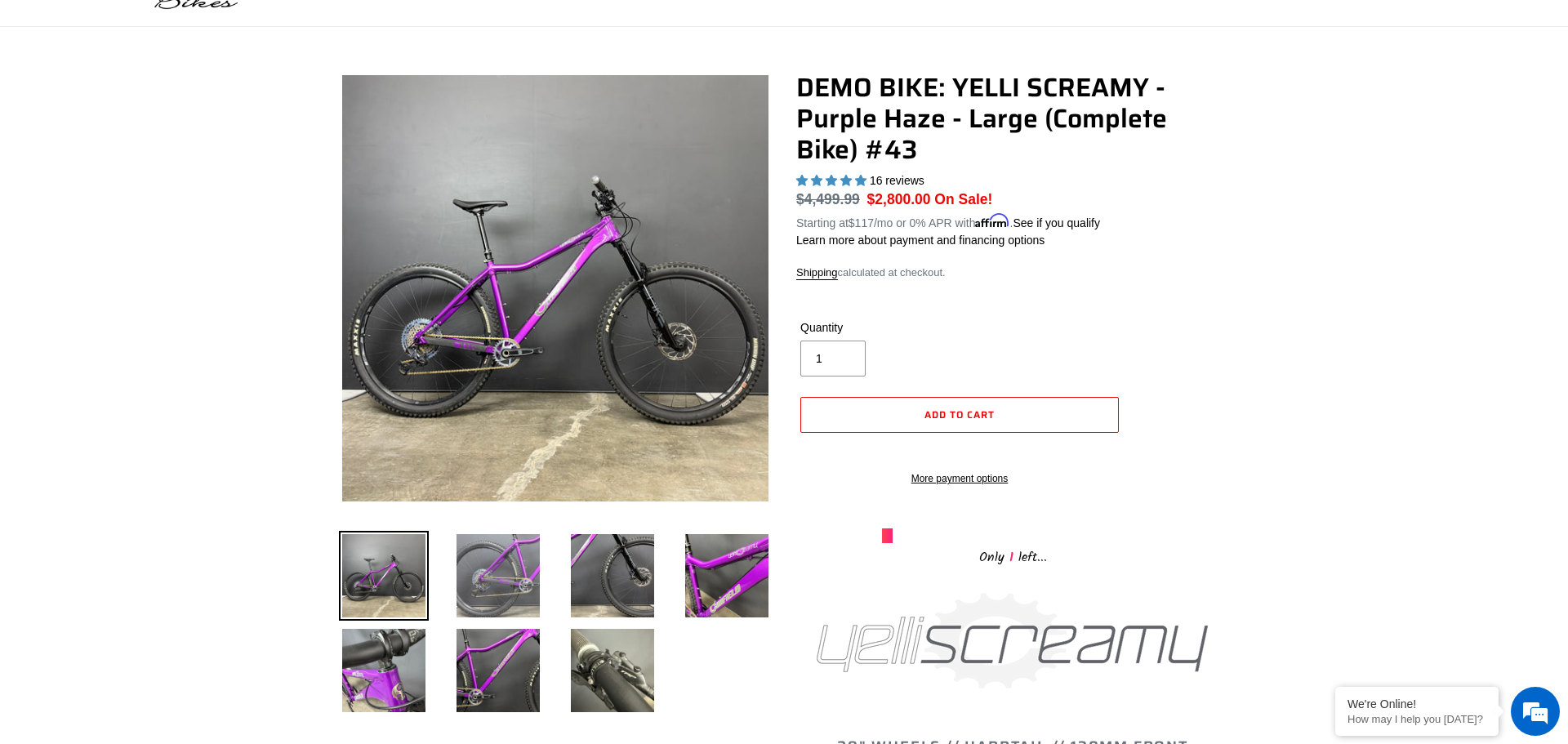
click at [514, 585] on img at bounding box center [498, 576] width 89 height 89
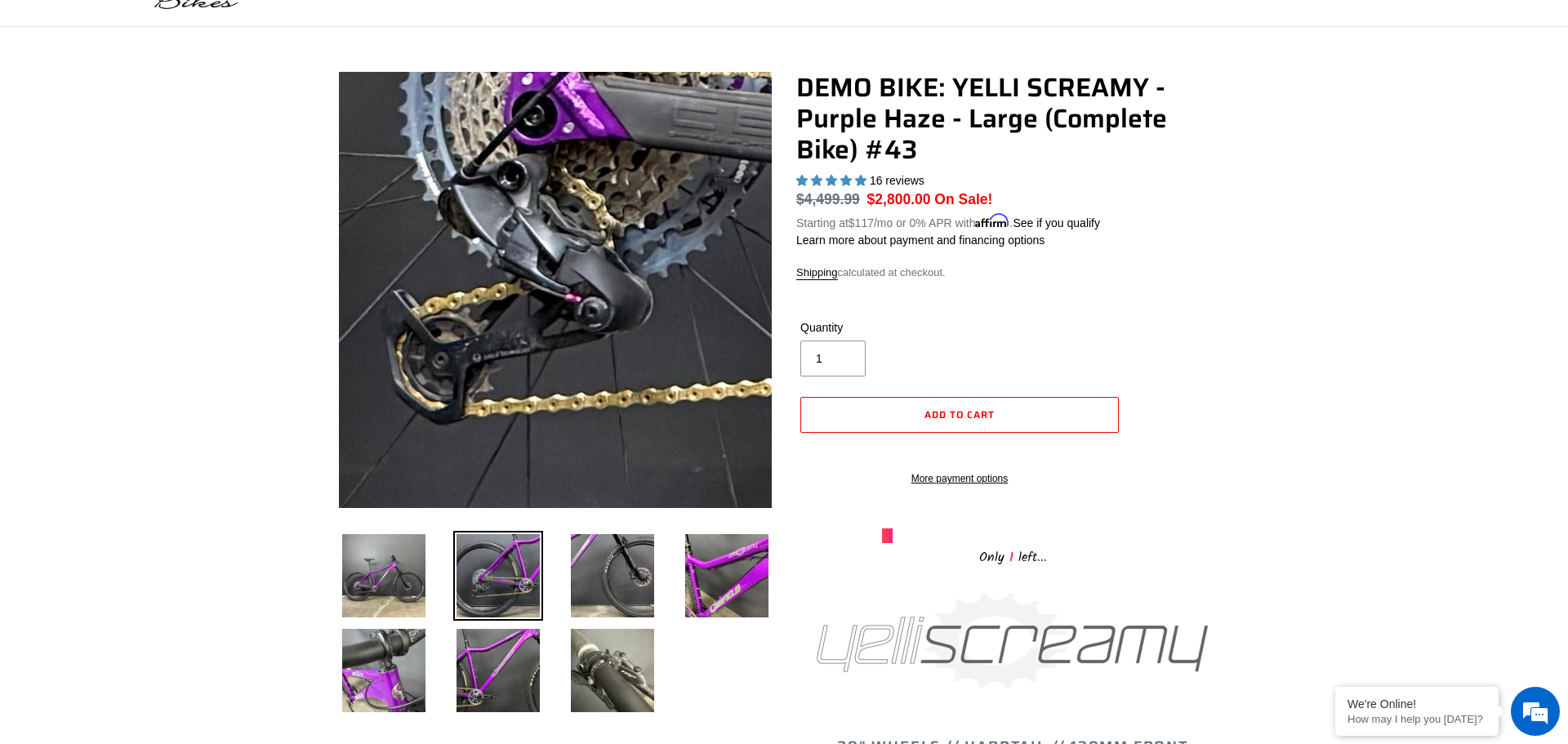
click at [428, 393] on img at bounding box center [857, 43] width 1464 height 1464
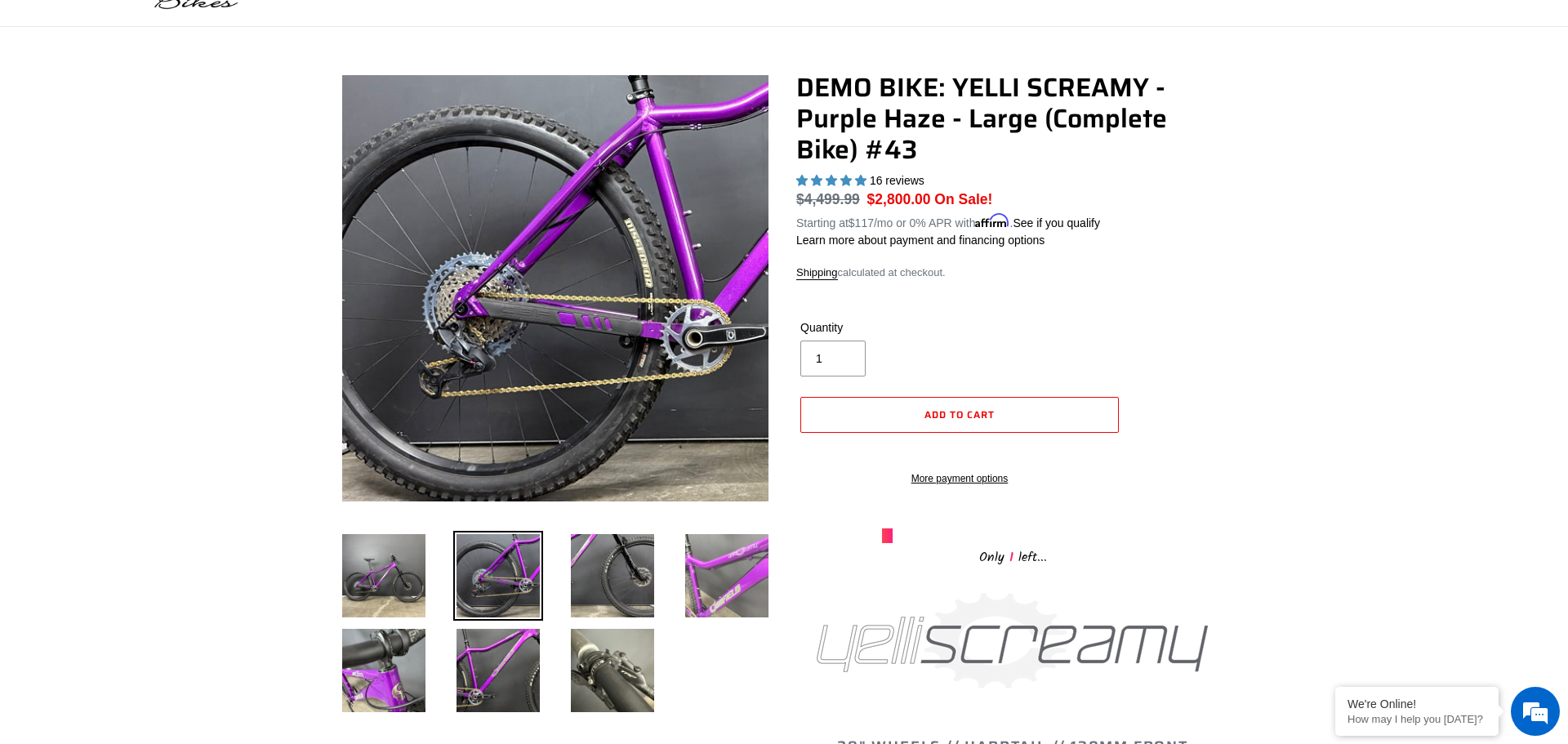
click at [723, 588] on img at bounding box center [727, 576] width 89 height 89
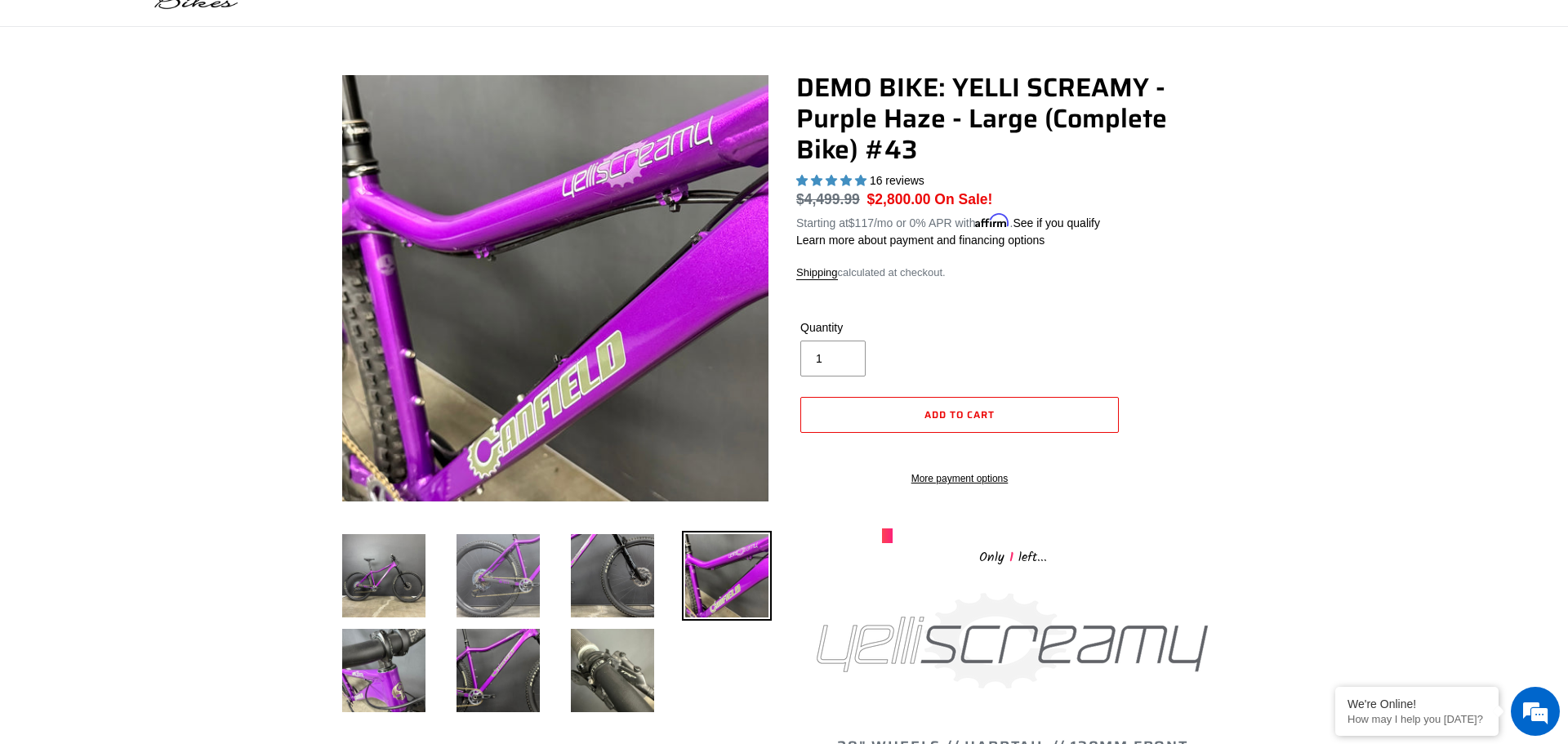
click at [487, 590] on img at bounding box center [498, 576] width 89 height 89
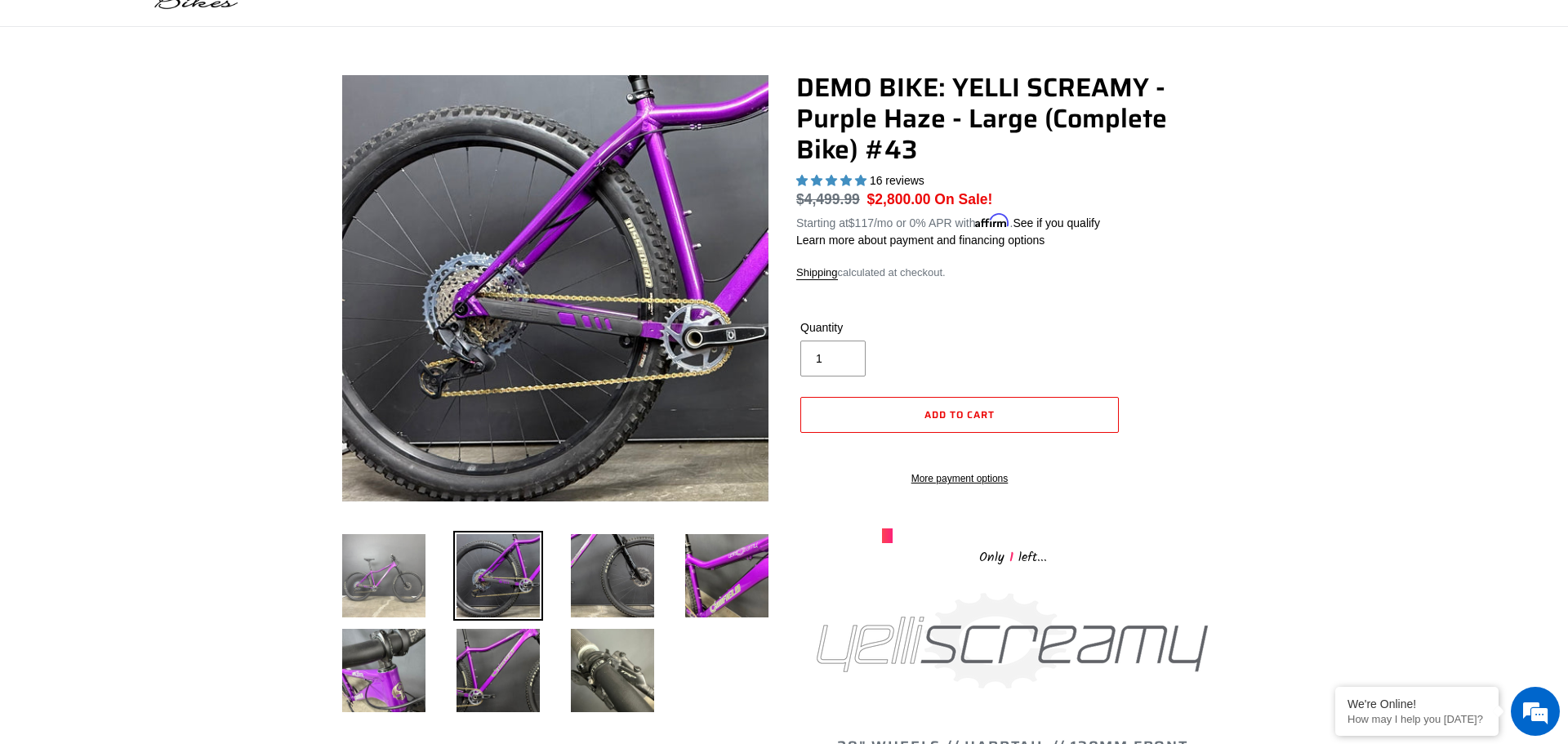
click at [358, 579] on img at bounding box center [384, 576] width 89 height 89
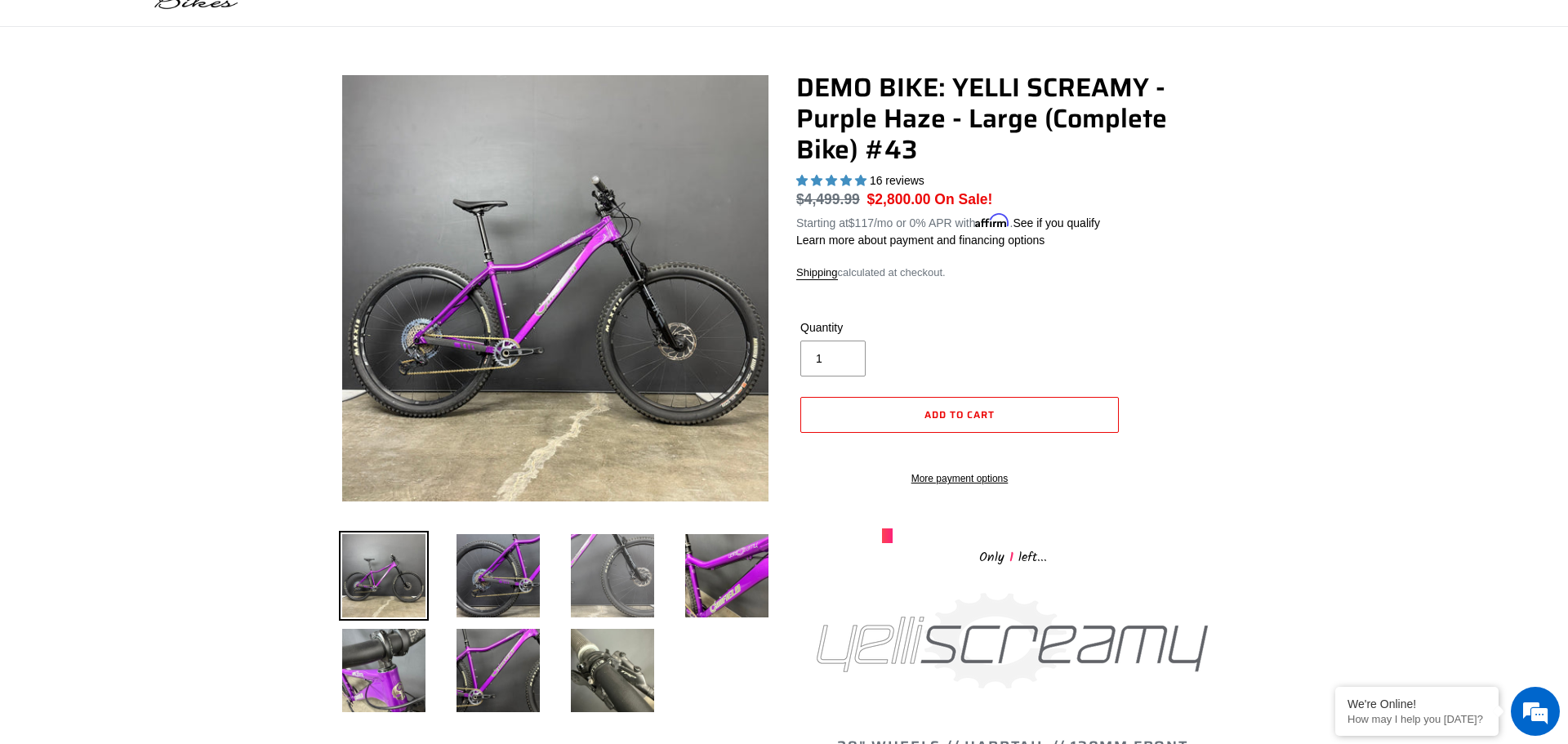
click at [617, 579] on img at bounding box center [613, 576] width 89 height 89
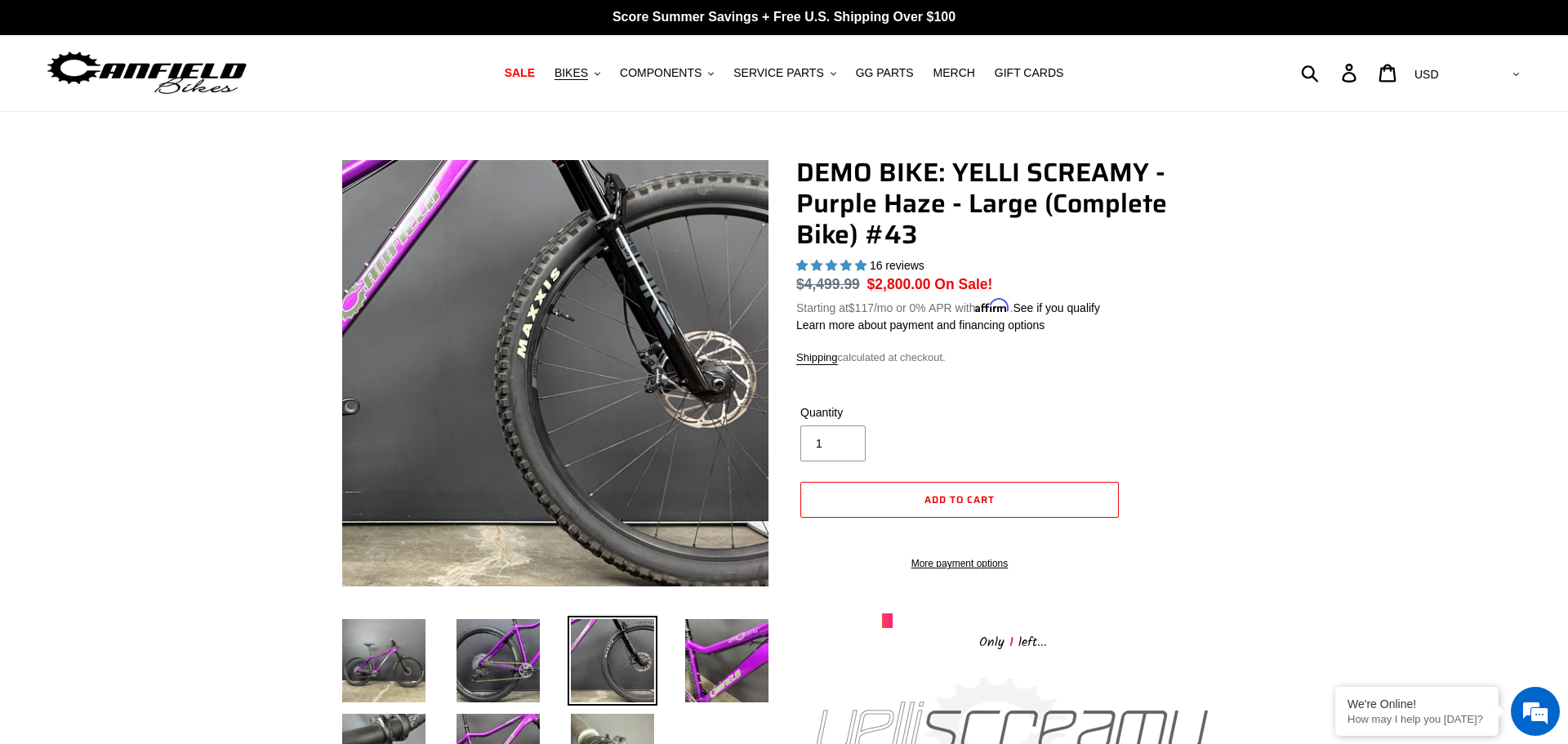
scroll to position [0, 0]
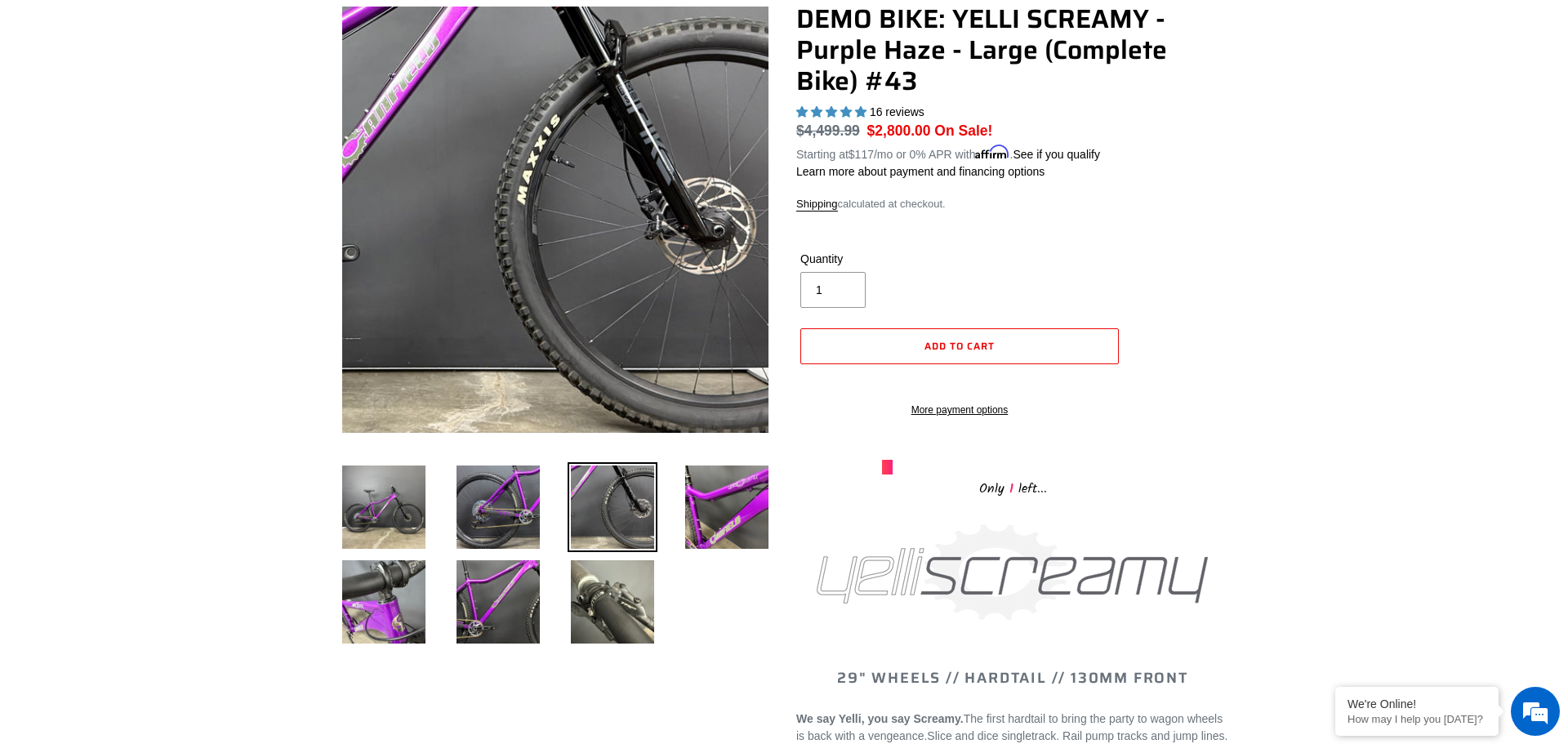
scroll to position [389, 0]
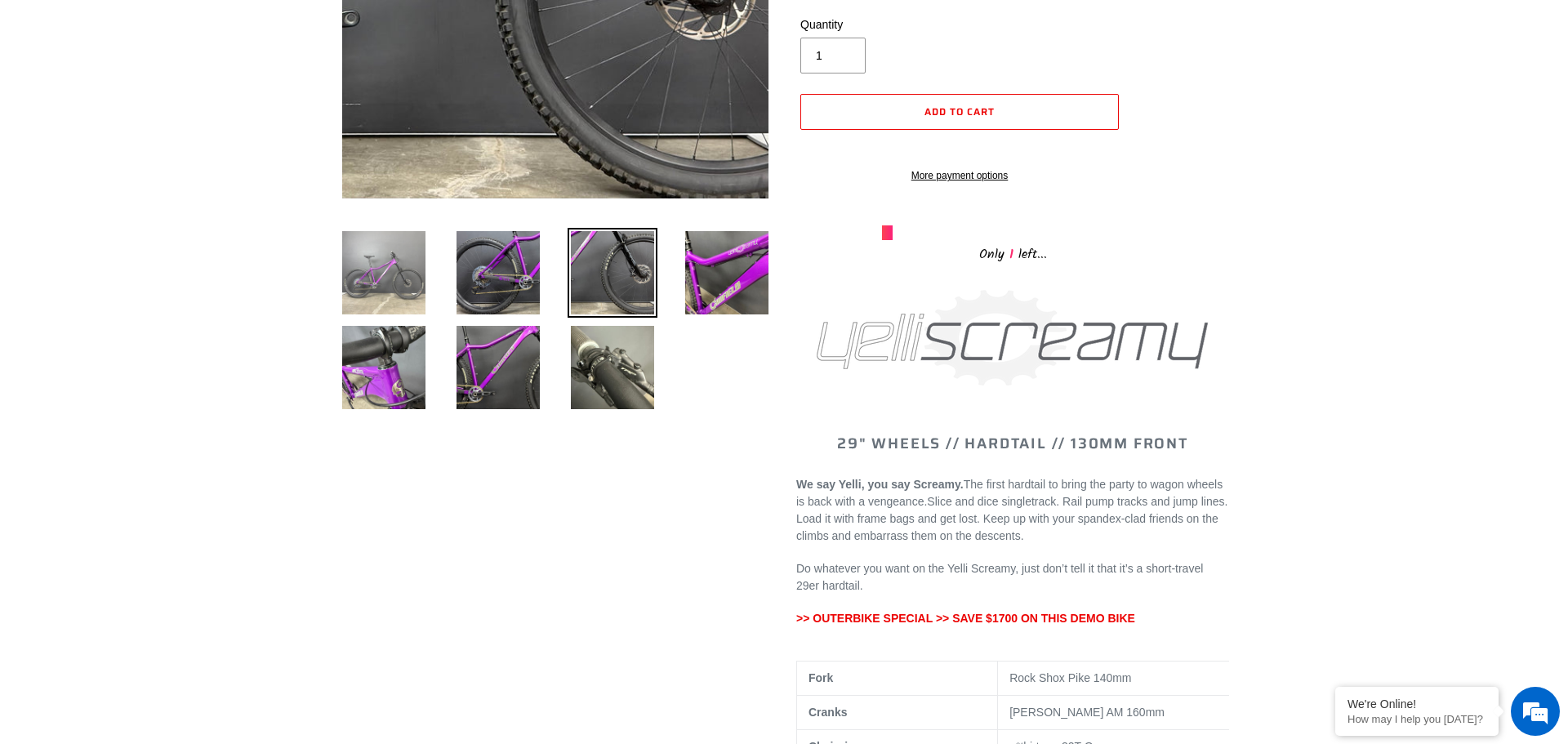
click at [366, 277] on img at bounding box center [384, 273] width 89 height 89
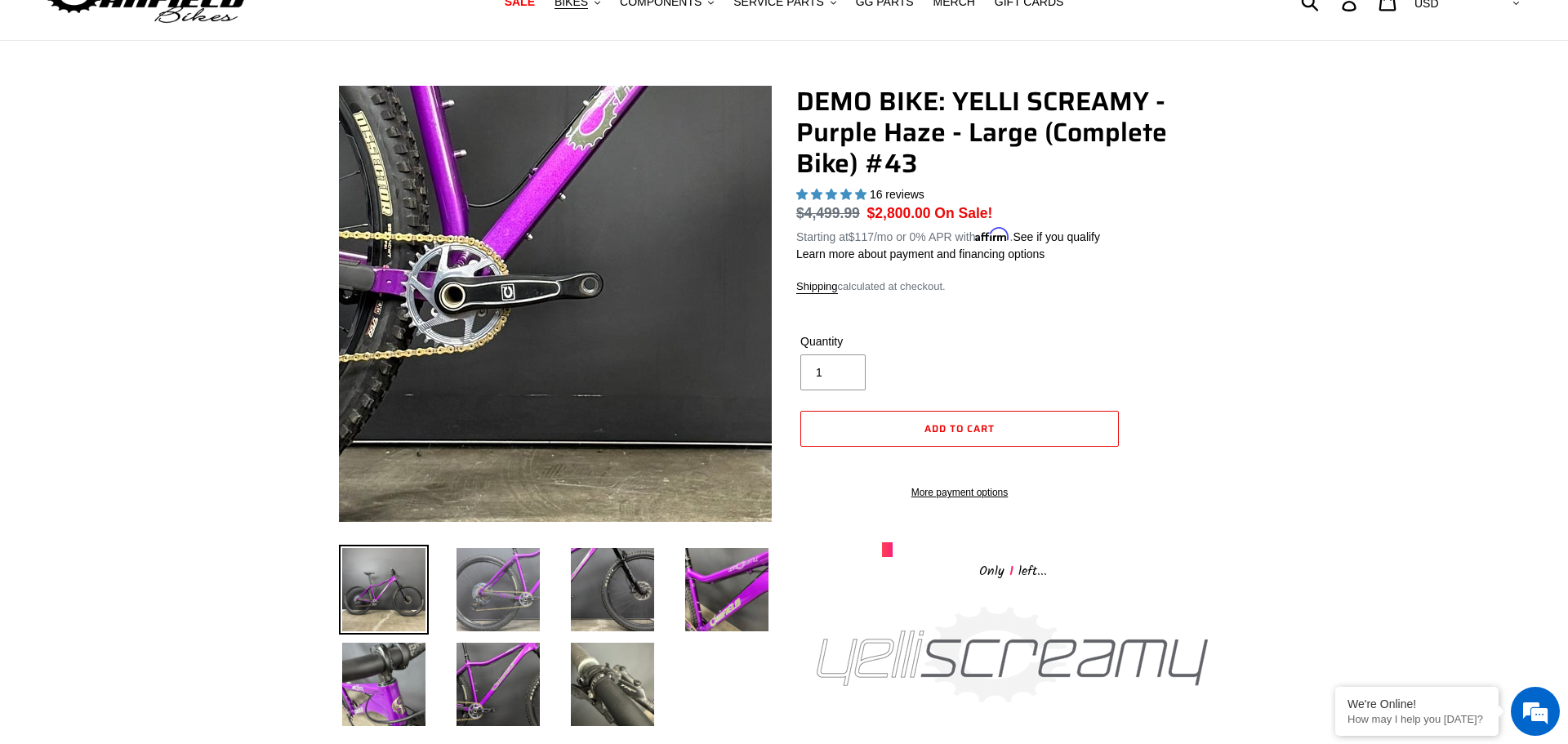
scroll to position [29, 0]
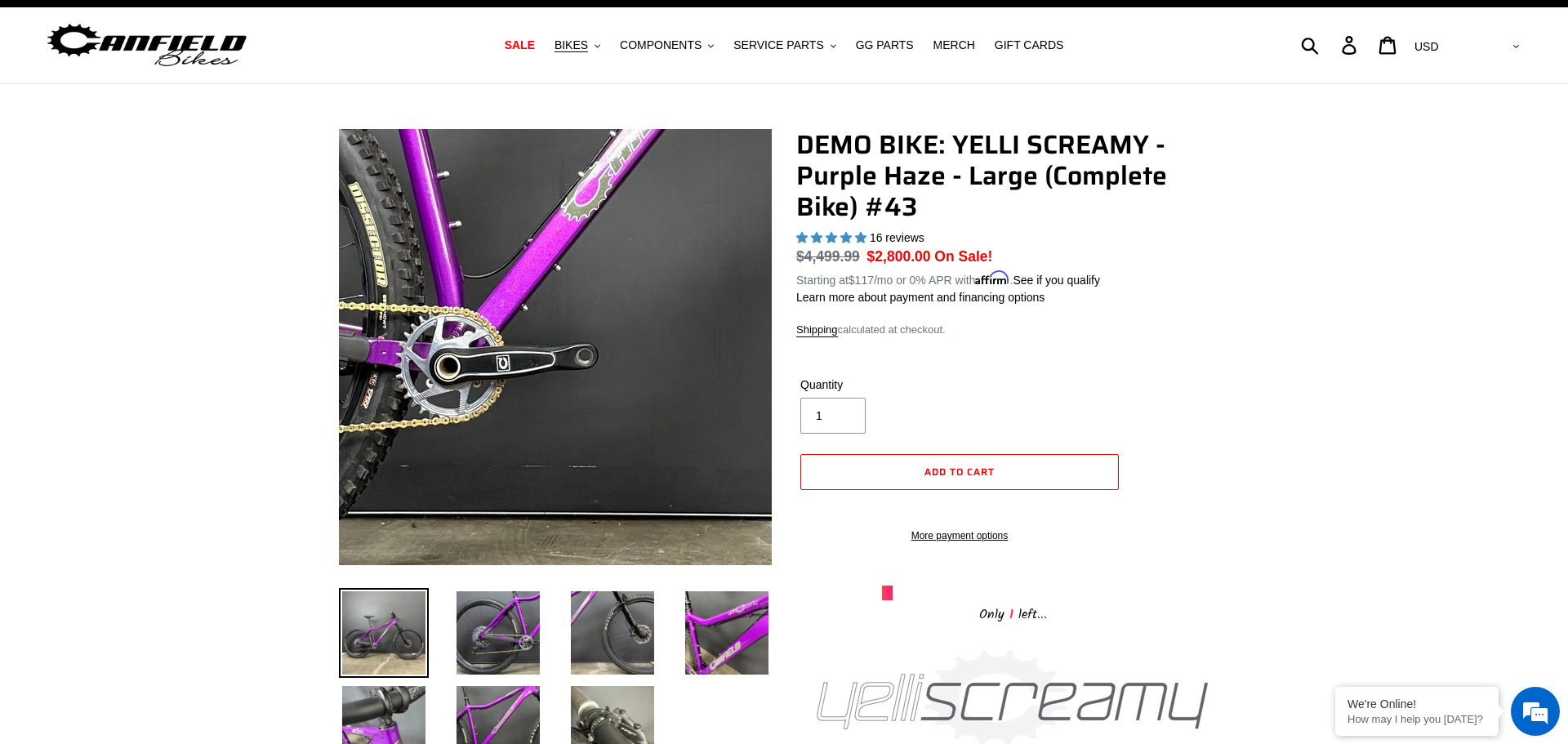
click at [525, 429] on img at bounding box center [642, 112] width 1673 height 1672
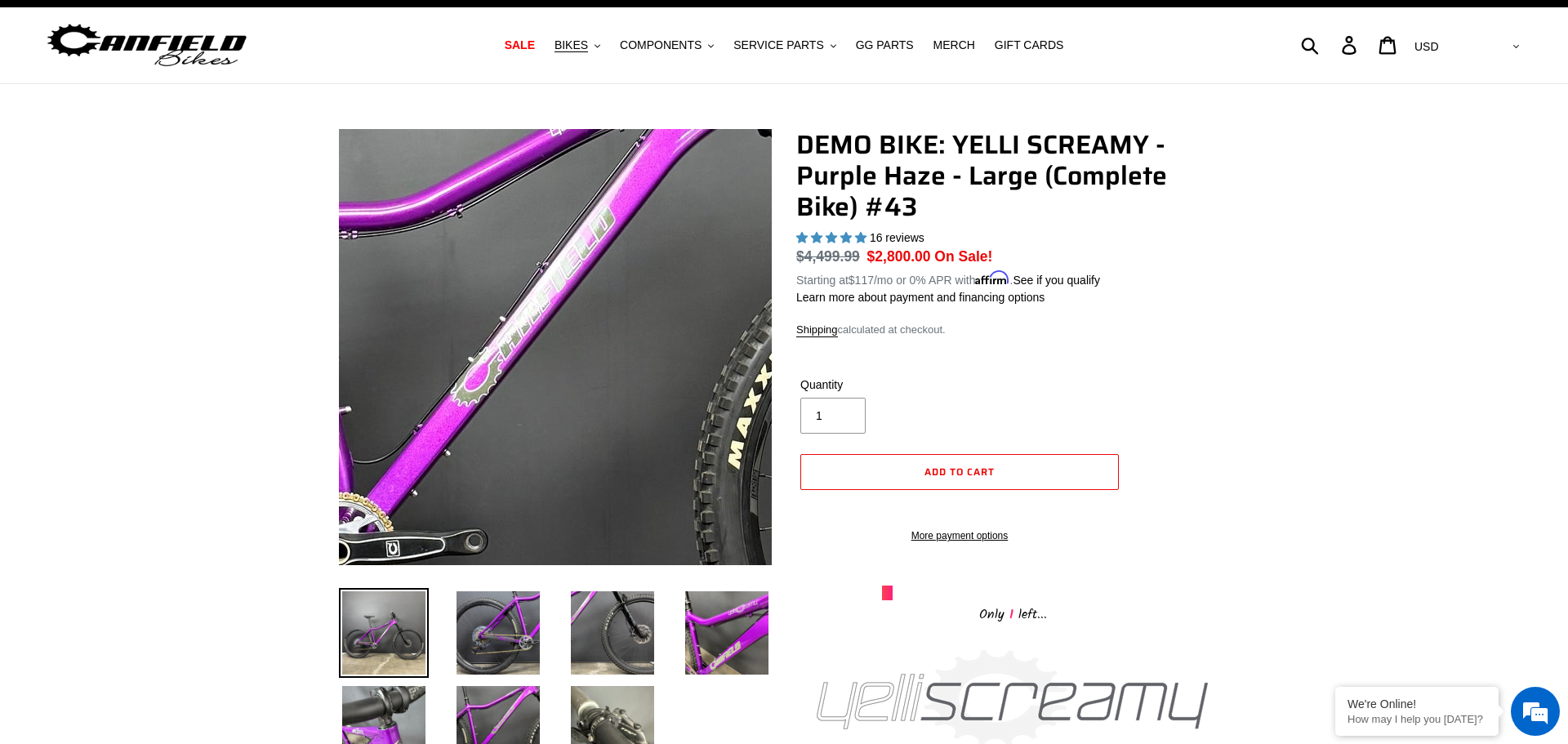
click at [564, 364] on img at bounding box center [531, 297] width 1673 height 1672
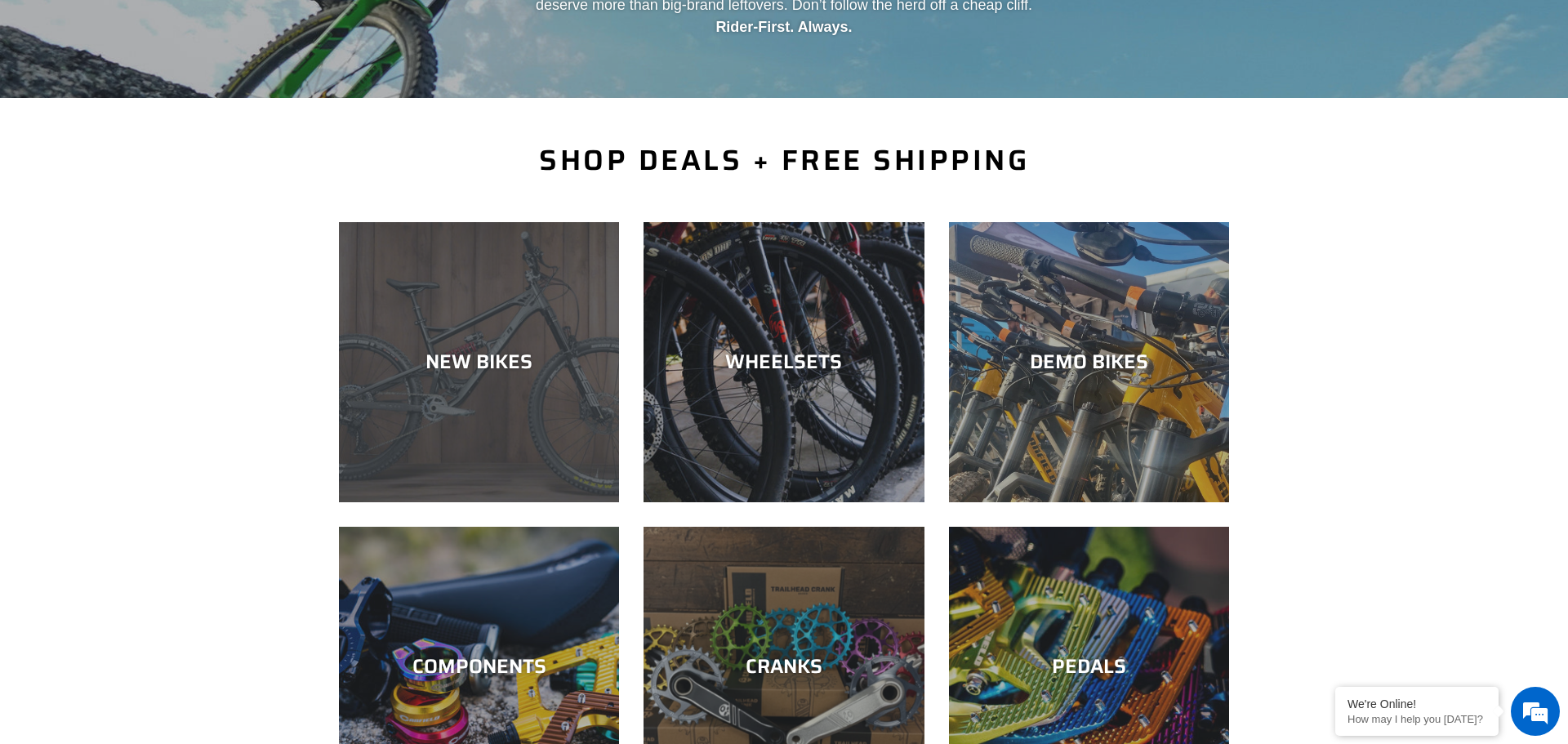
click at [490, 503] on div "NEW BIKES" at bounding box center [479, 503] width 280 height 0
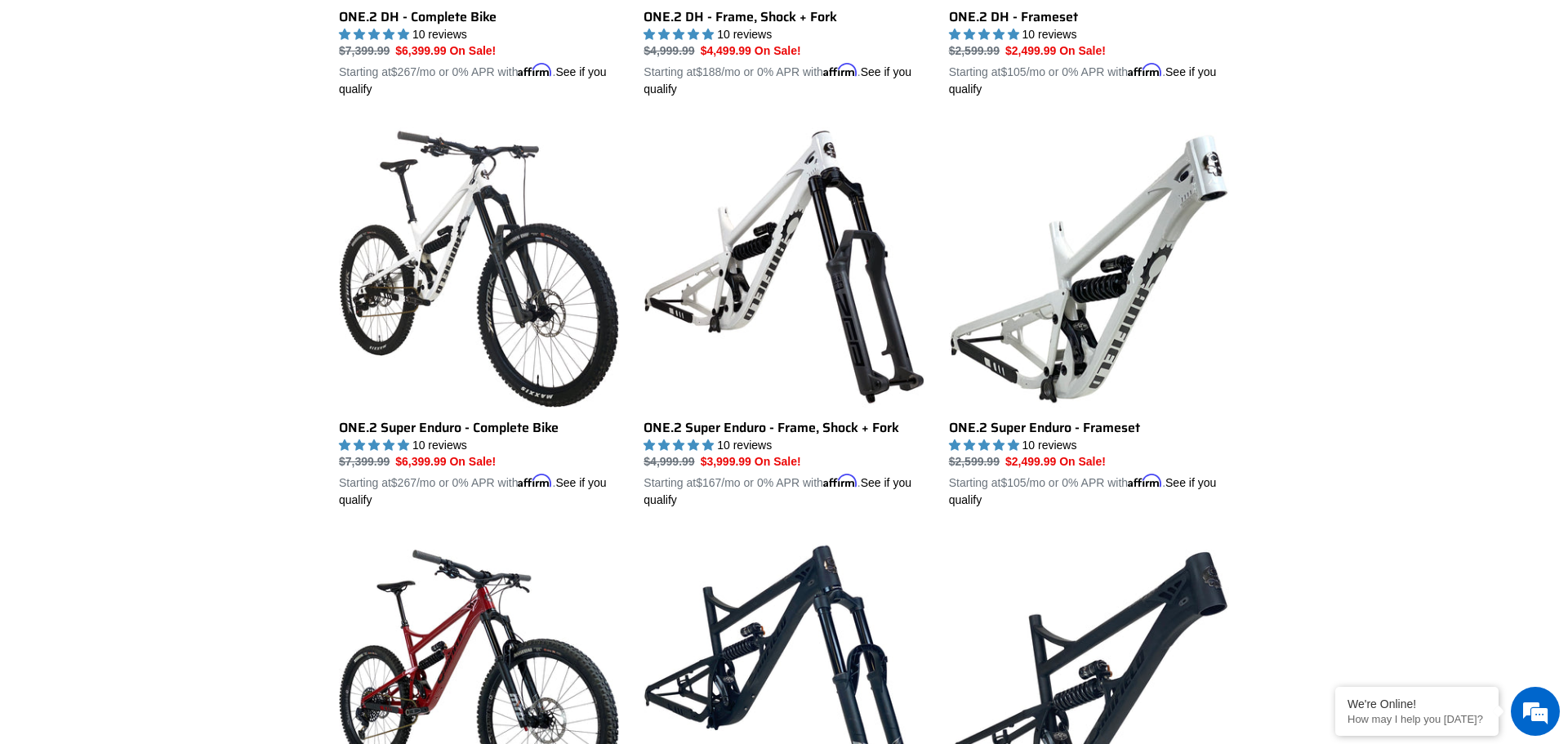
scroll to position [2621, 0]
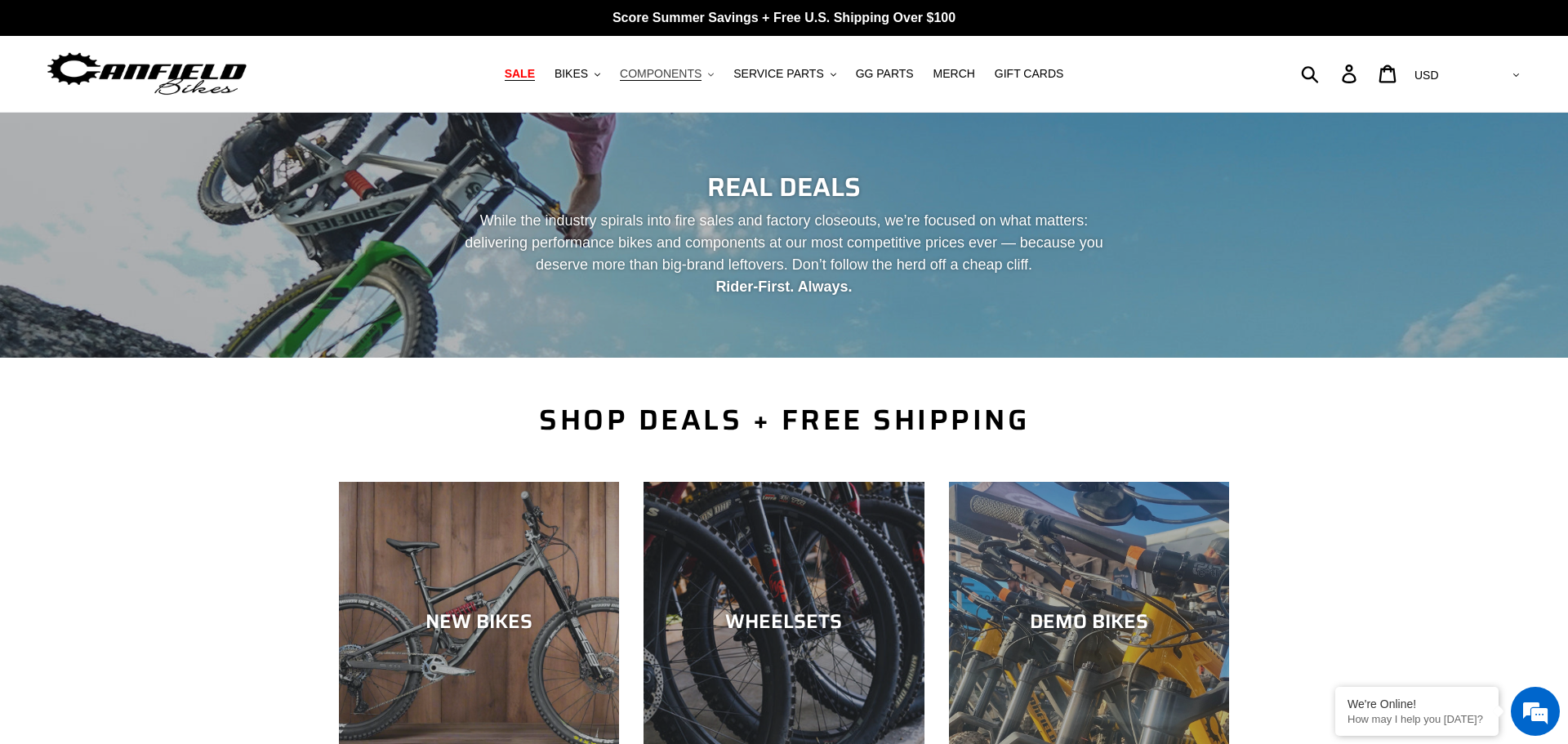
click at [656, 71] on span "COMPONENTS" at bounding box center [660, 74] width 81 height 14
click at [881, 71] on span "GG PARTS" at bounding box center [885, 74] width 58 height 14
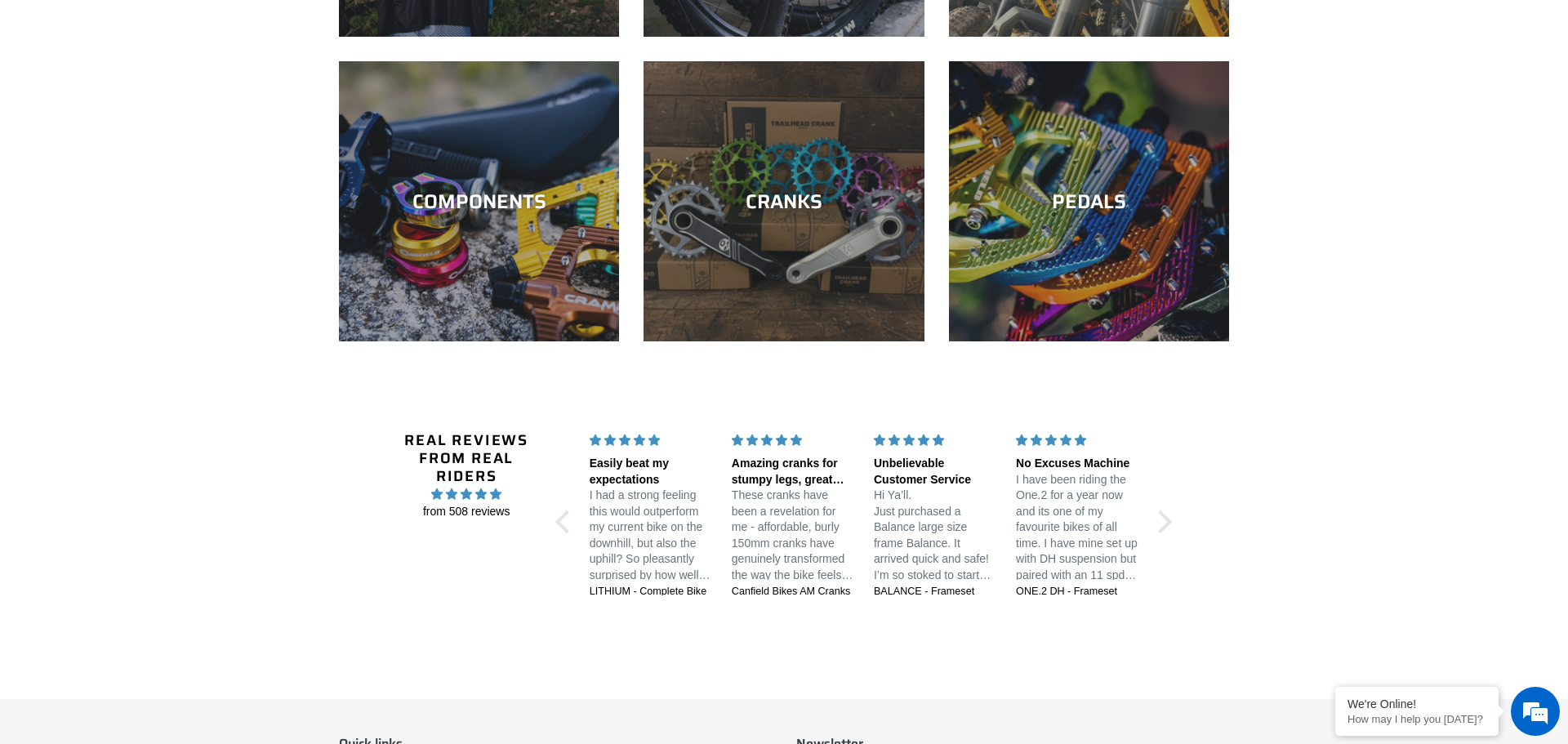
scroll to position [2500, 0]
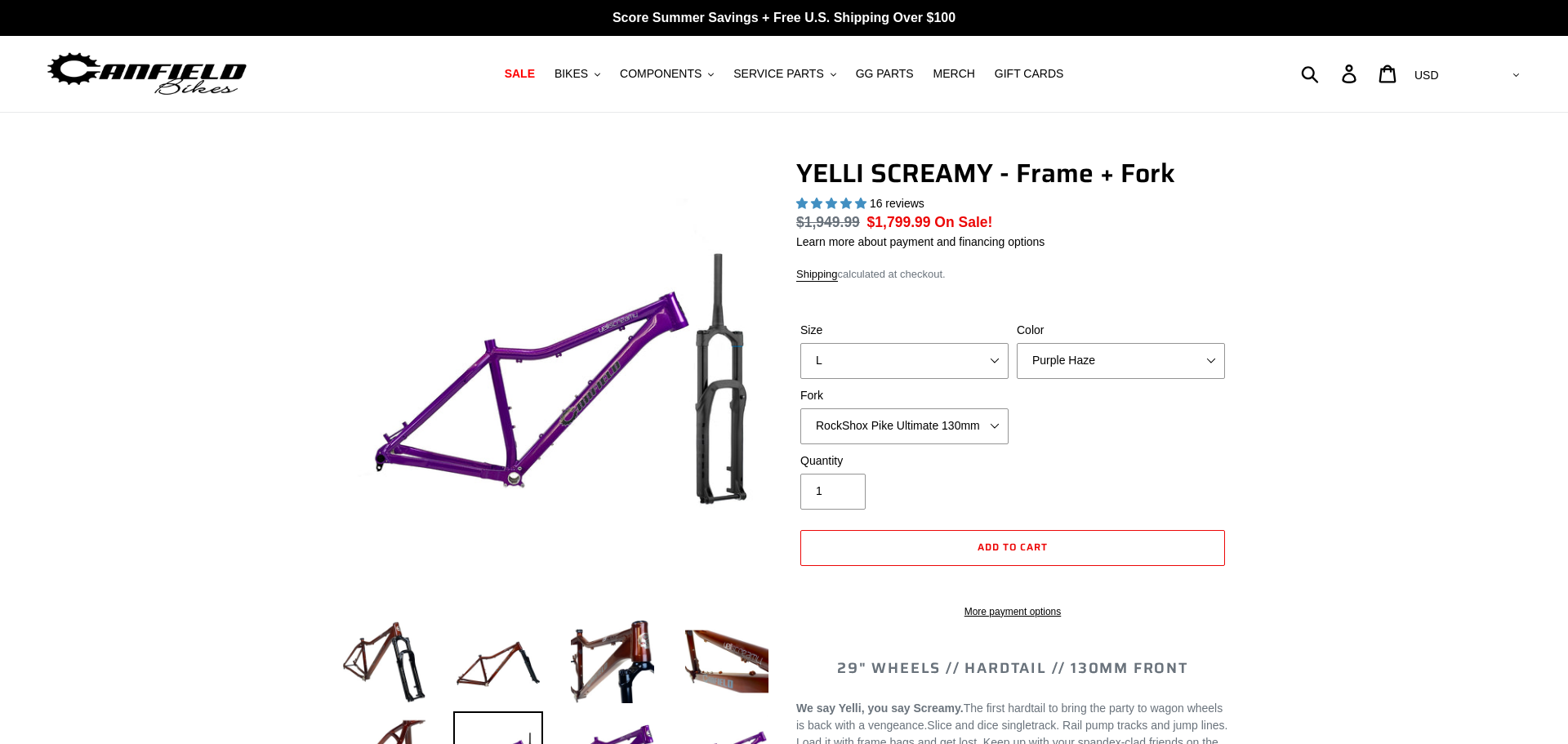
select select "highest-rating"
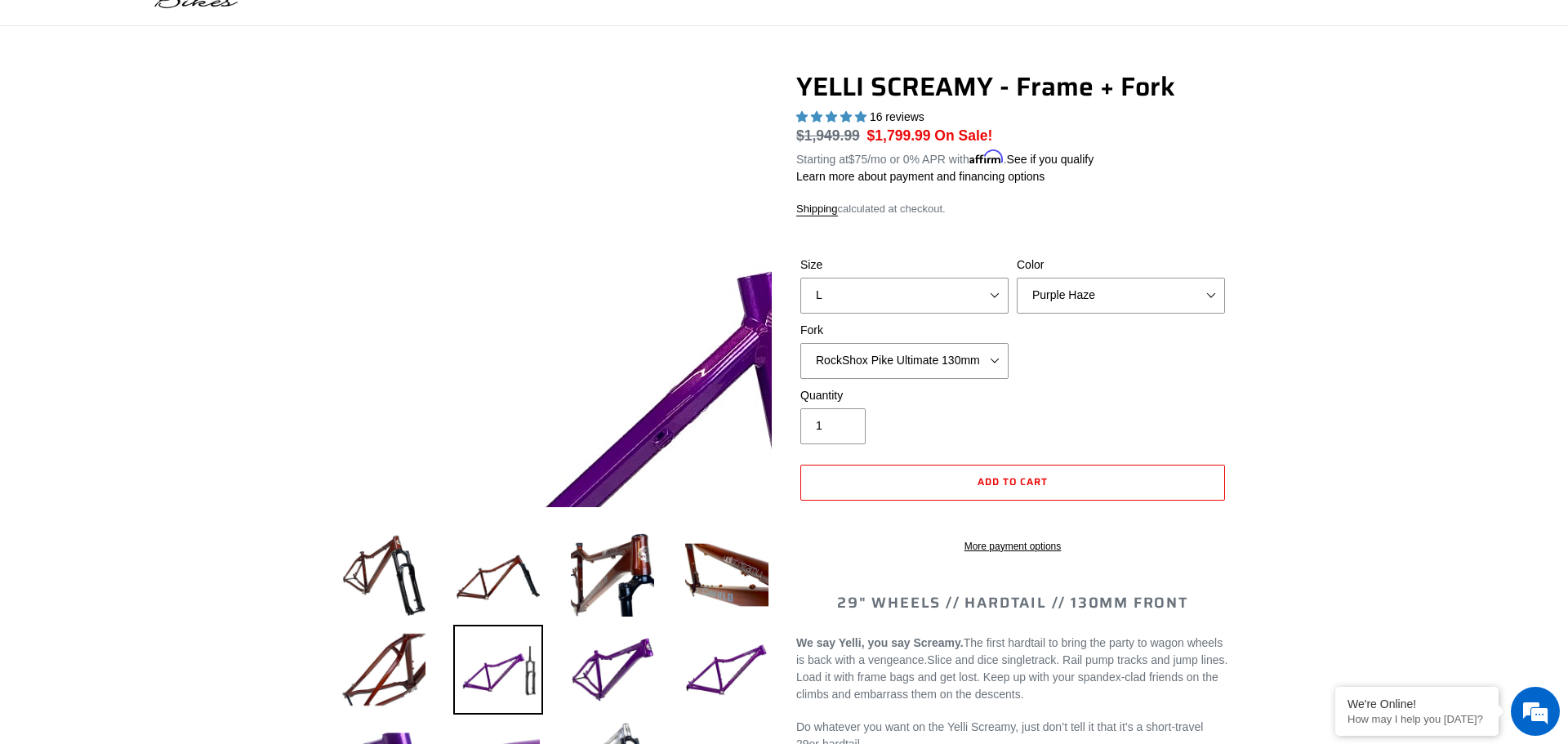
click at [394, 247] on img at bounding box center [1016, 408] width 1673 height 1672
